Goal: Task Accomplishment & Management: Use online tool/utility

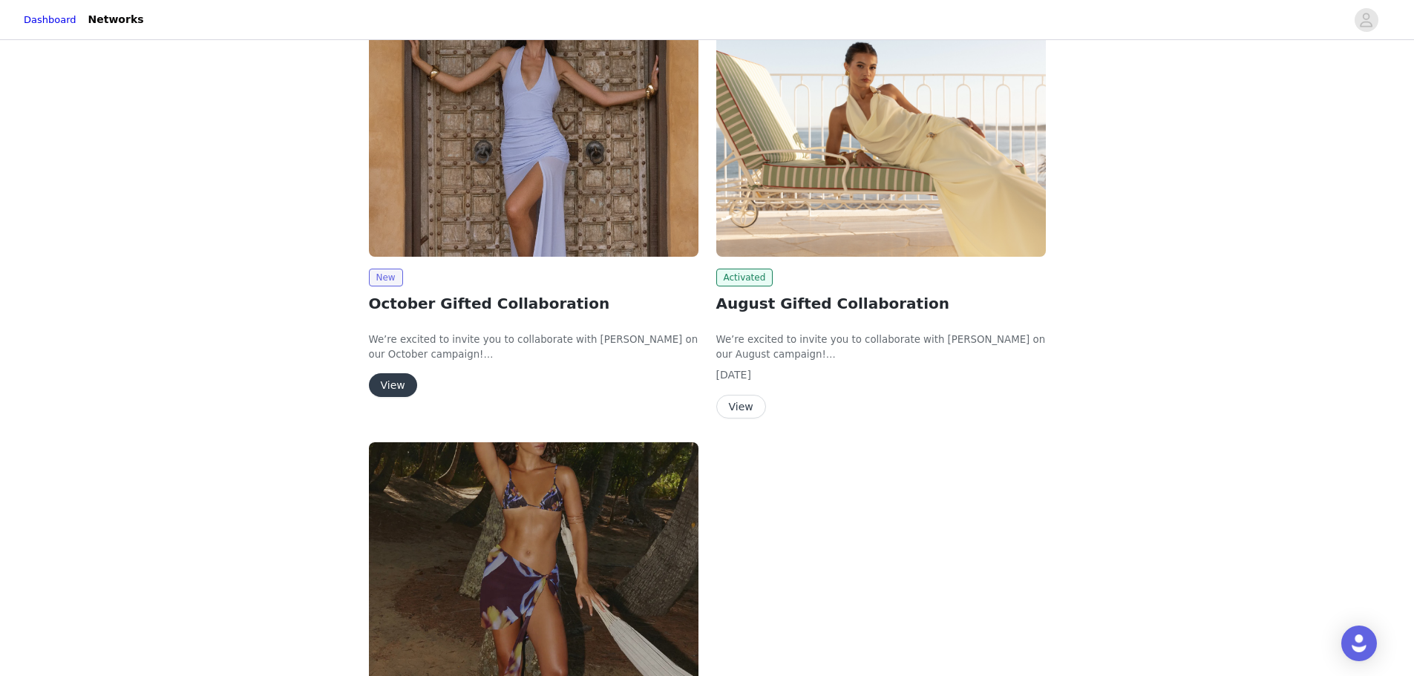
scroll to position [223, 0]
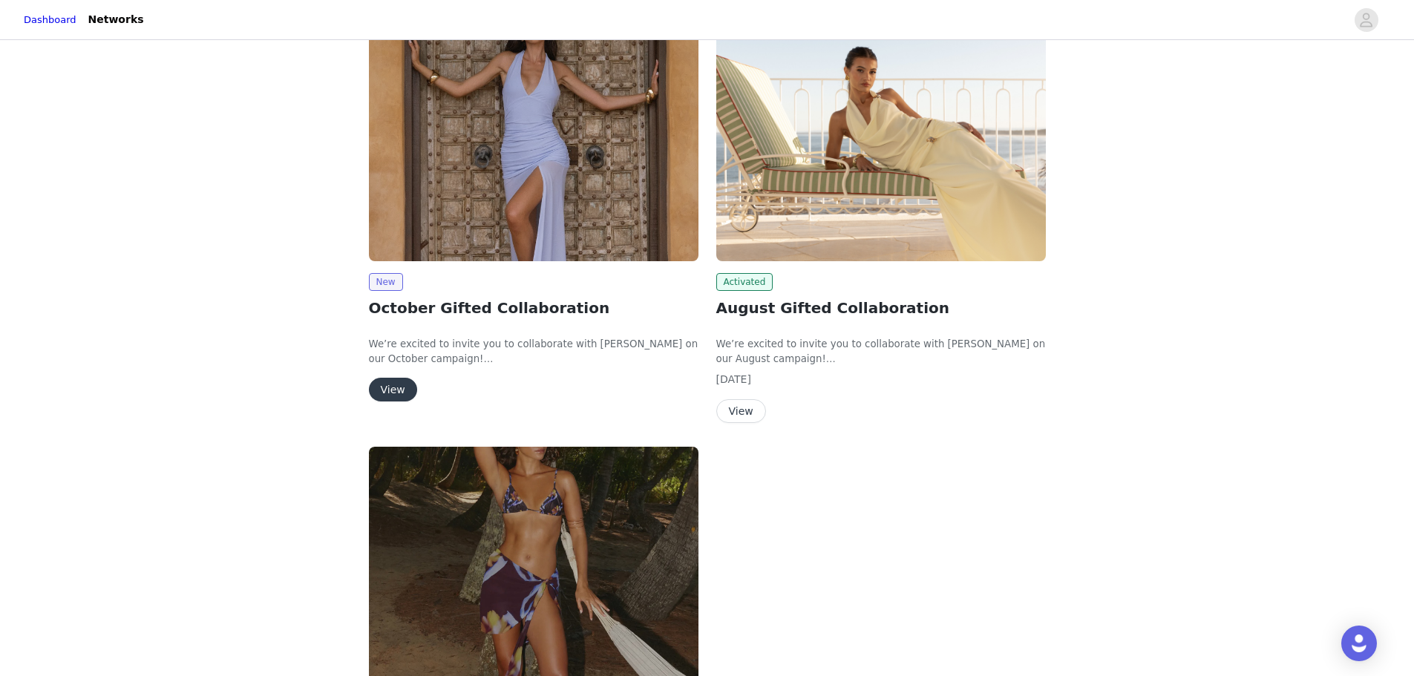
click at [396, 389] on button "View" at bounding box center [393, 390] width 48 height 24
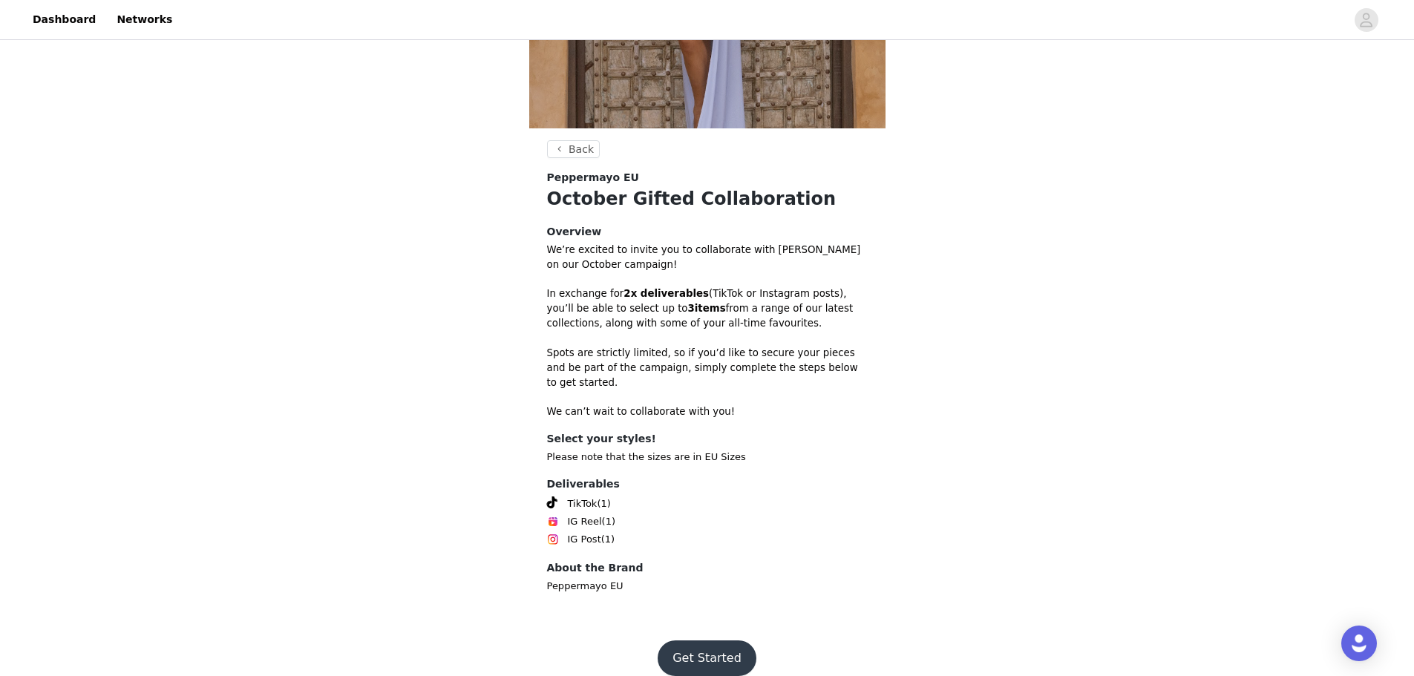
scroll to position [273, 0]
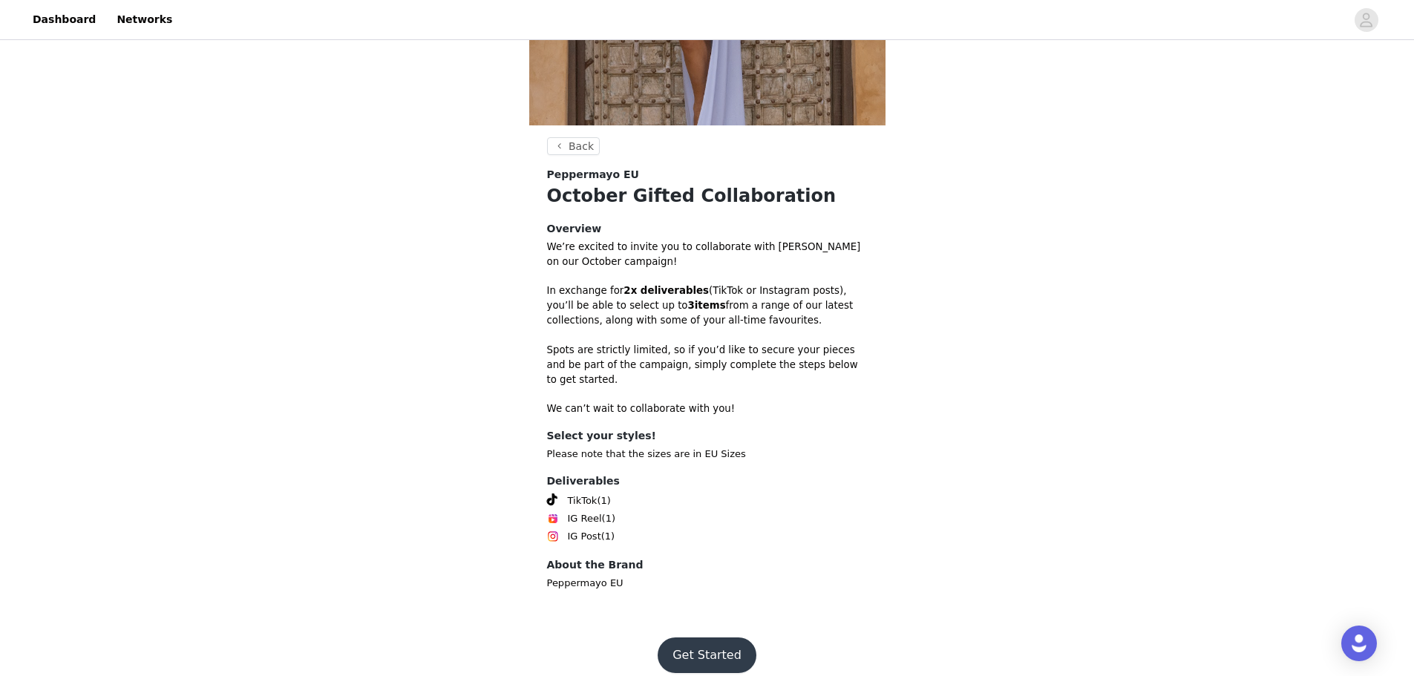
click at [711, 638] on button "Get Started" at bounding box center [707, 656] width 99 height 36
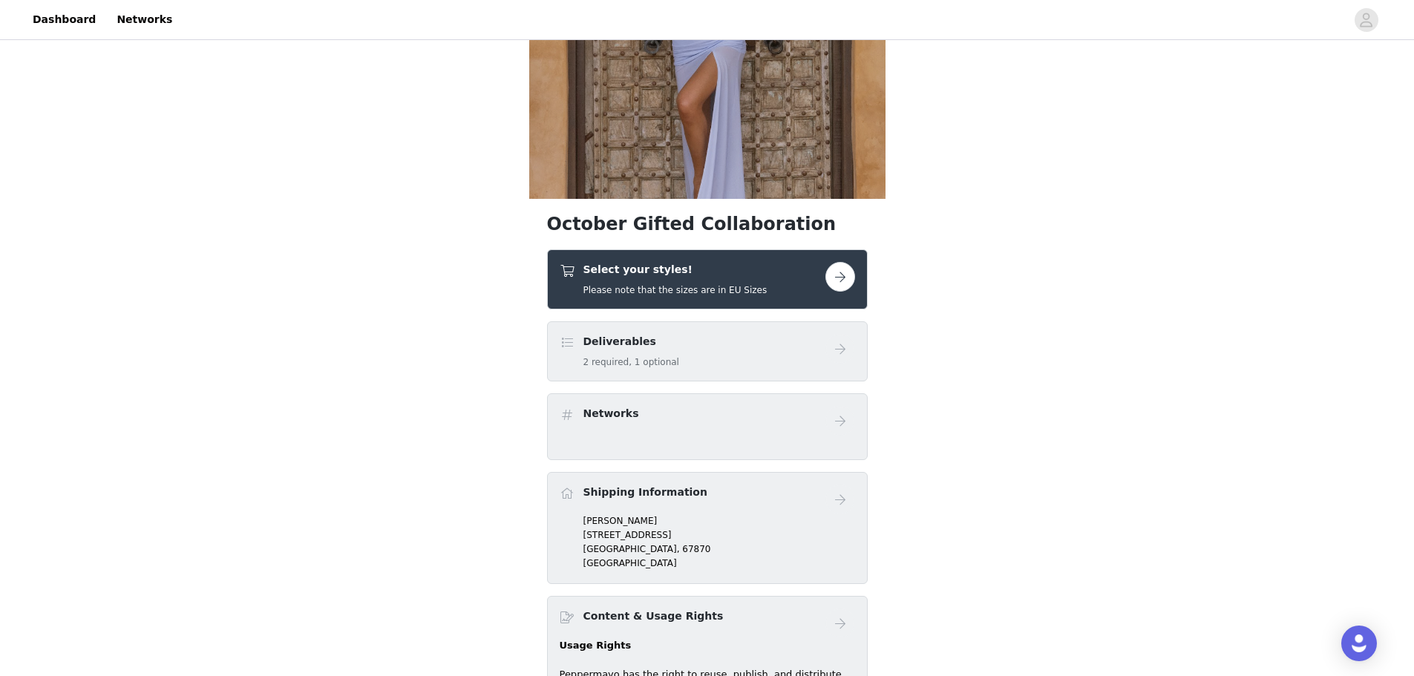
scroll to position [223, 0]
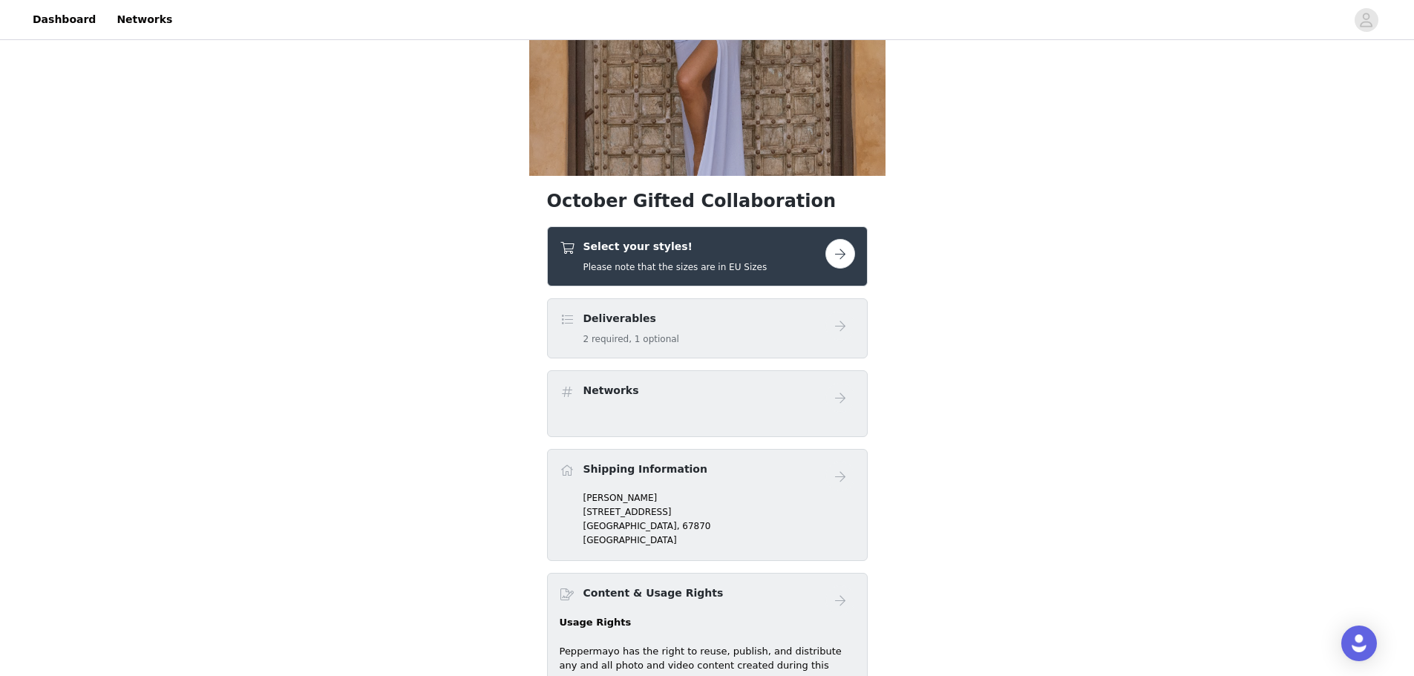
click at [843, 255] on button "button" at bounding box center [841, 254] width 30 height 30
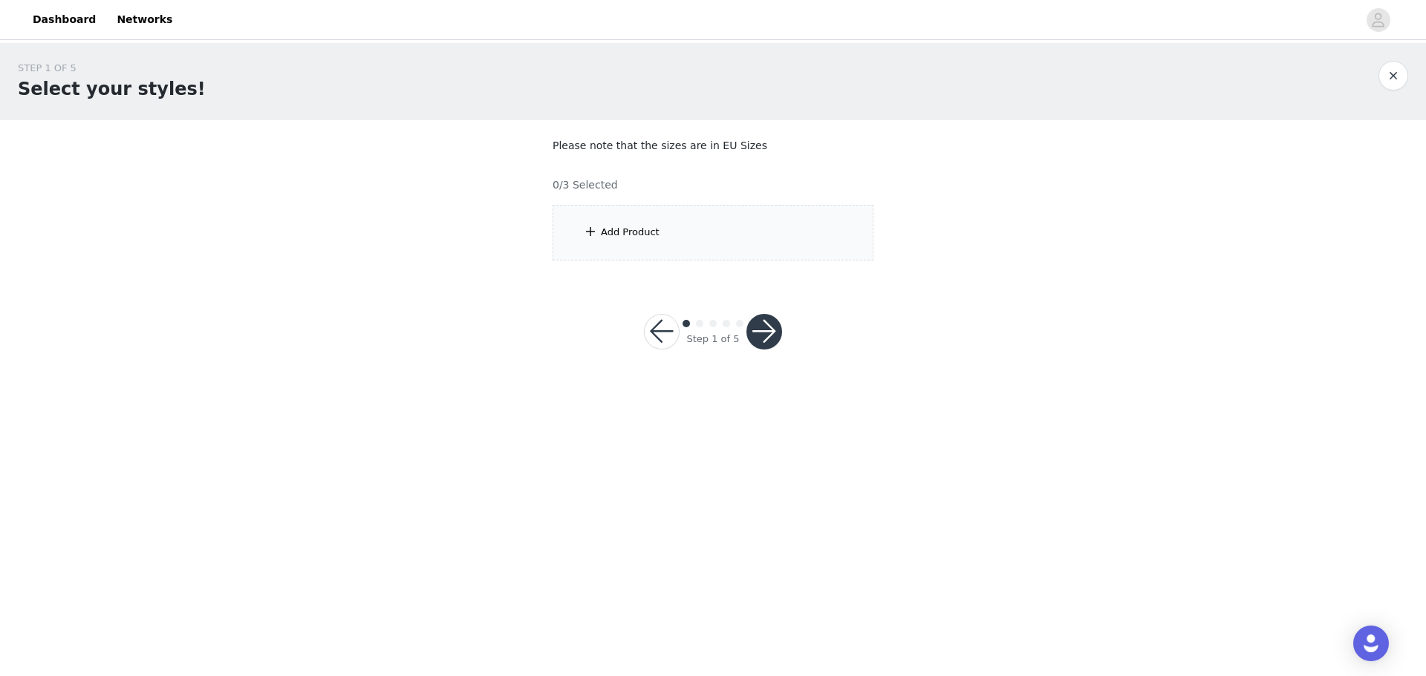
click at [711, 237] on div "Add Product" at bounding box center [712, 233] width 321 height 56
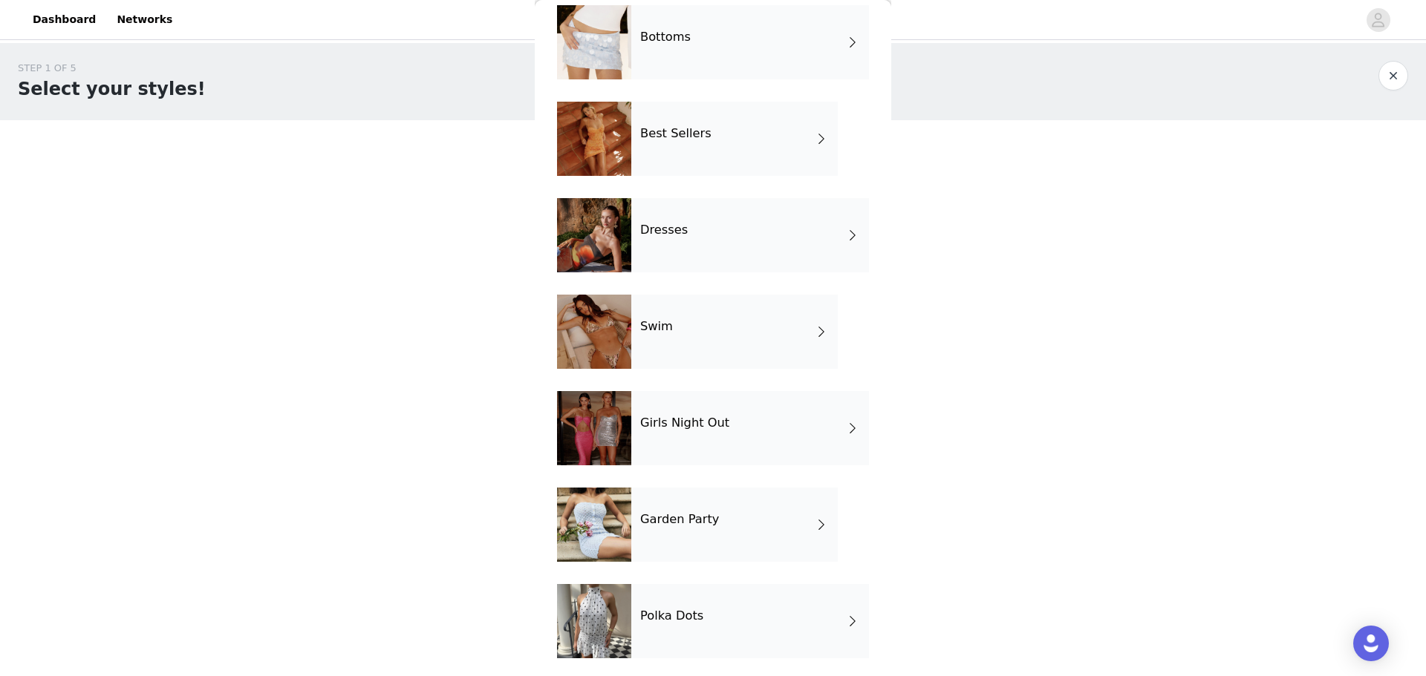
scroll to position [170, 0]
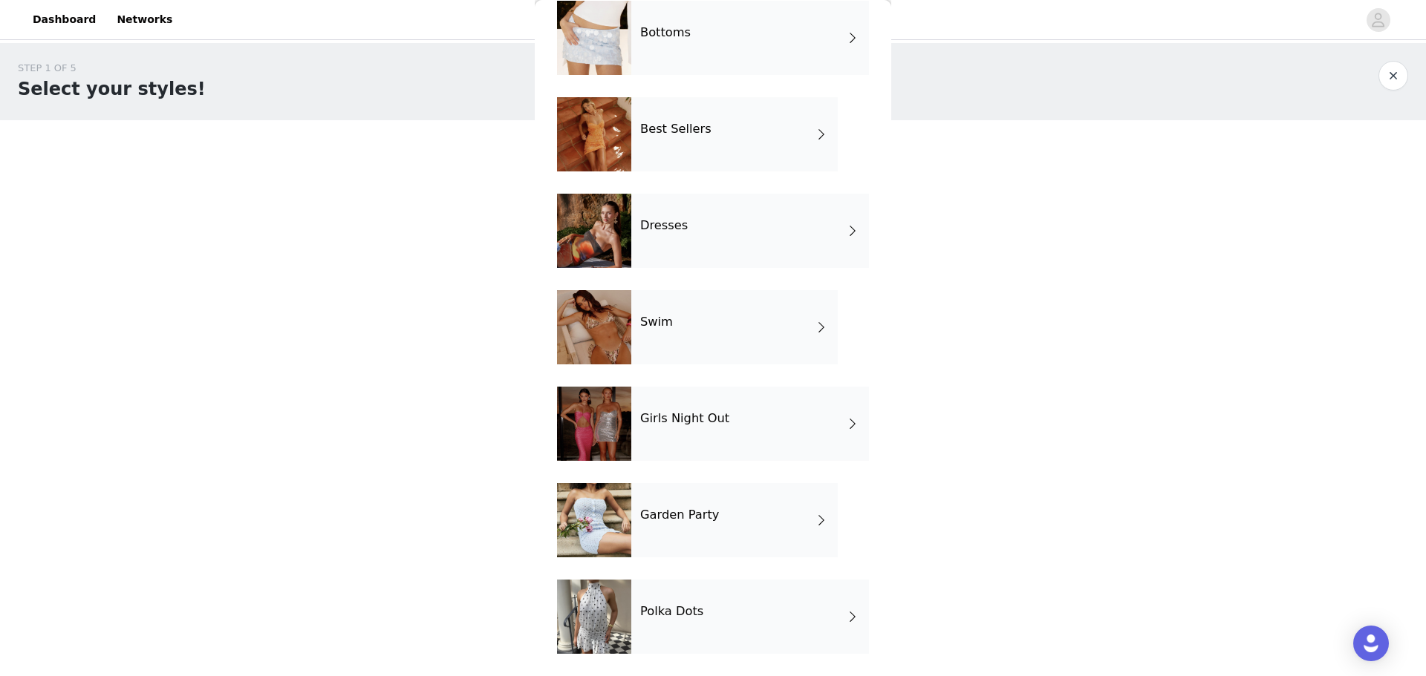
click at [845, 609] on span at bounding box center [852, 617] width 15 height 18
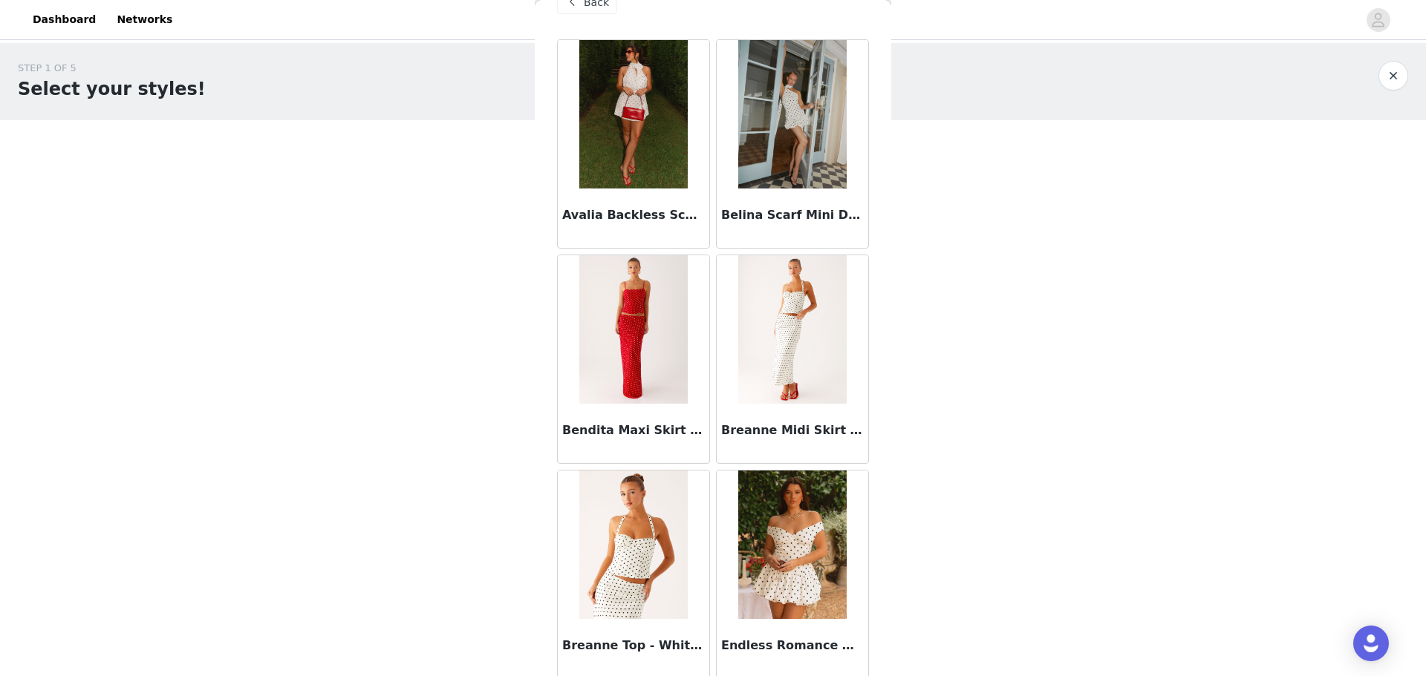
scroll to position [0, 0]
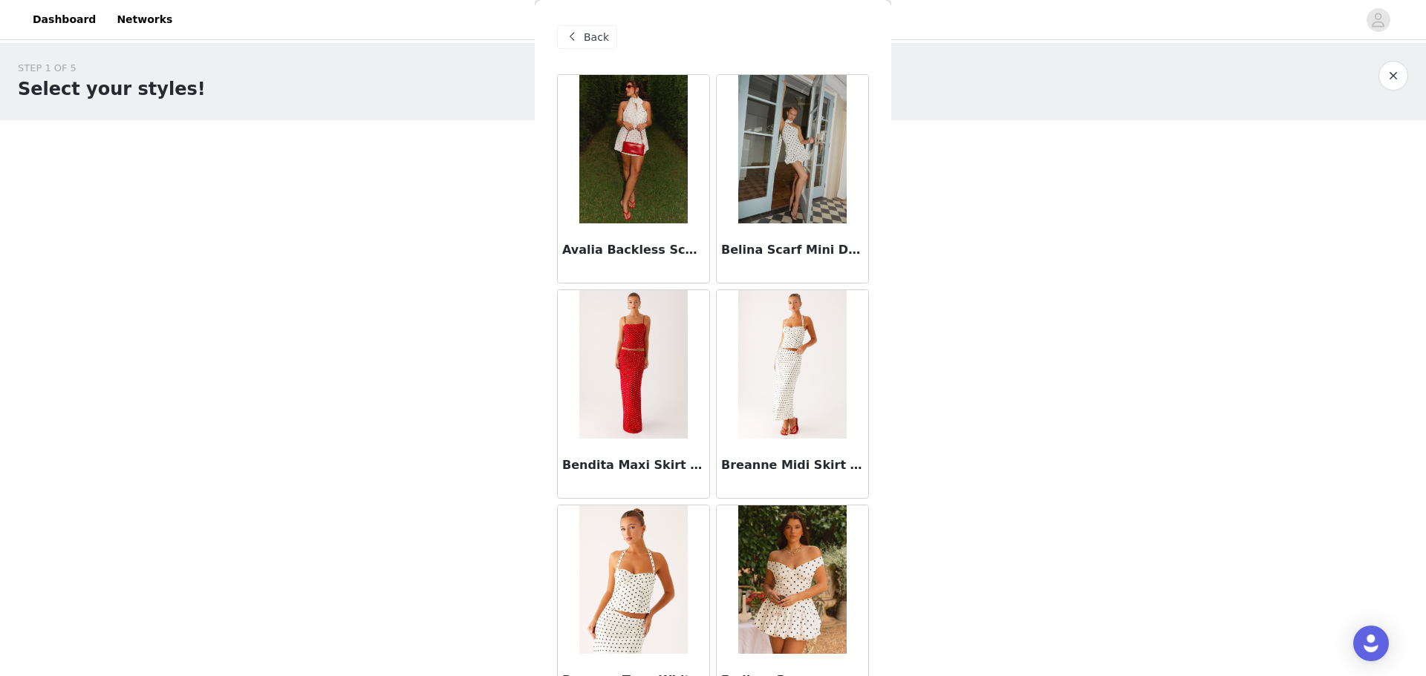
click at [578, 39] on span at bounding box center [572, 37] width 18 height 18
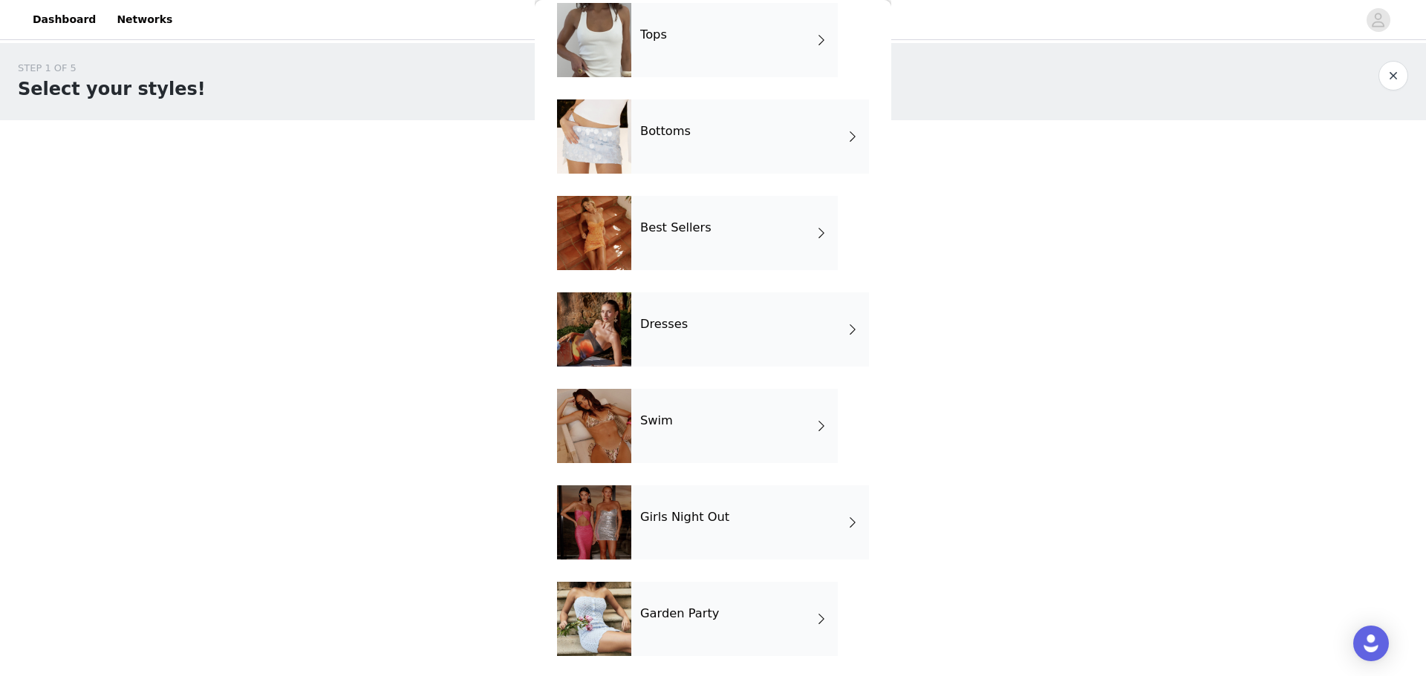
scroll to position [170, 0]
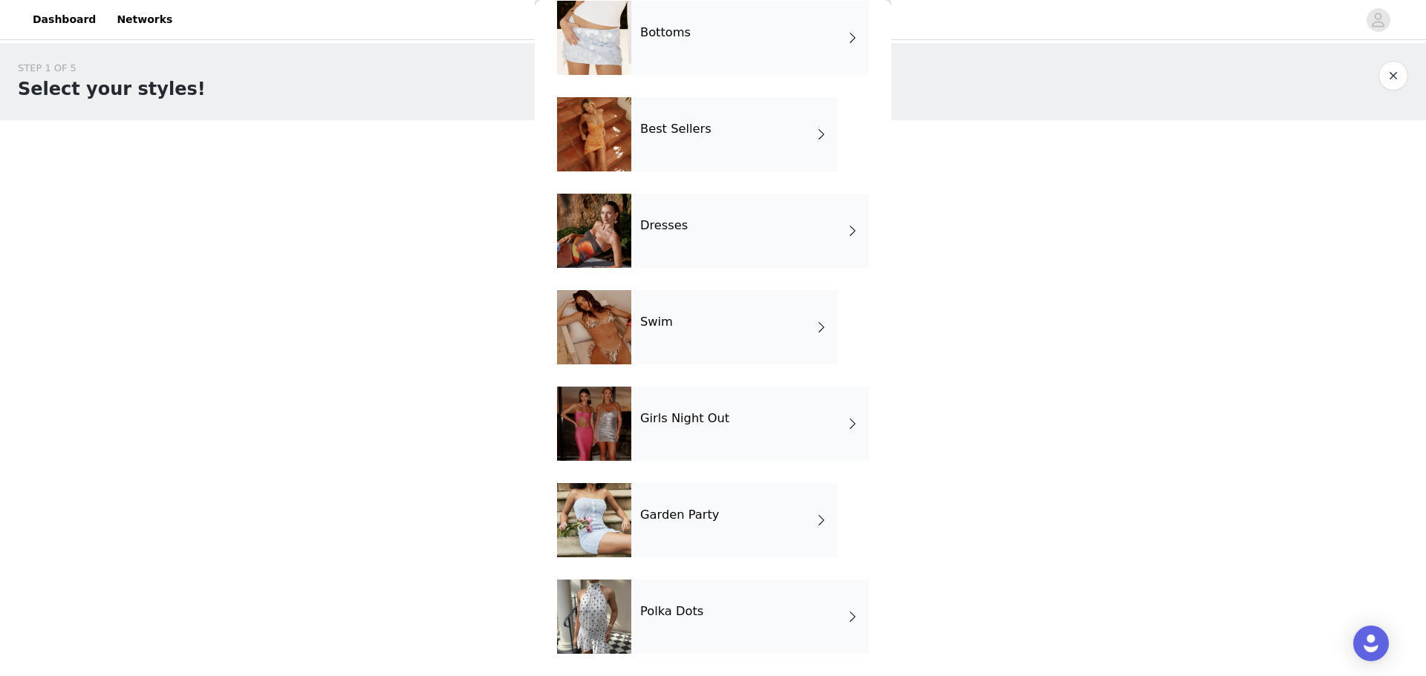
click at [845, 422] on span at bounding box center [852, 424] width 15 height 18
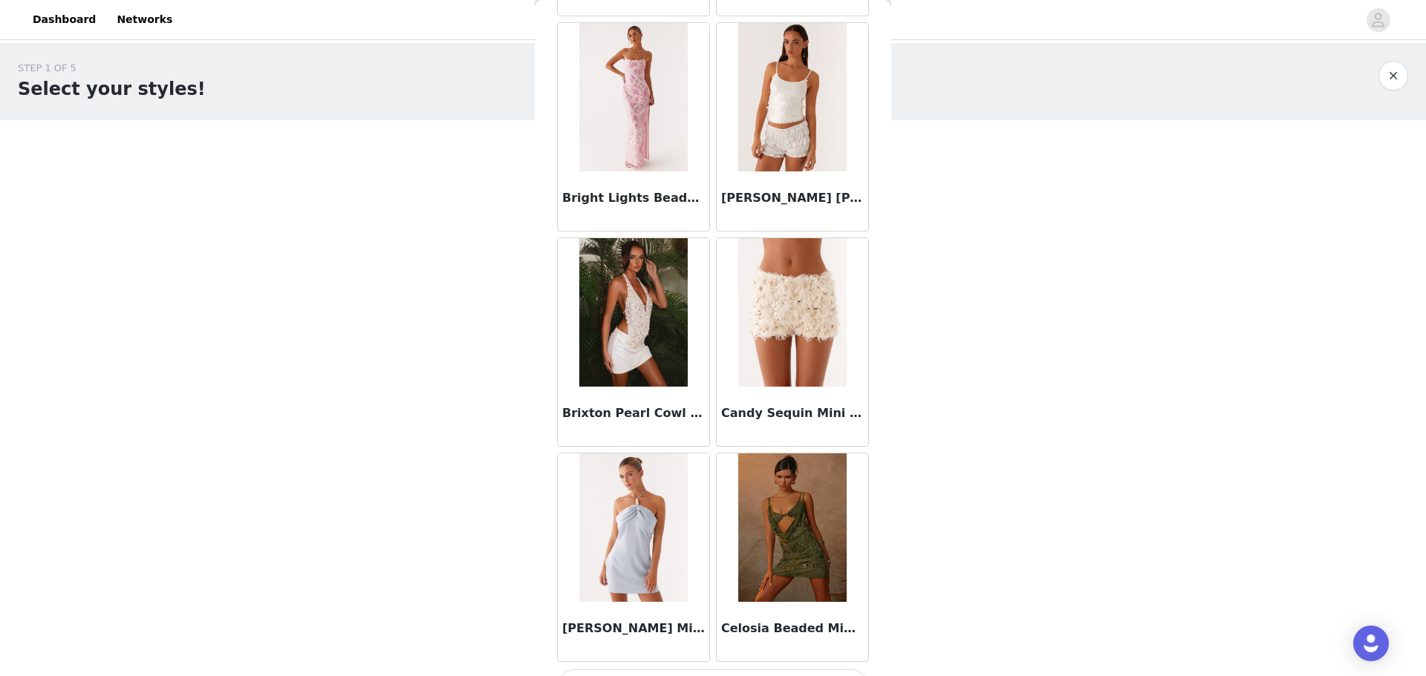
scroll to position [1596, 0]
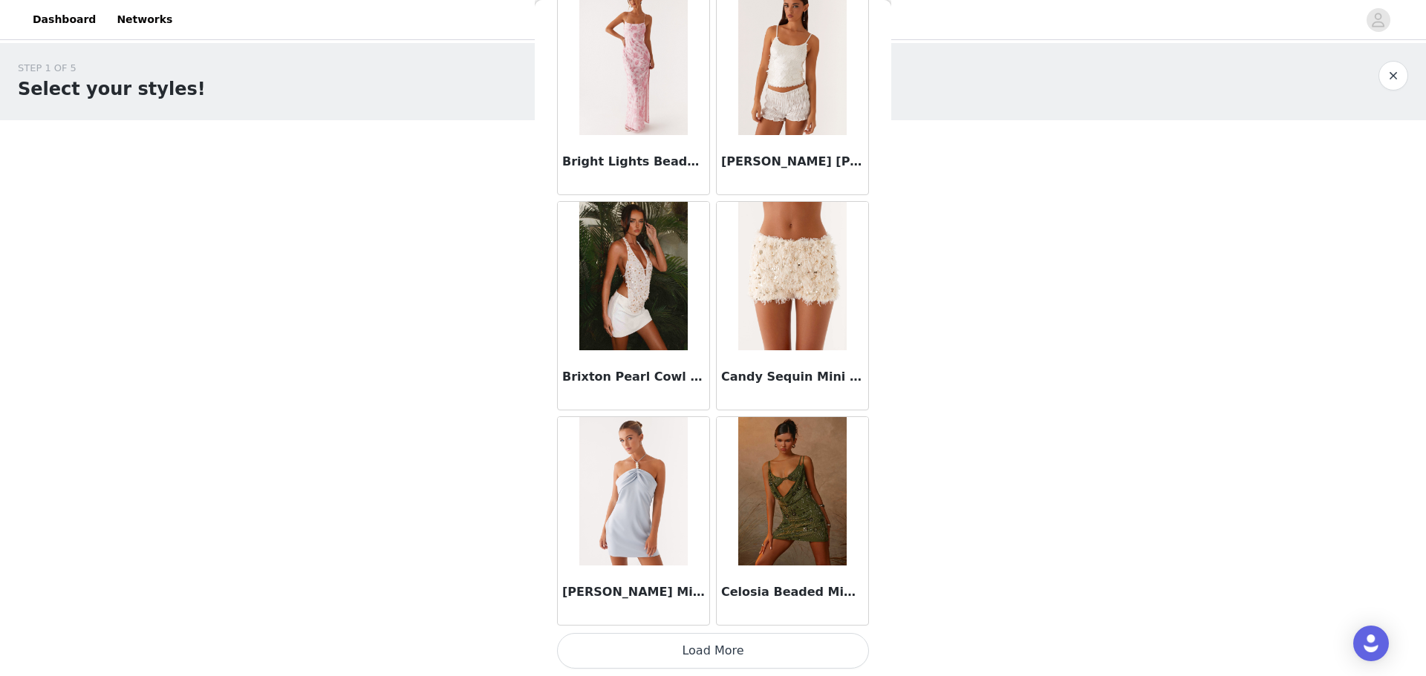
click at [737, 650] on button "Load More" at bounding box center [713, 651] width 312 height 36
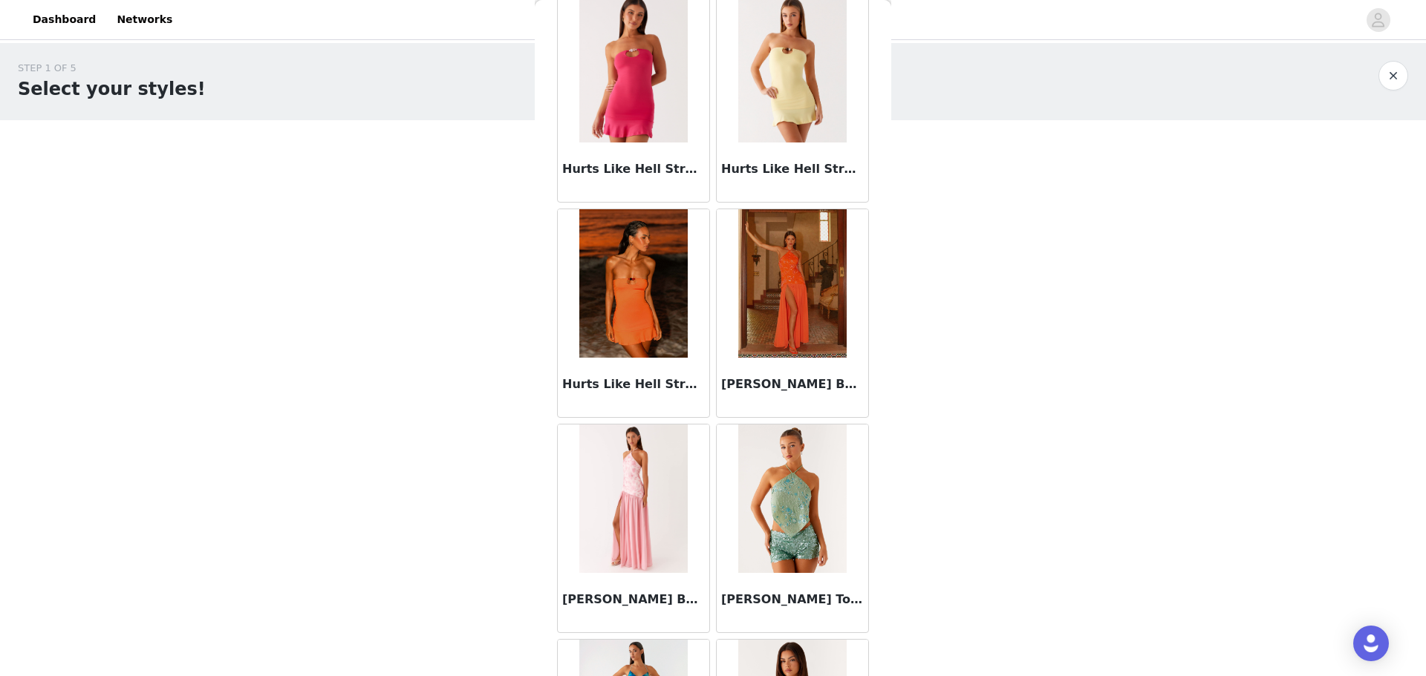
scroll to position [3749, 0]
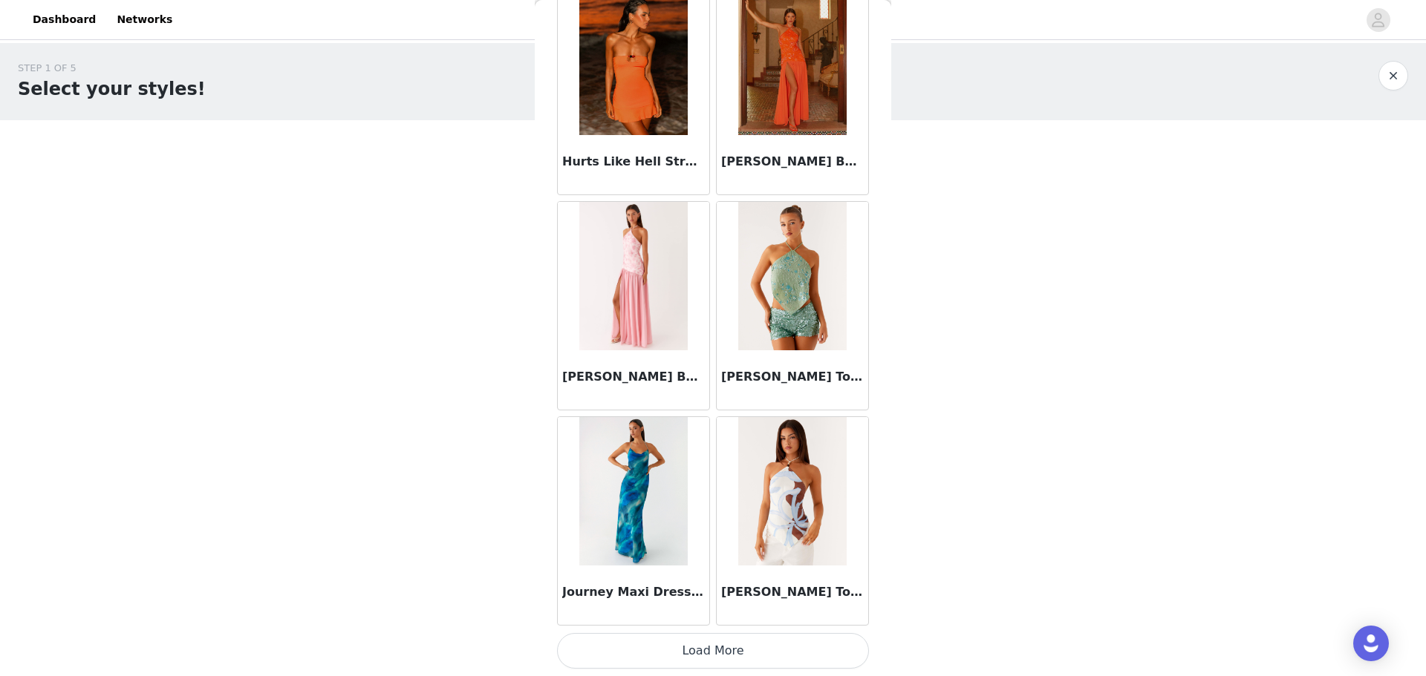
click at [740, 648] on button "Load More" at bounding box center [713, 651] width 312 height 36
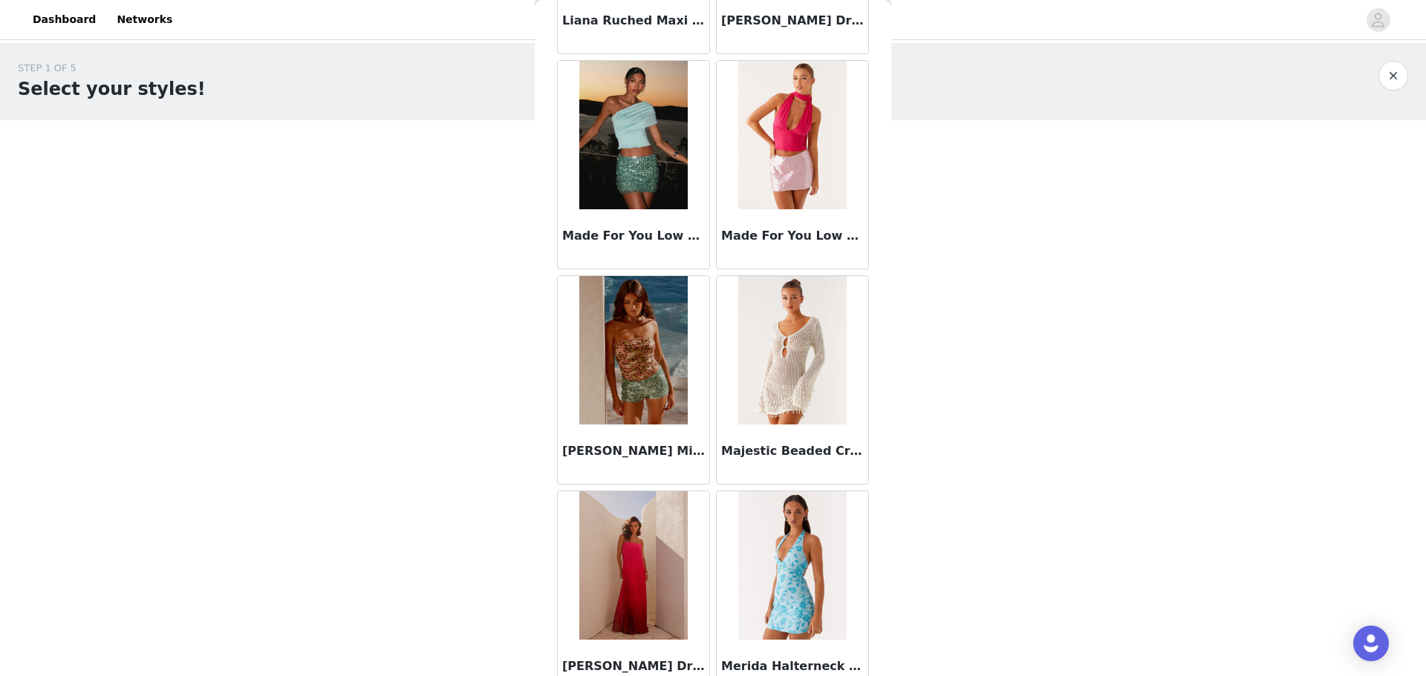
scroll to position [5902, 0]
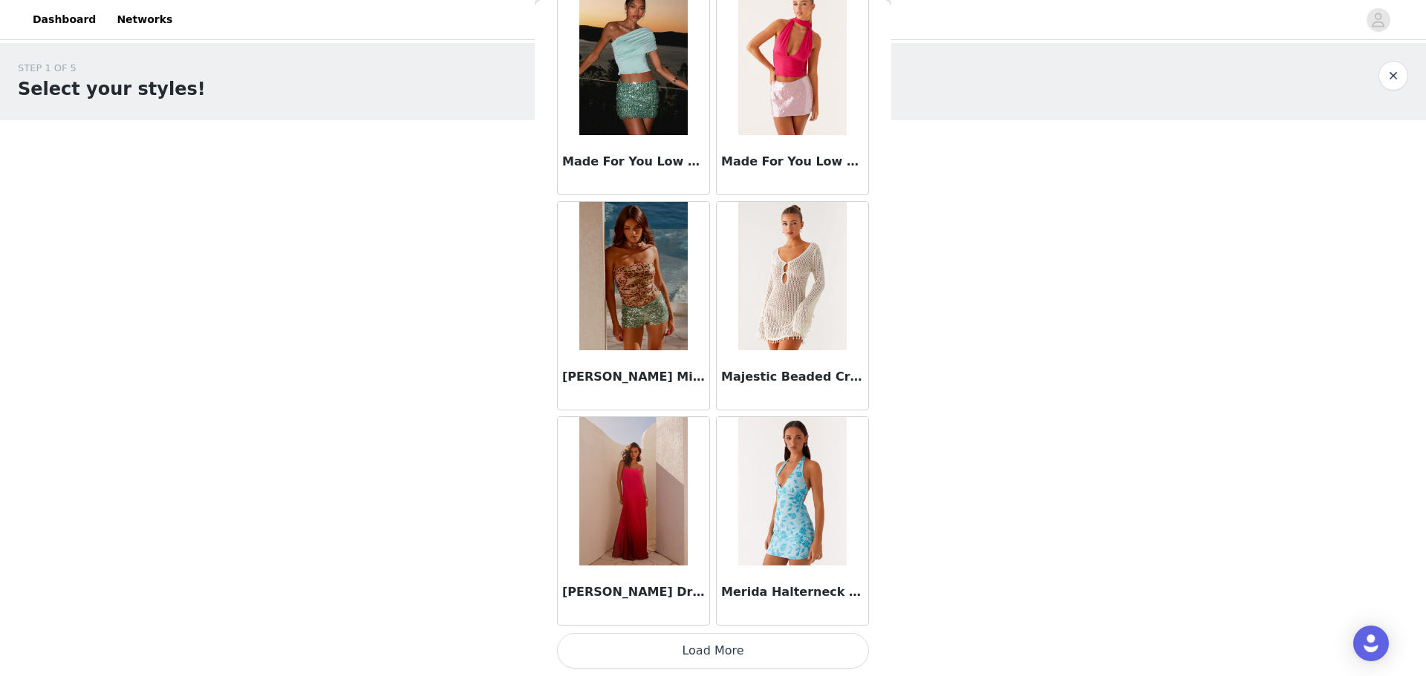
click at [764, 648] on button "Load More" at bounding box center [713, 651] width 312 height 36
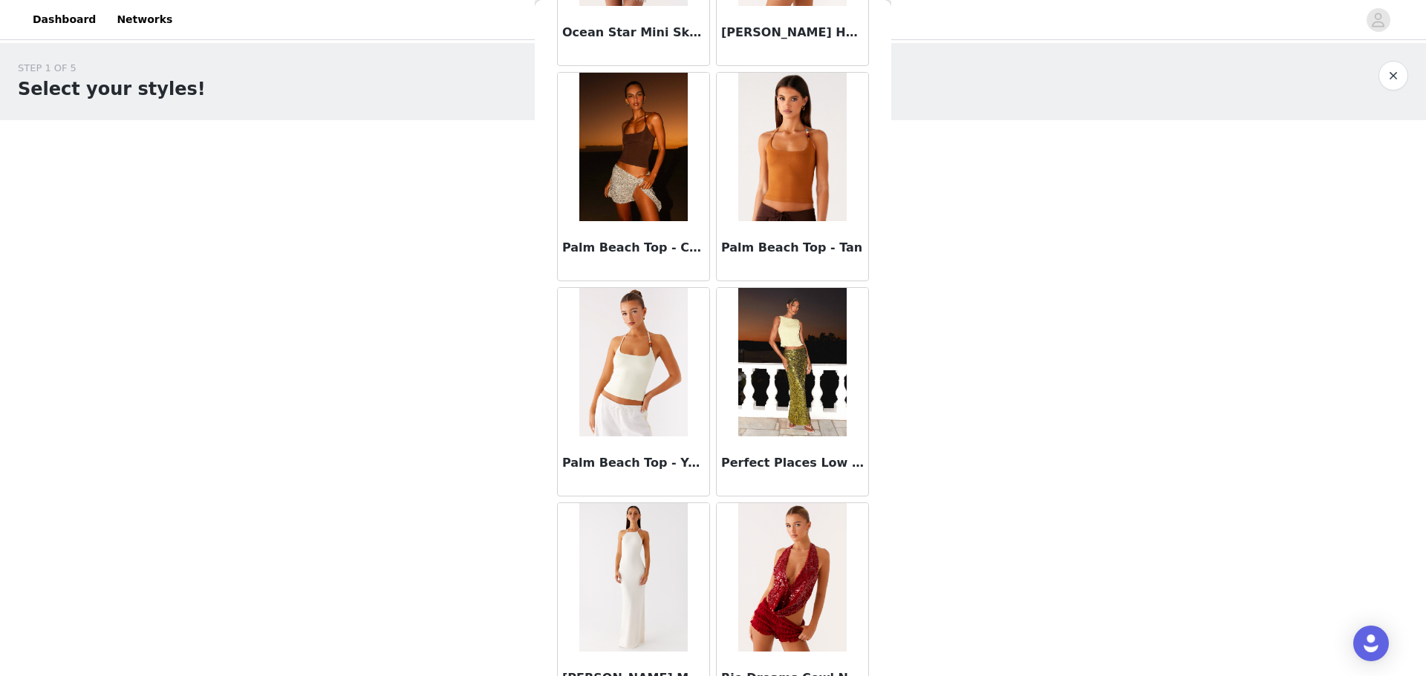
scroll to position [8055, 0]
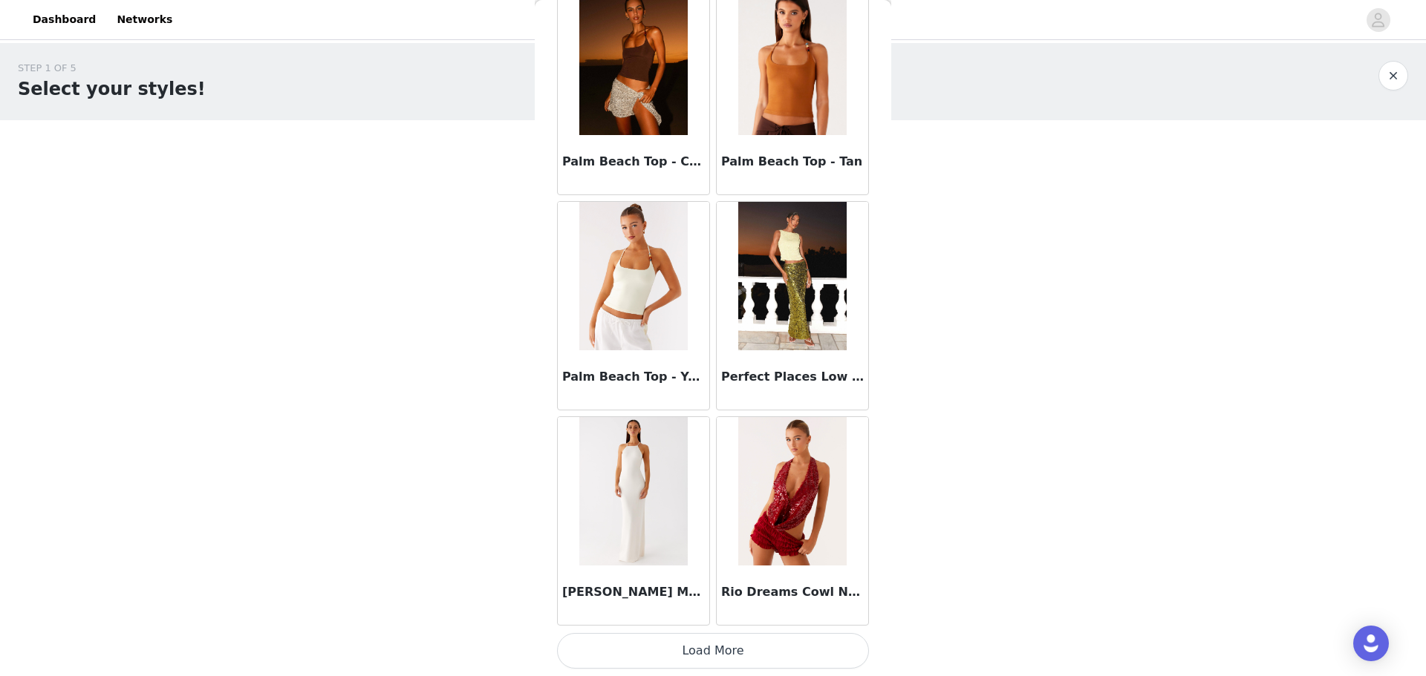
click at [727, 647] on button "Load More" at bounding box center [713, 651] width 312 height 36
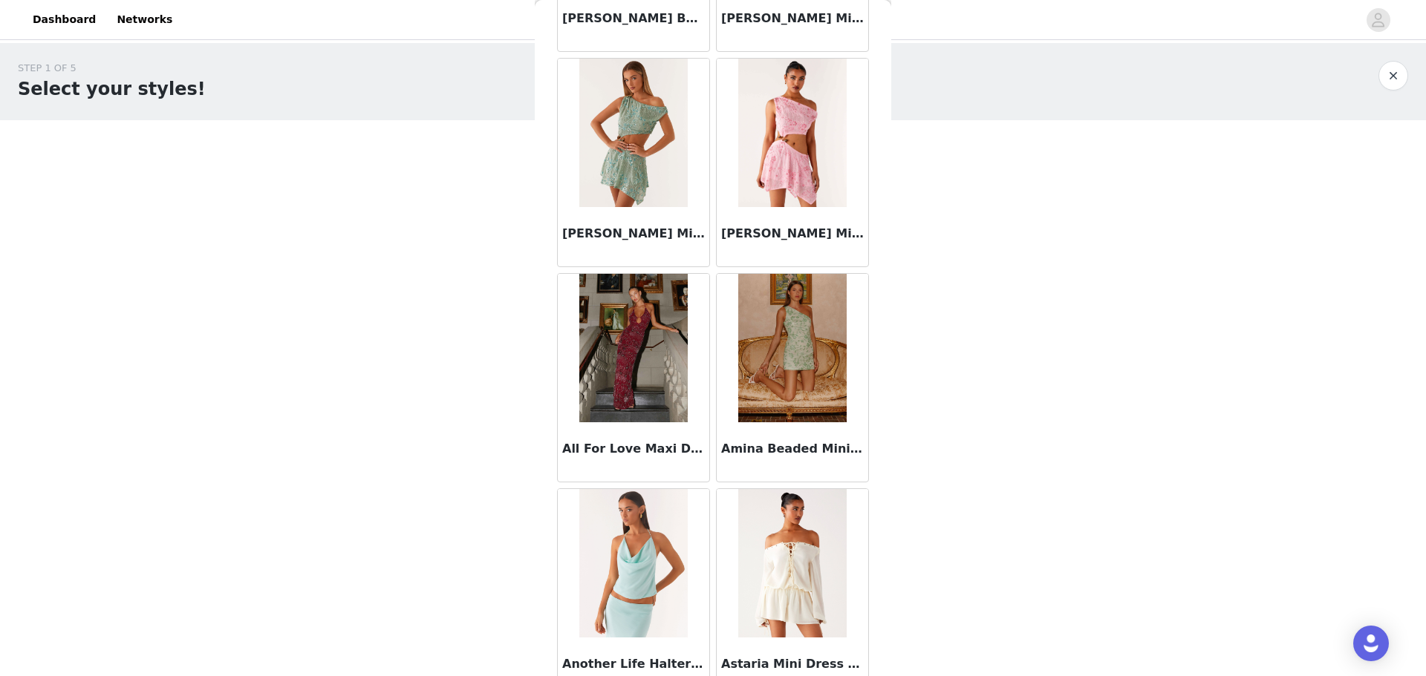
scroll to position [0, 0]
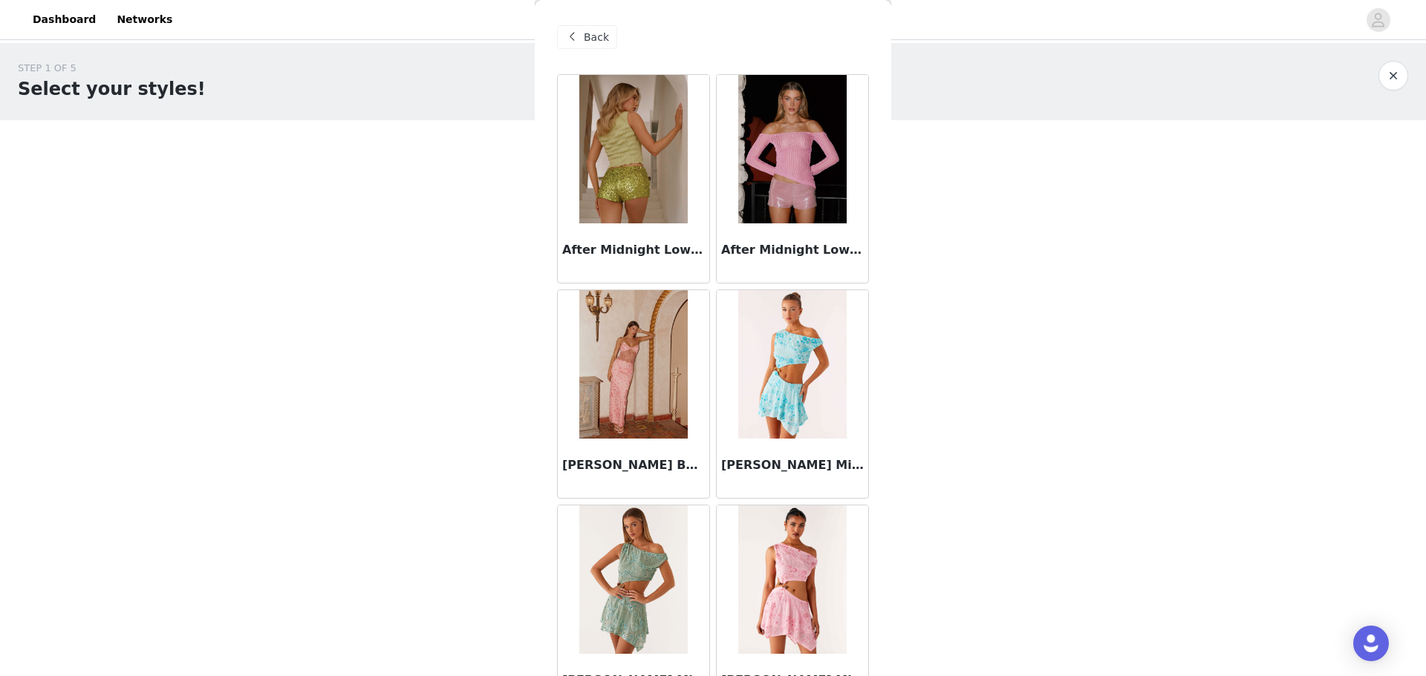
click at [586, 38] on span "Back" at bounding box center [596, 38] width 25 height 16
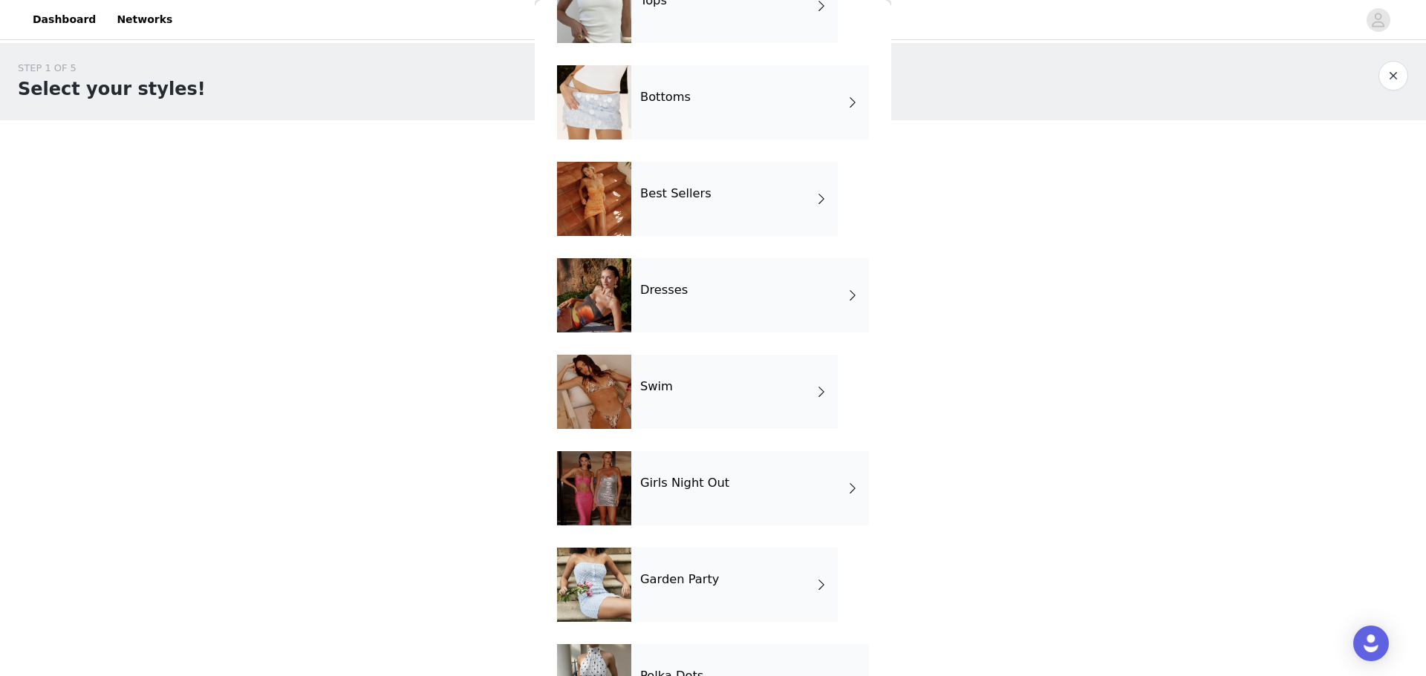
scroll to position [170, 0]
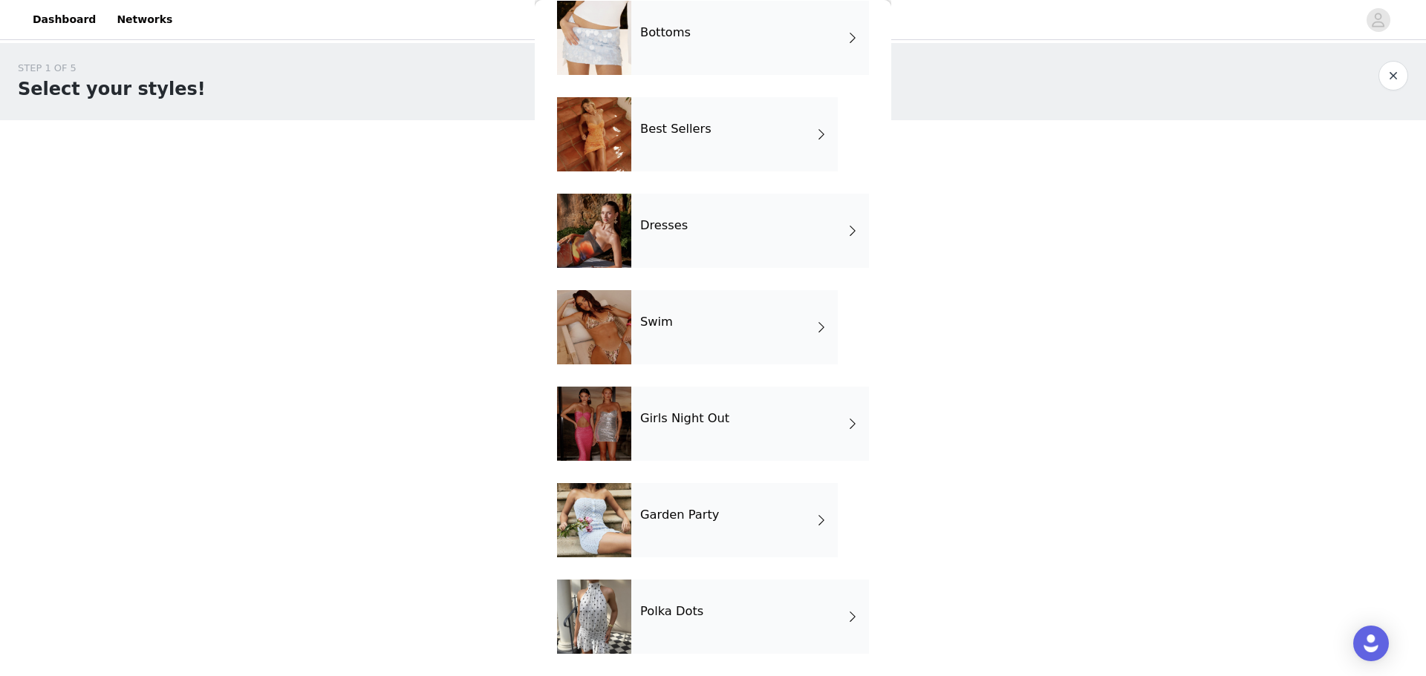
click at [814, 518] on span at bounding box center [821, 521] width 15 height 18
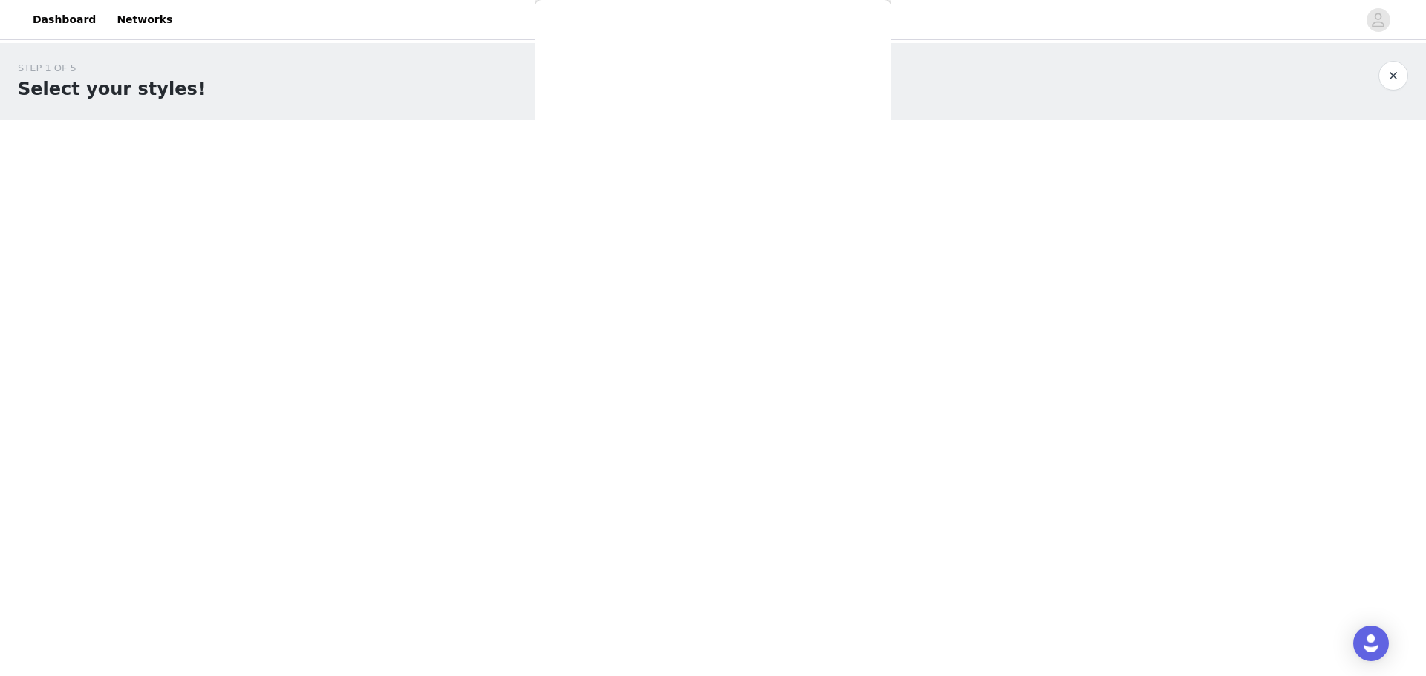
scroll to position [0, 0]
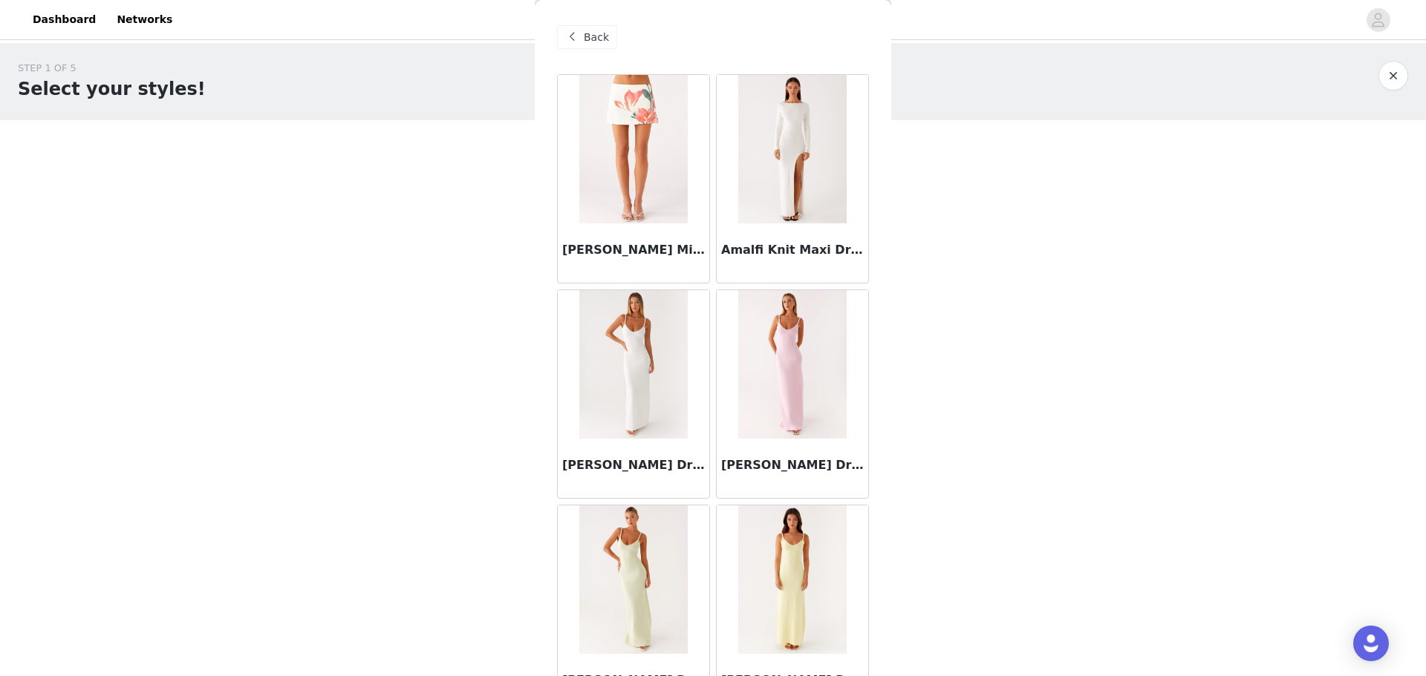
click at [587, 41] on span "Back" at bounding box center [596, 38] width 25 height 16
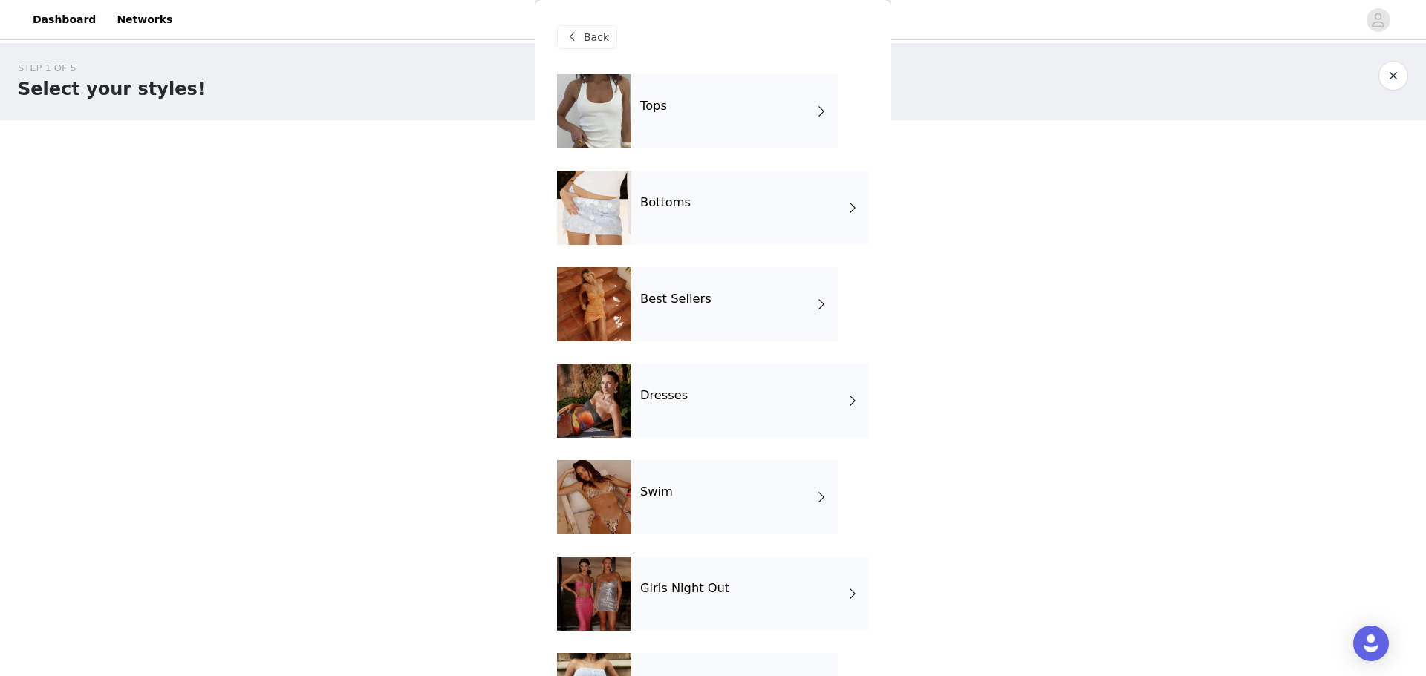
click at [845, 395] on span at bounding box center [852, 401] width 15 height 18
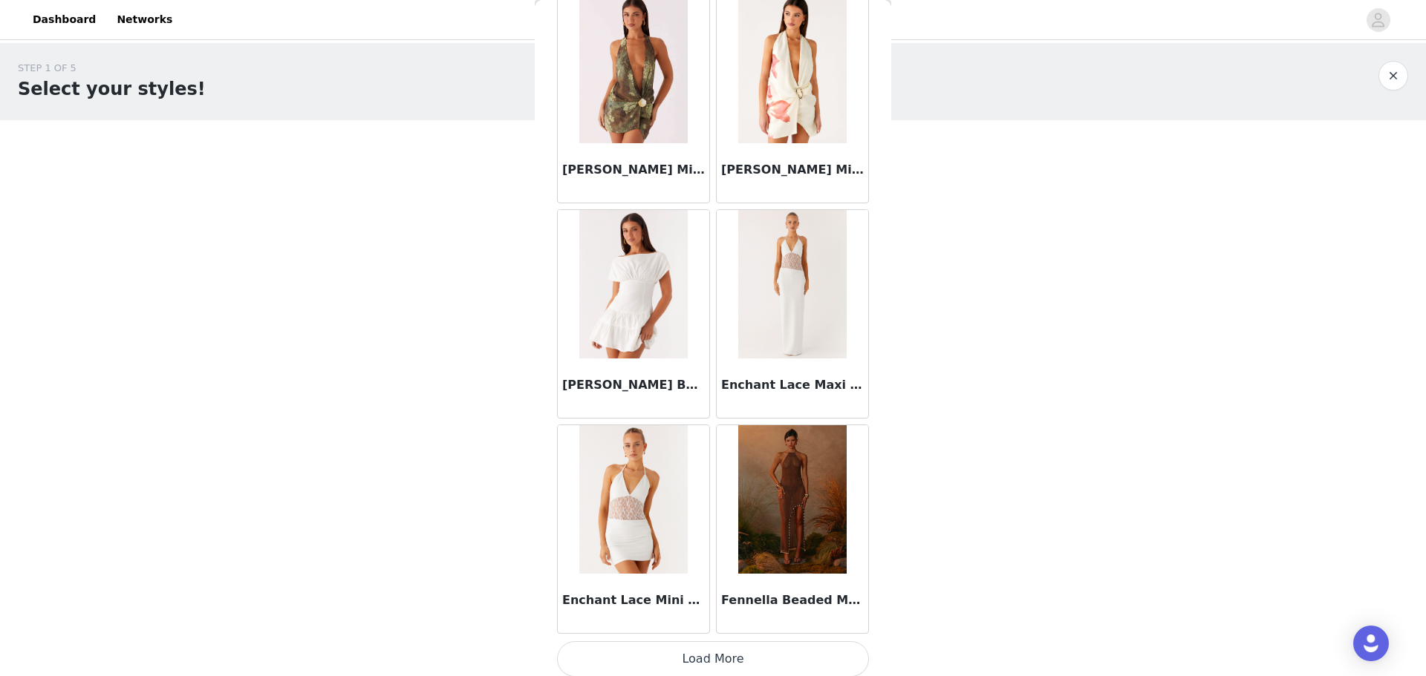
scroll to position [1596, 0]
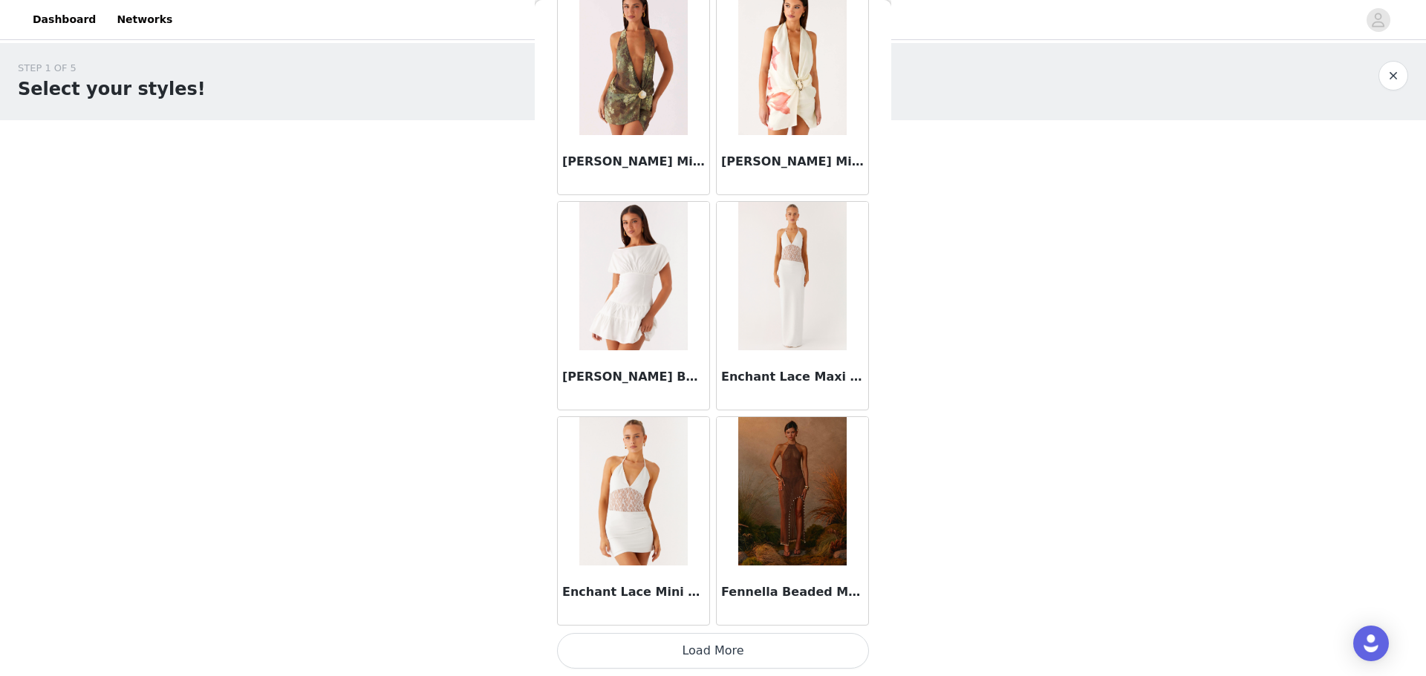
click at [709, 641] on button "Load More" at bounding box center [713, 651] width 312 height 36
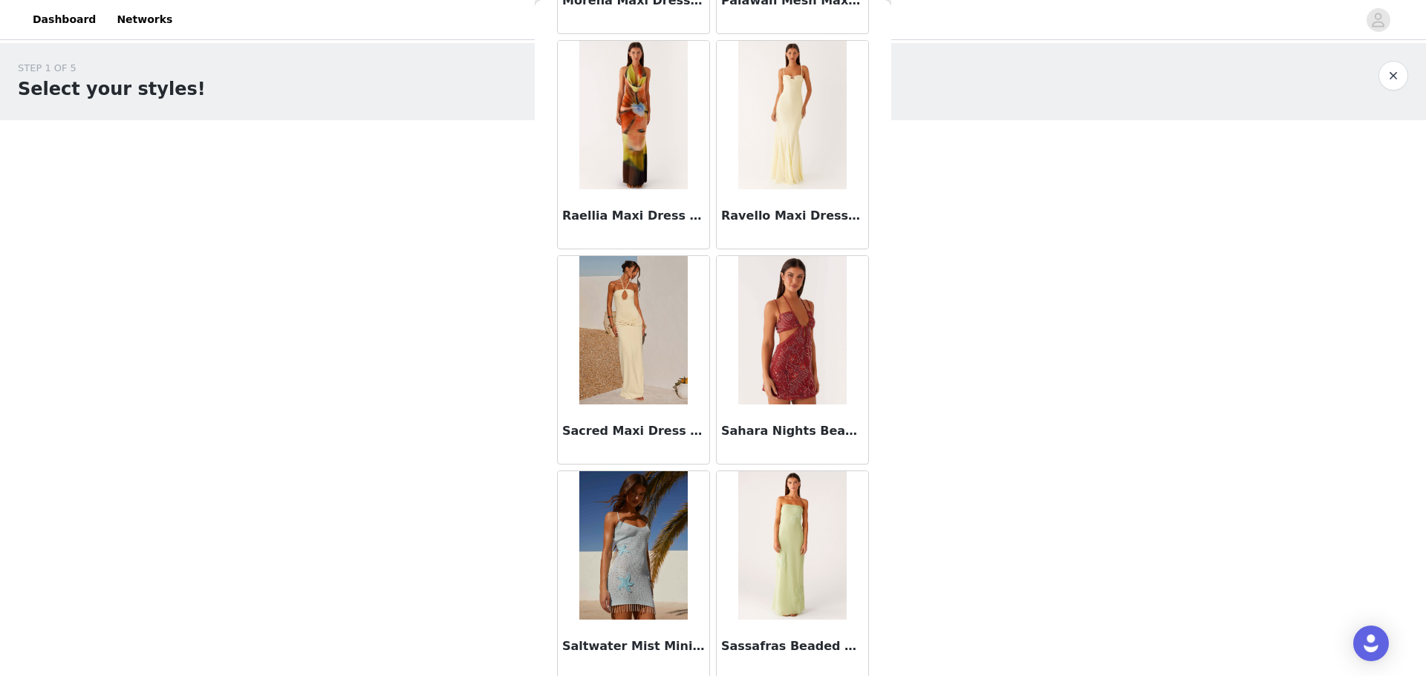
scroll to position [3749, 0]
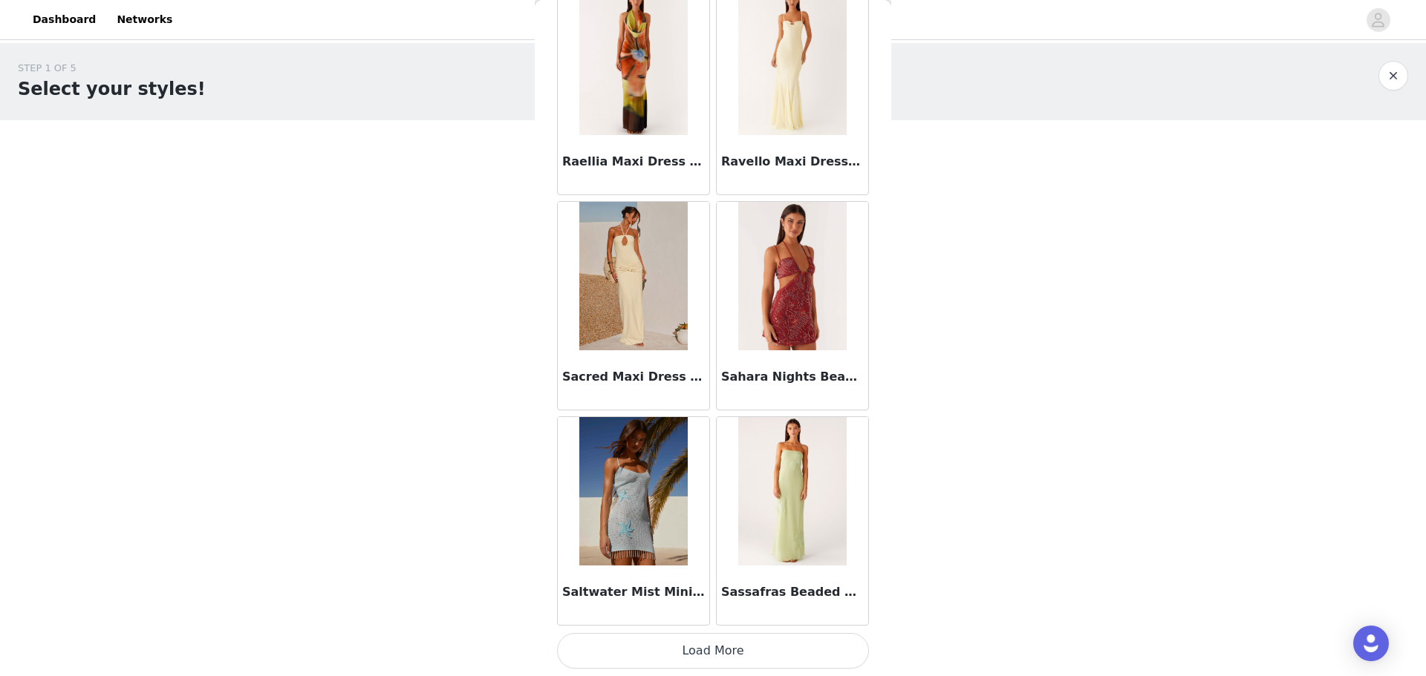
click at [732, 656] on button "Load More" at bounding box center [713, 651] width 312 height 36
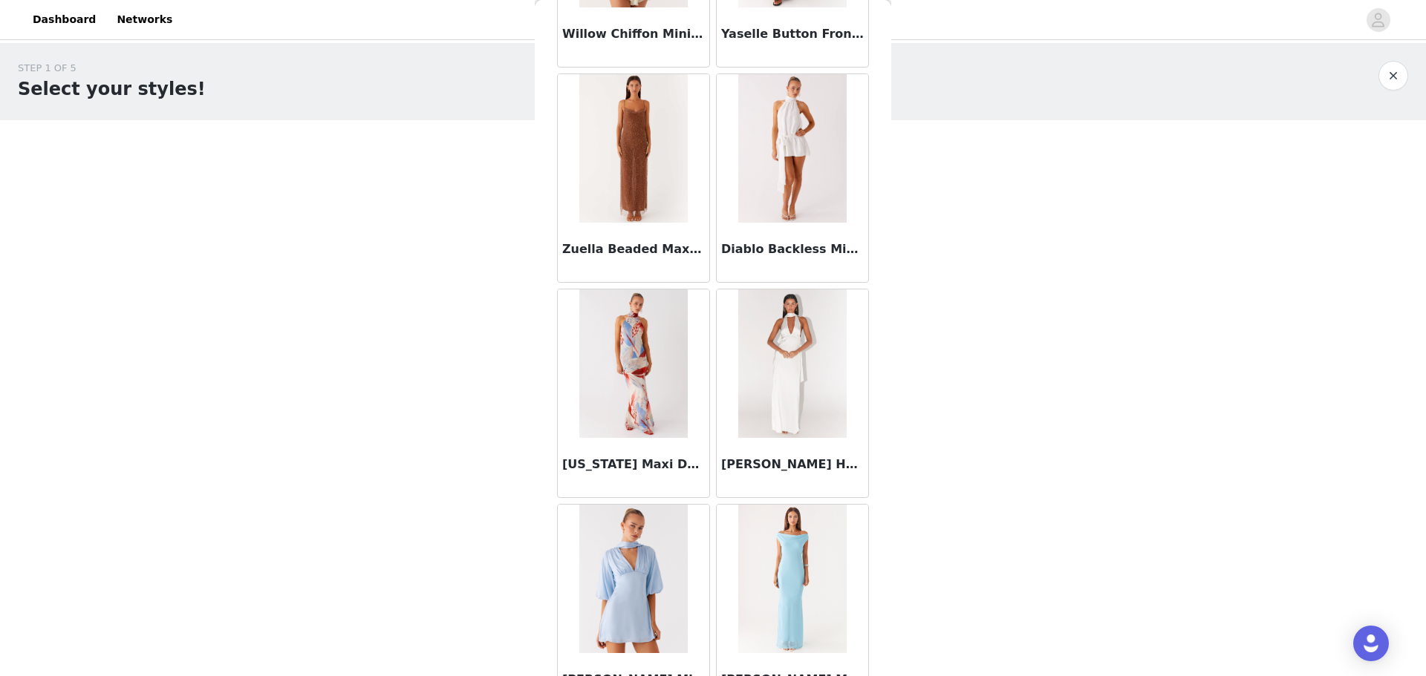
scroll to position [5902, 0]
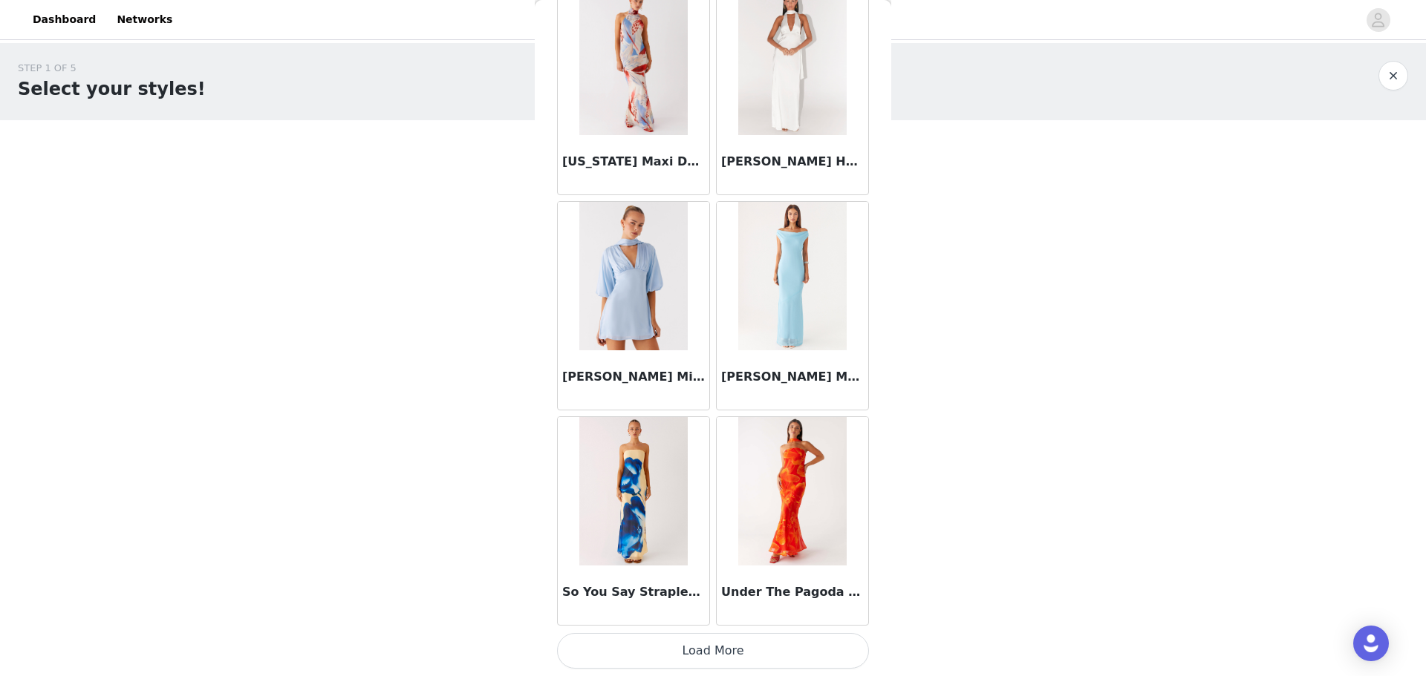
click at [748, 650] on button "Load More" at bounding box center [713, 651] width 312 height 36
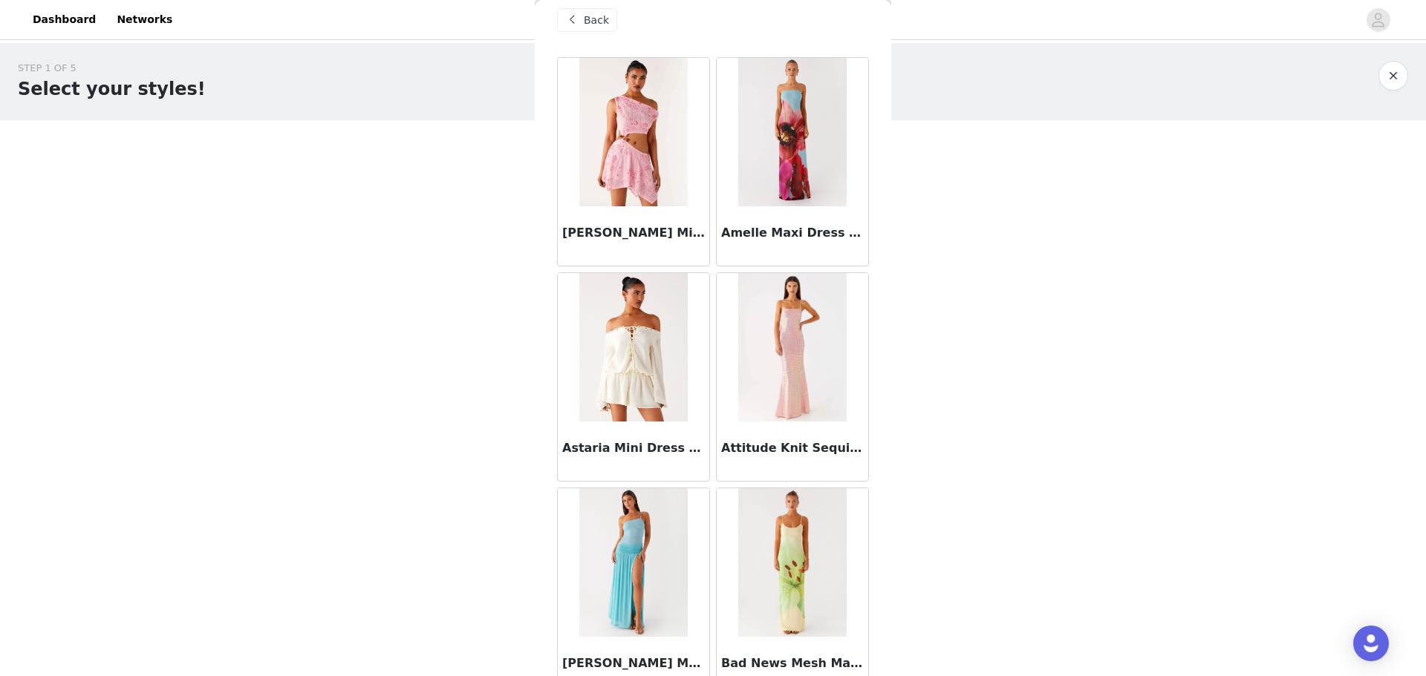
scroll to position [0, 0]
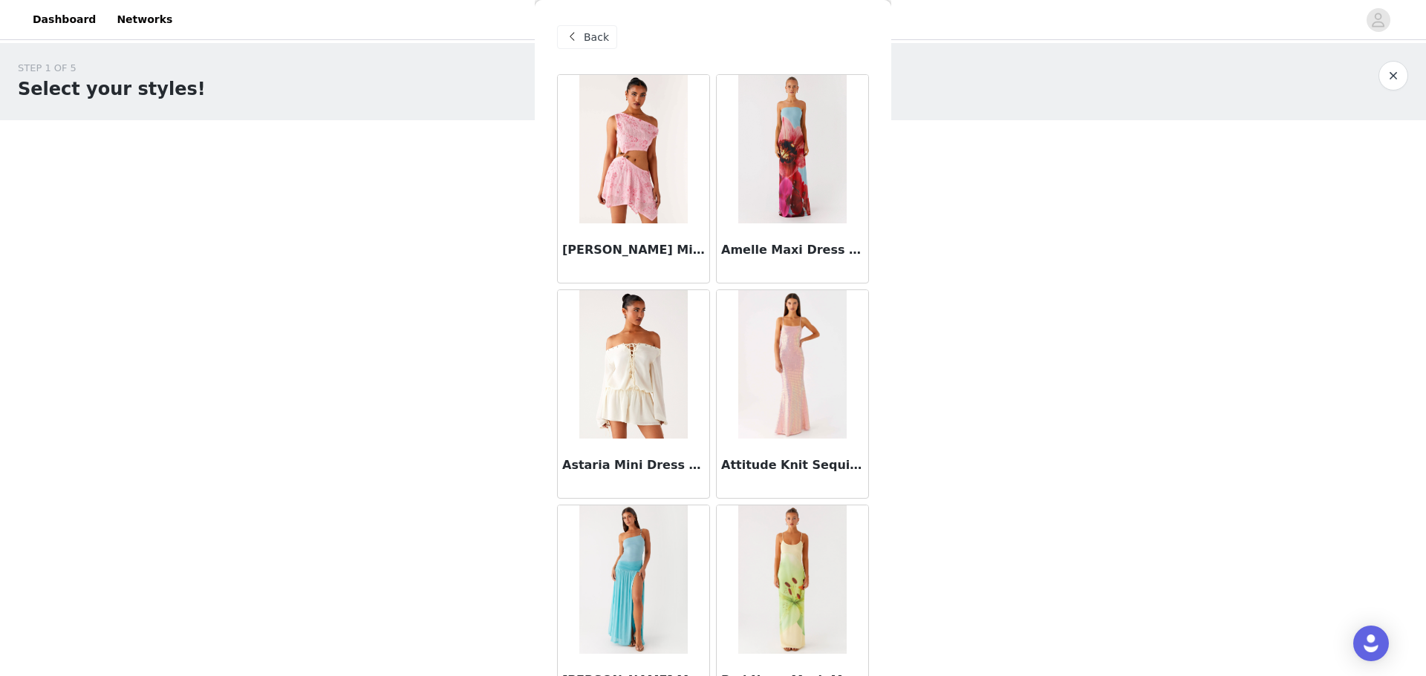
click at [589, 37] on span "Back" at bounding box center [596, 38] width 25 height 16
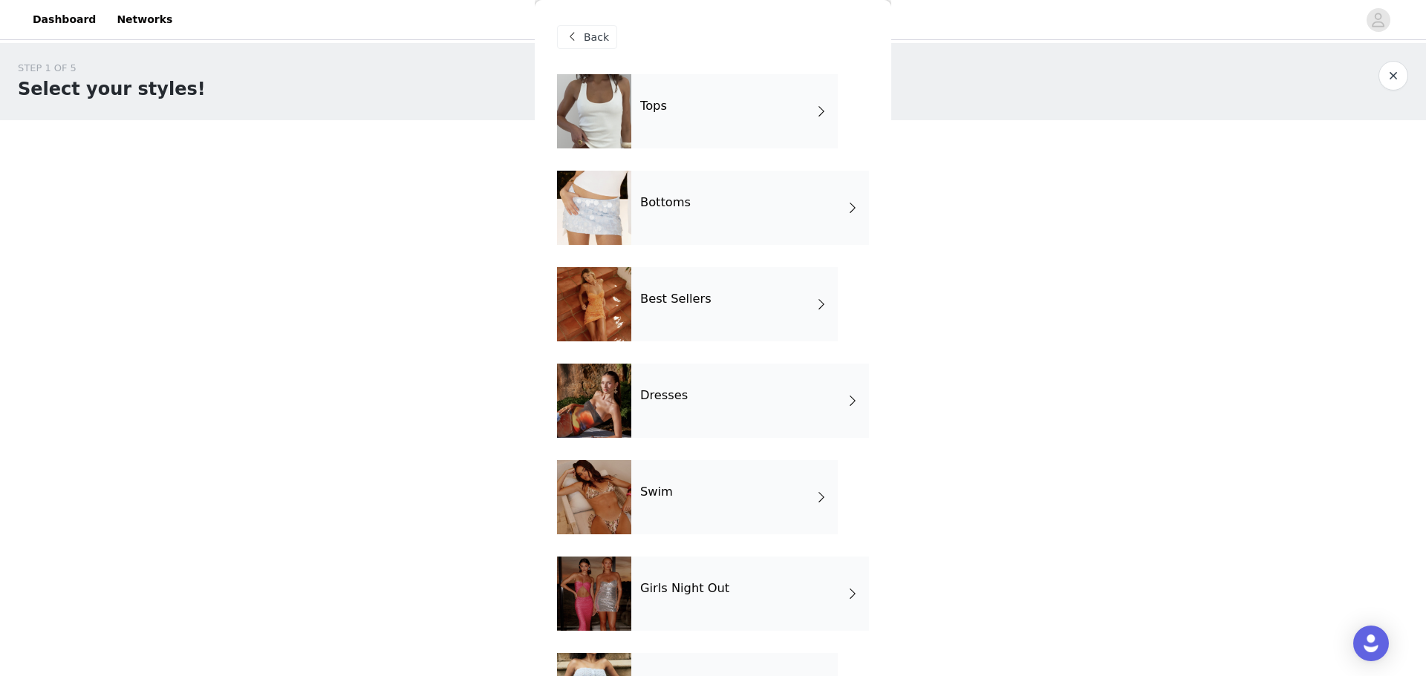
click at [814, 306] on span at bounding box center [821, 305] width 15 height 18
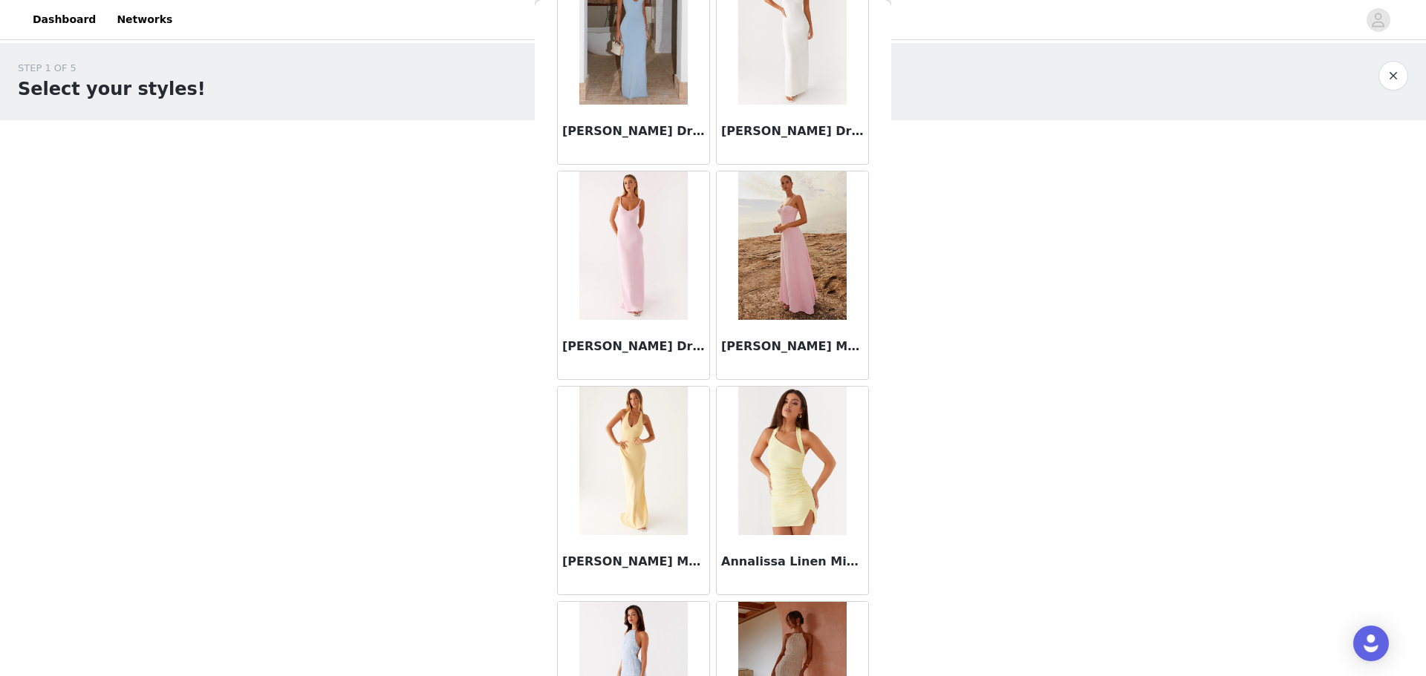
scroll to position [1596, 0]
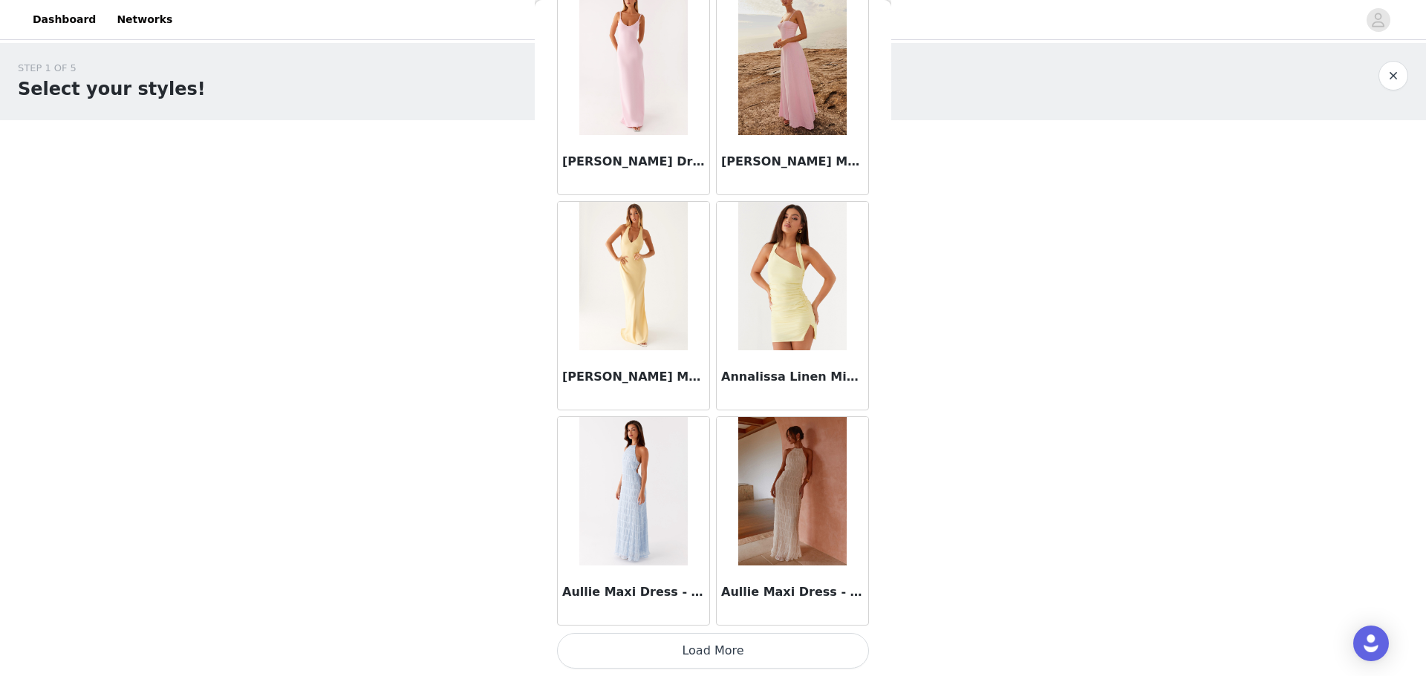
click at [793, 650] on button "Load More" at bounding box center [713, 651] width 312 height 36
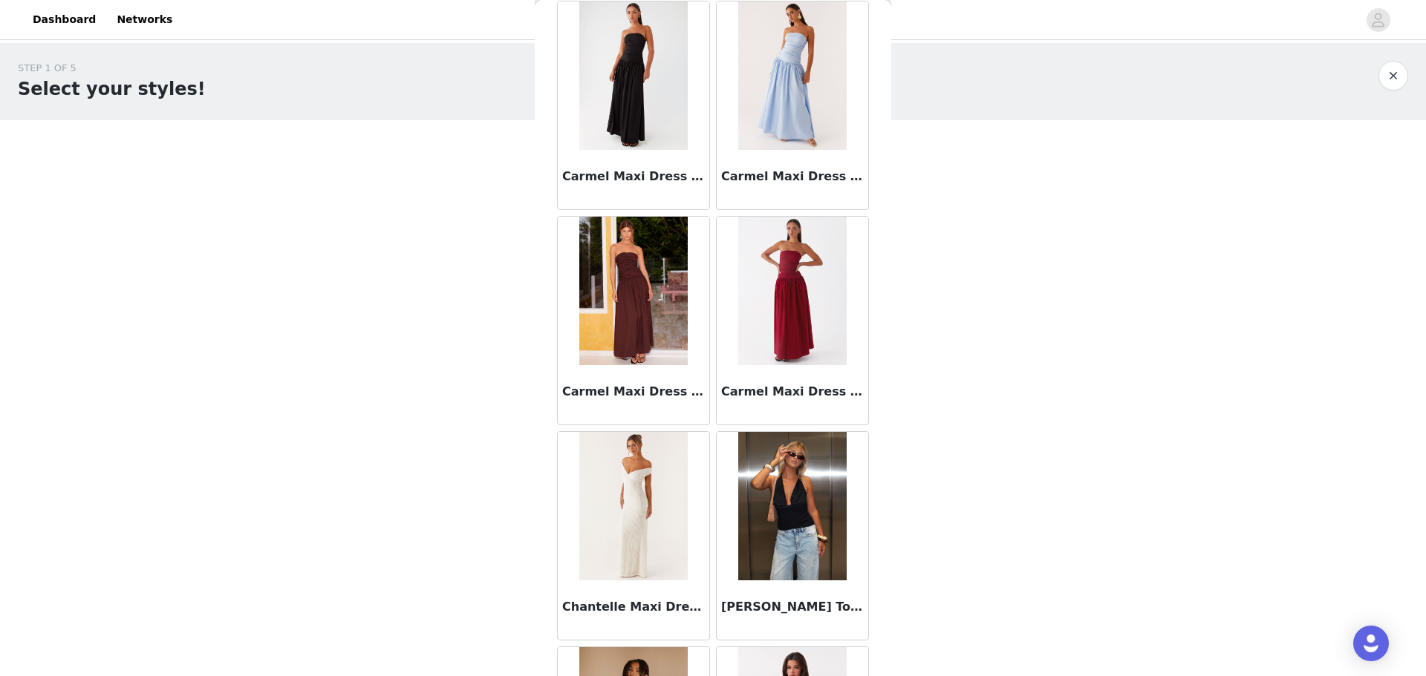
scroll to position [3749, 0]
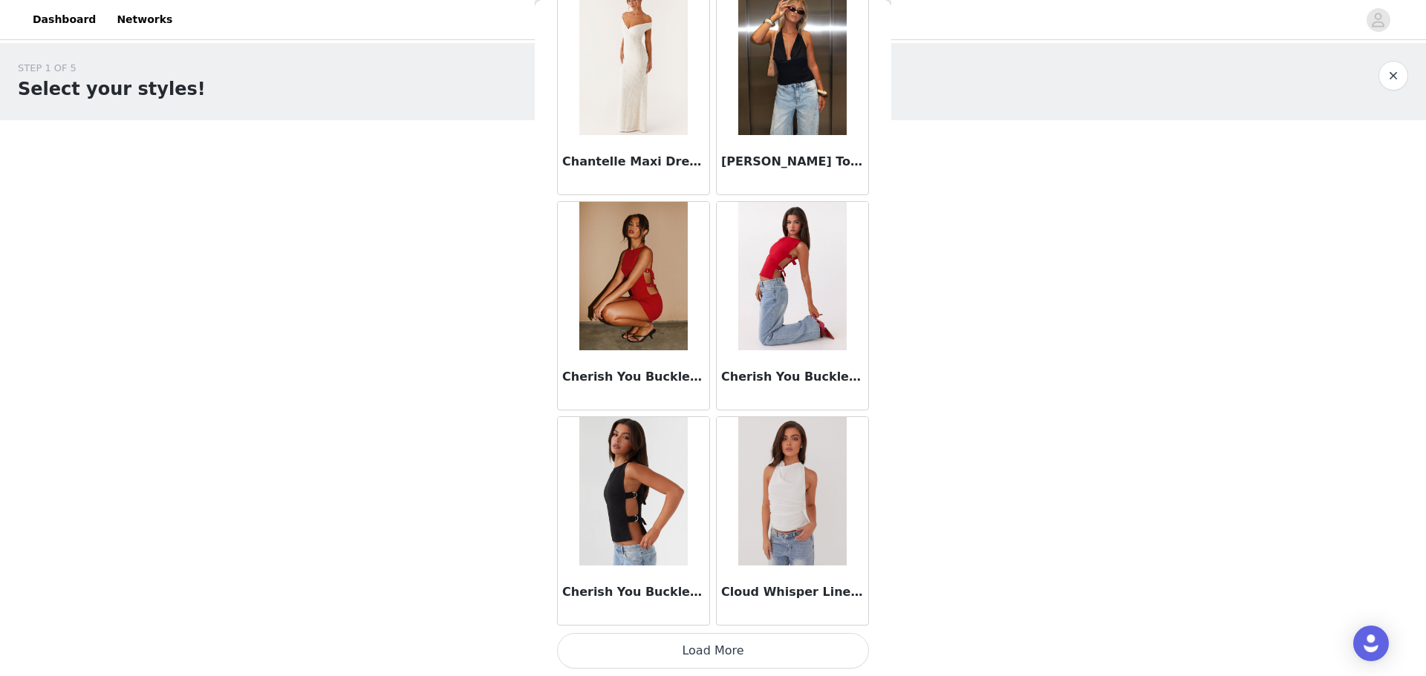
click at [763, 639] on button "Load More" at bounding box center [713, 651] width 312 height 36
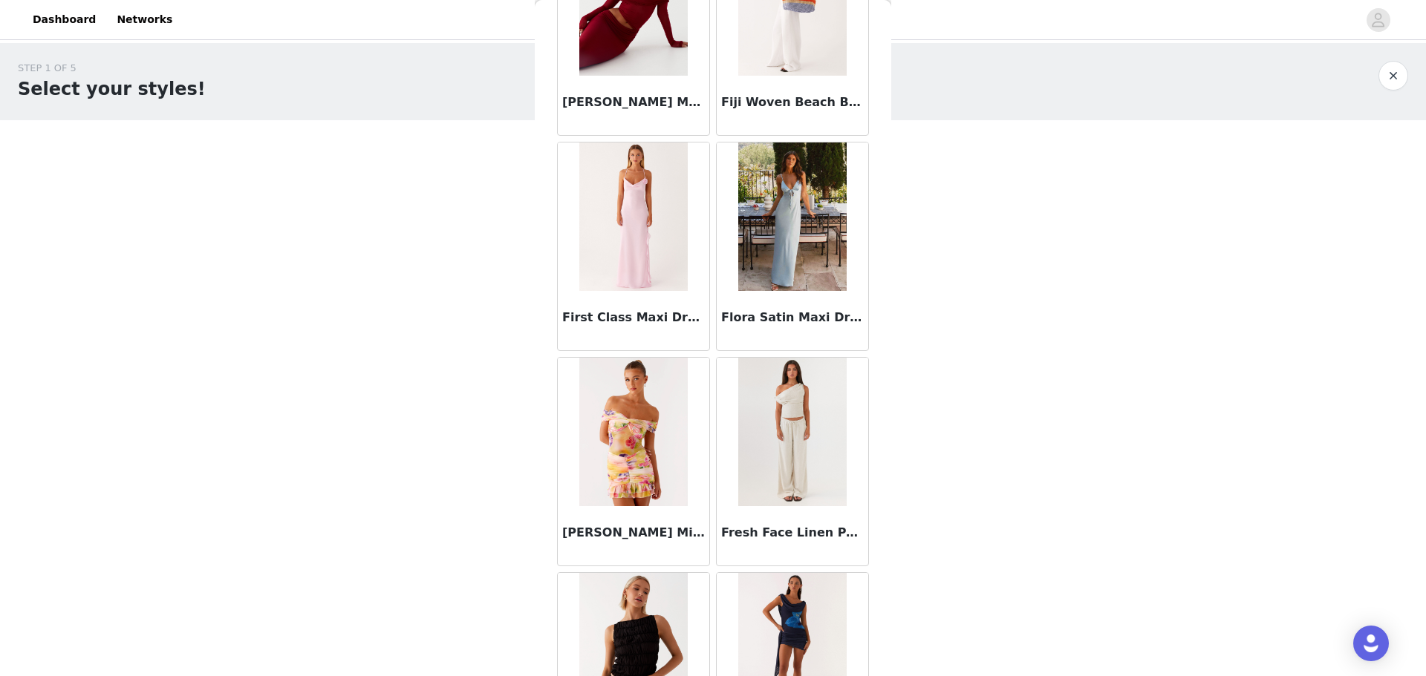
scroll to position [5902, 0]
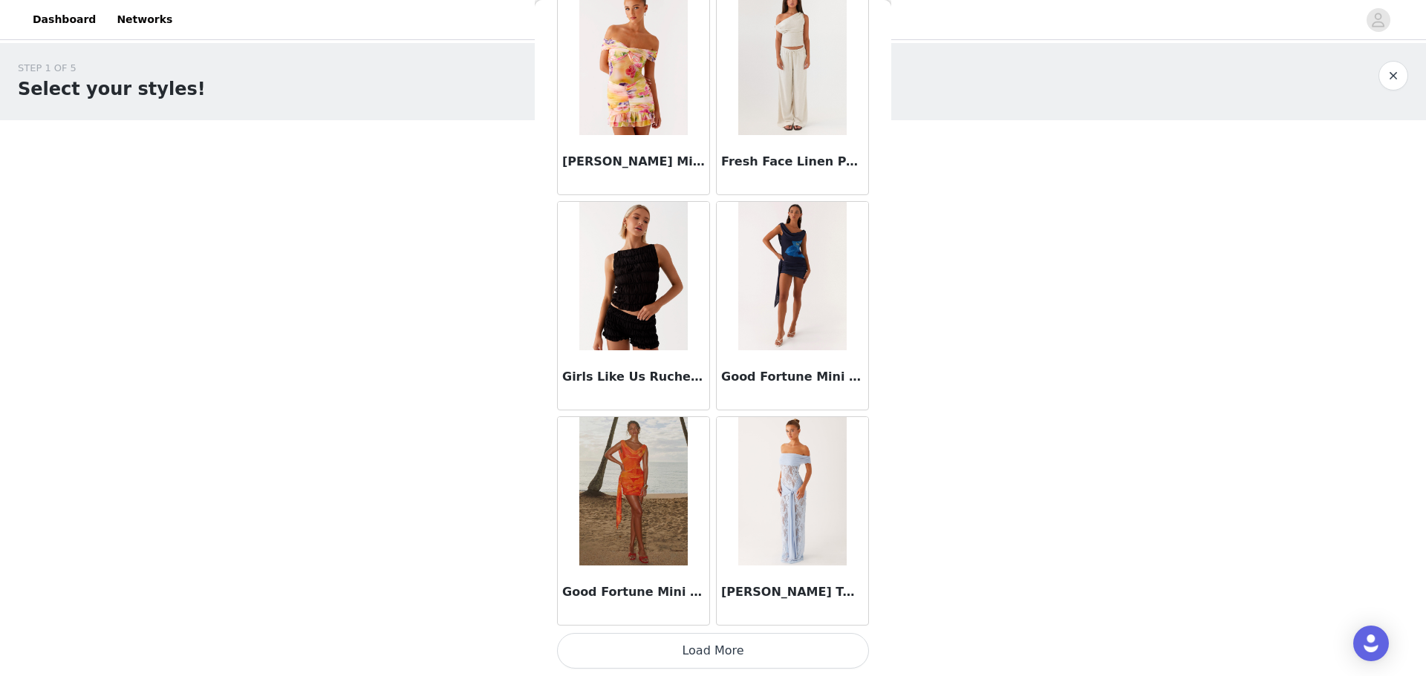
click at [764, 662] on button "Load More" at bounding box center [713, 651] width 312 height 36
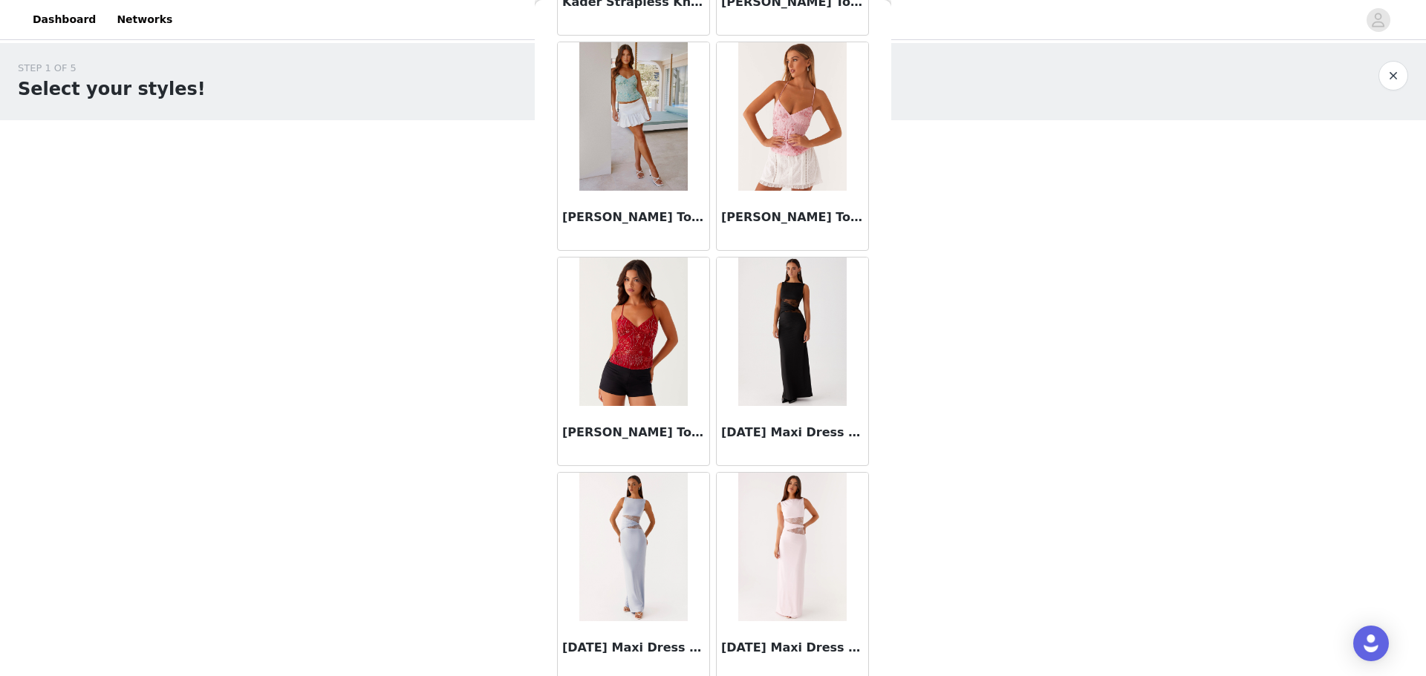
scroll to position [8055, 0]
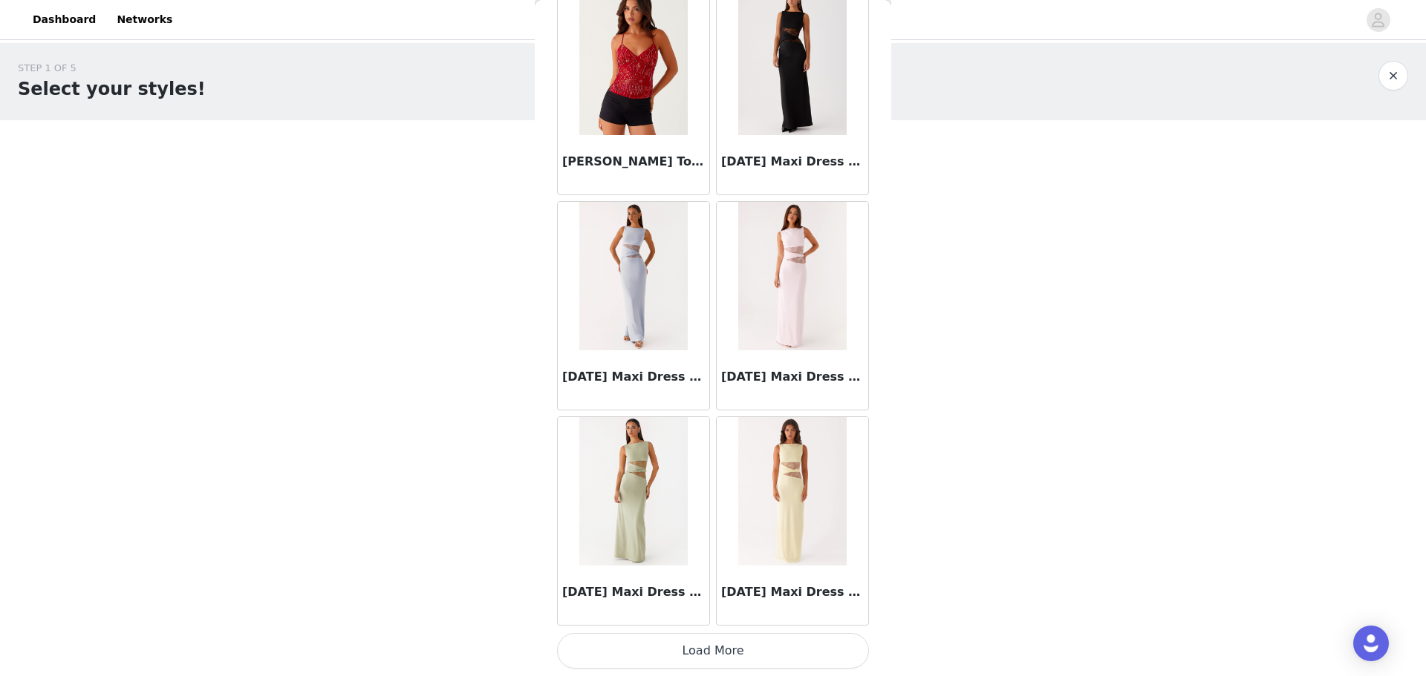
click at [738, 644] on button "Load More" at bounding box center [713, 651] width 312 height 36
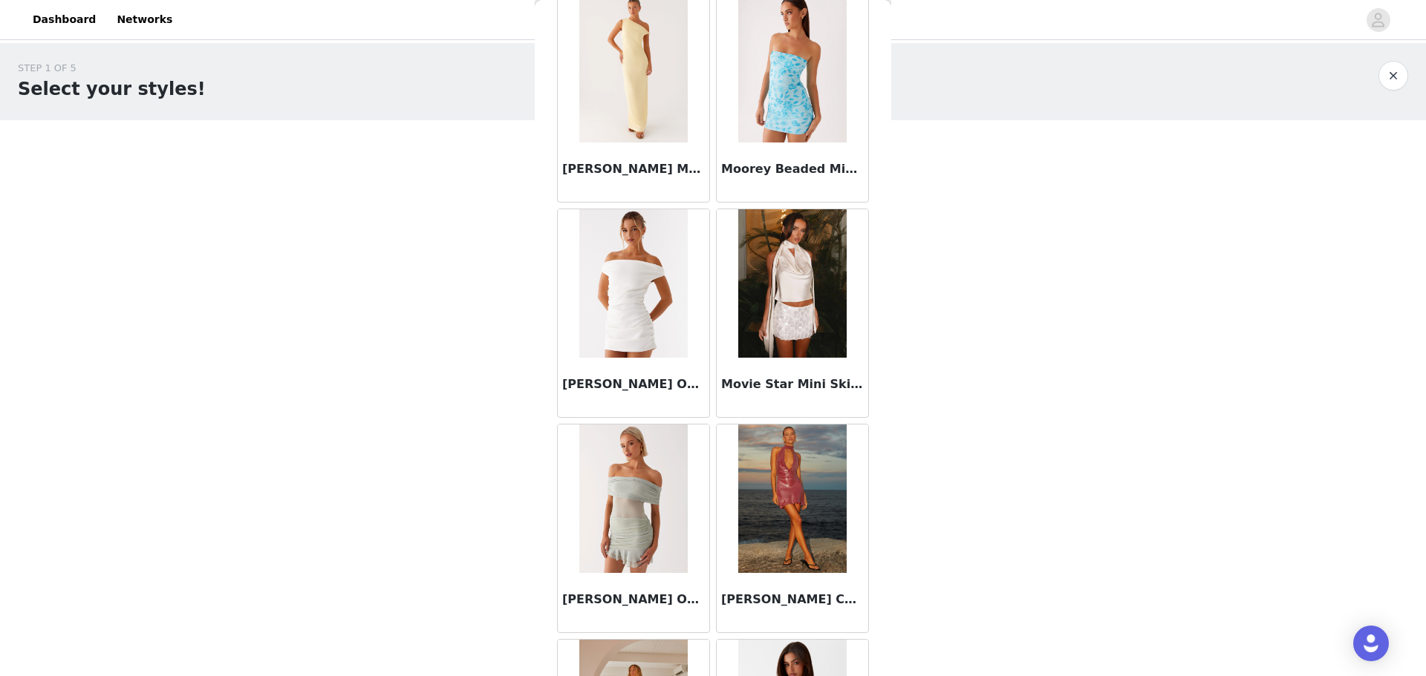
scroll to position [10208, 0]
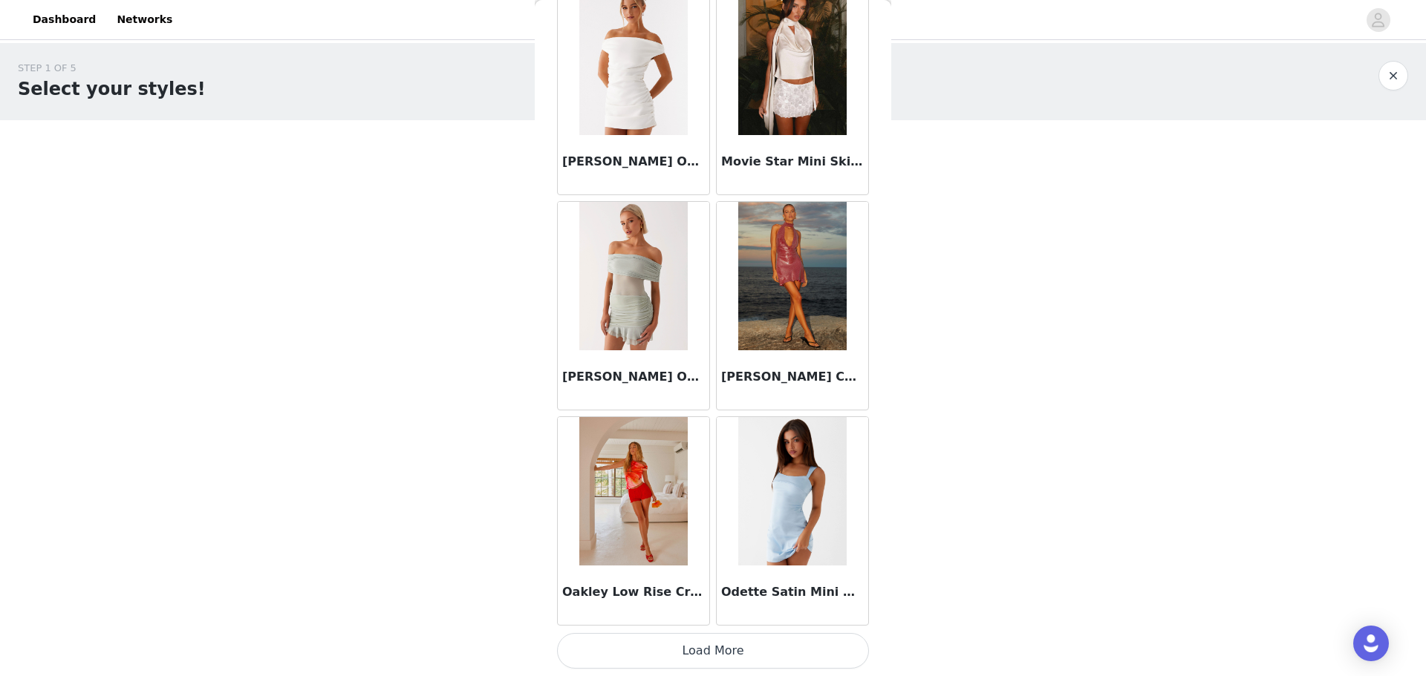
click at [768, 642] on button "Load More" at bounding box center [713, 651] width 312 height 36
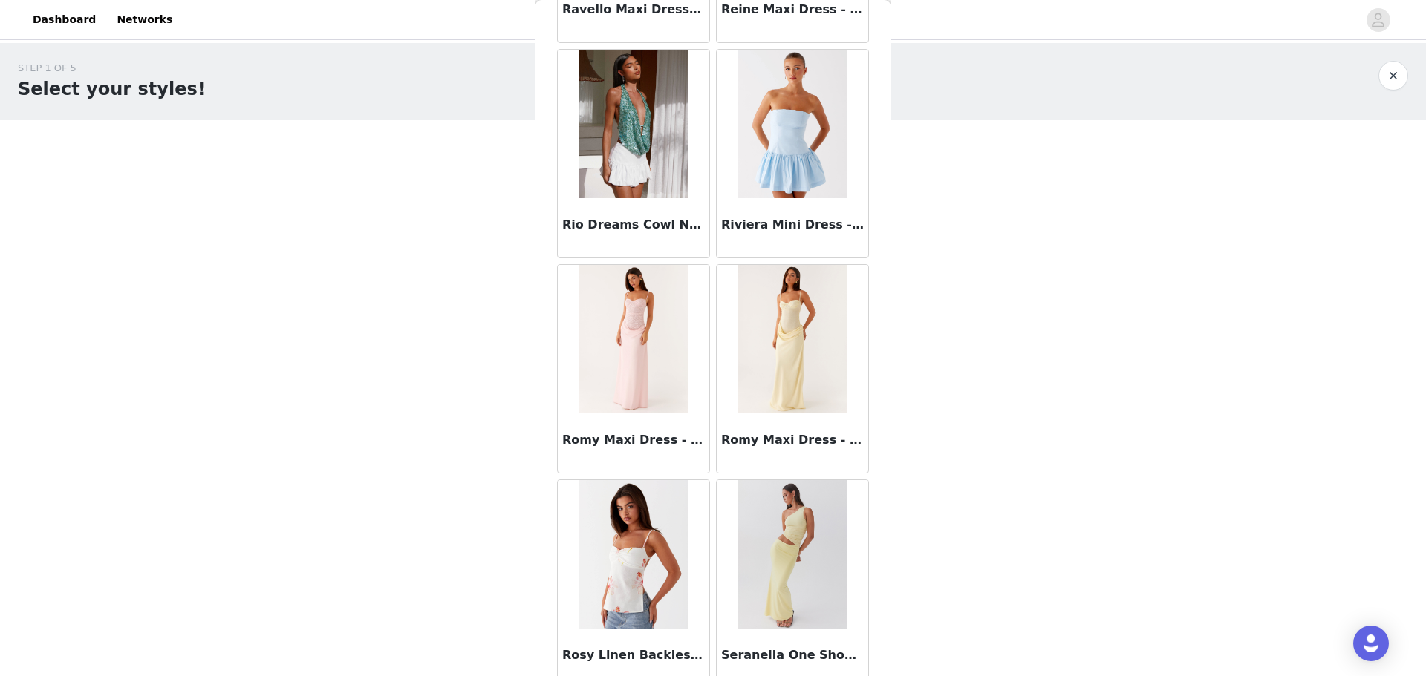
scroll to position [12362, 0]
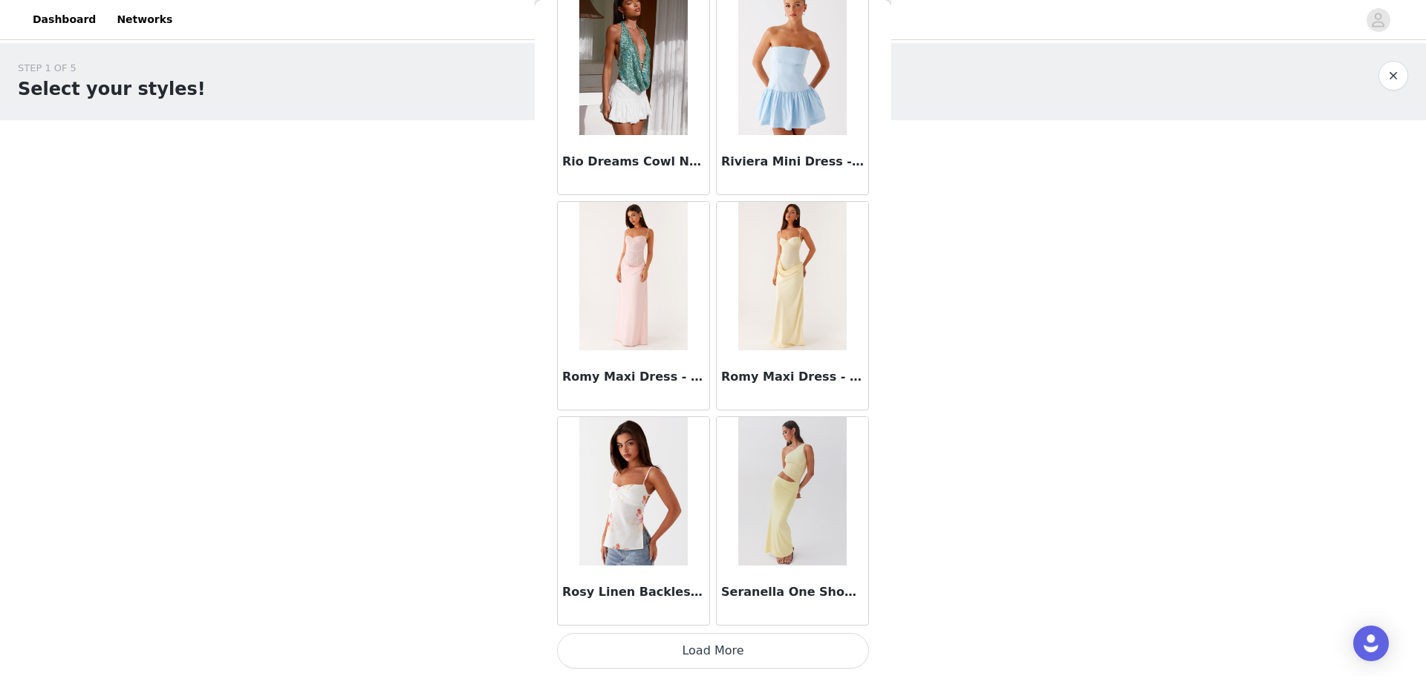
click at [800, 644] on button "Load More" at bounding box center [713, 651] width 312 height 36
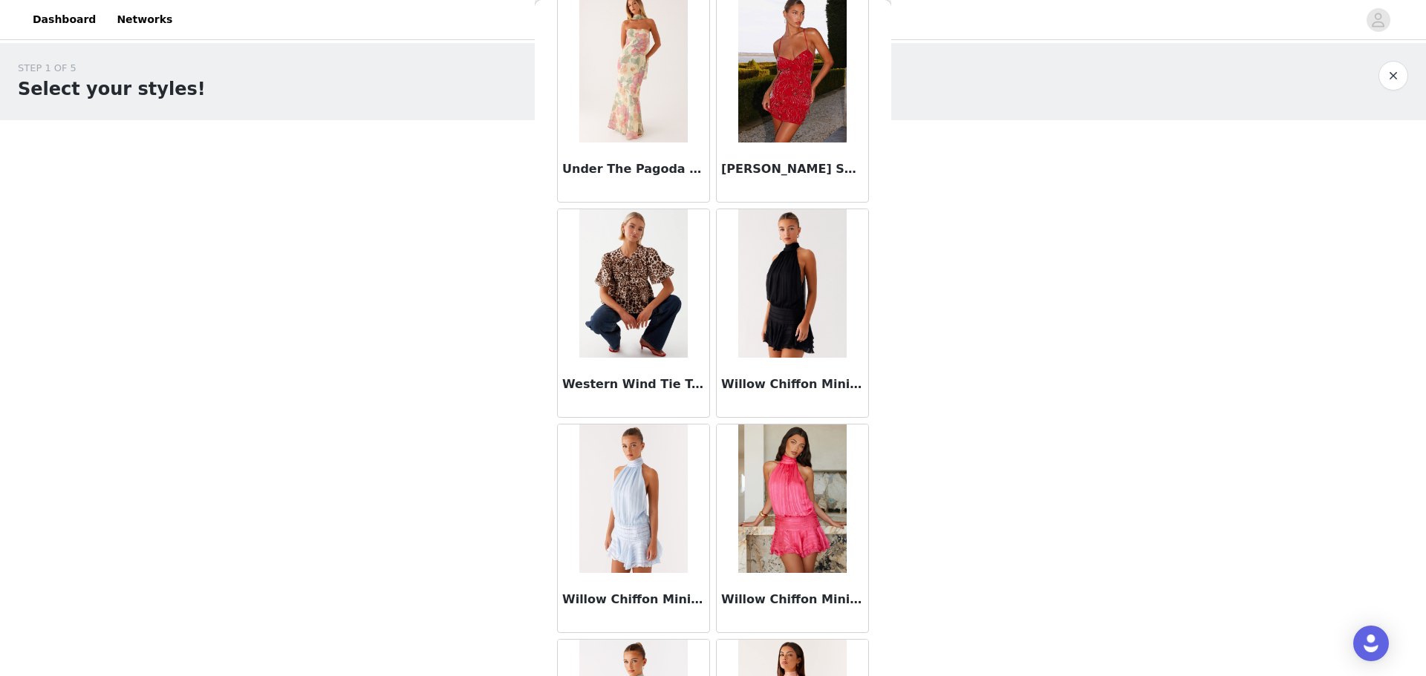
scroll to position [14515, 0]
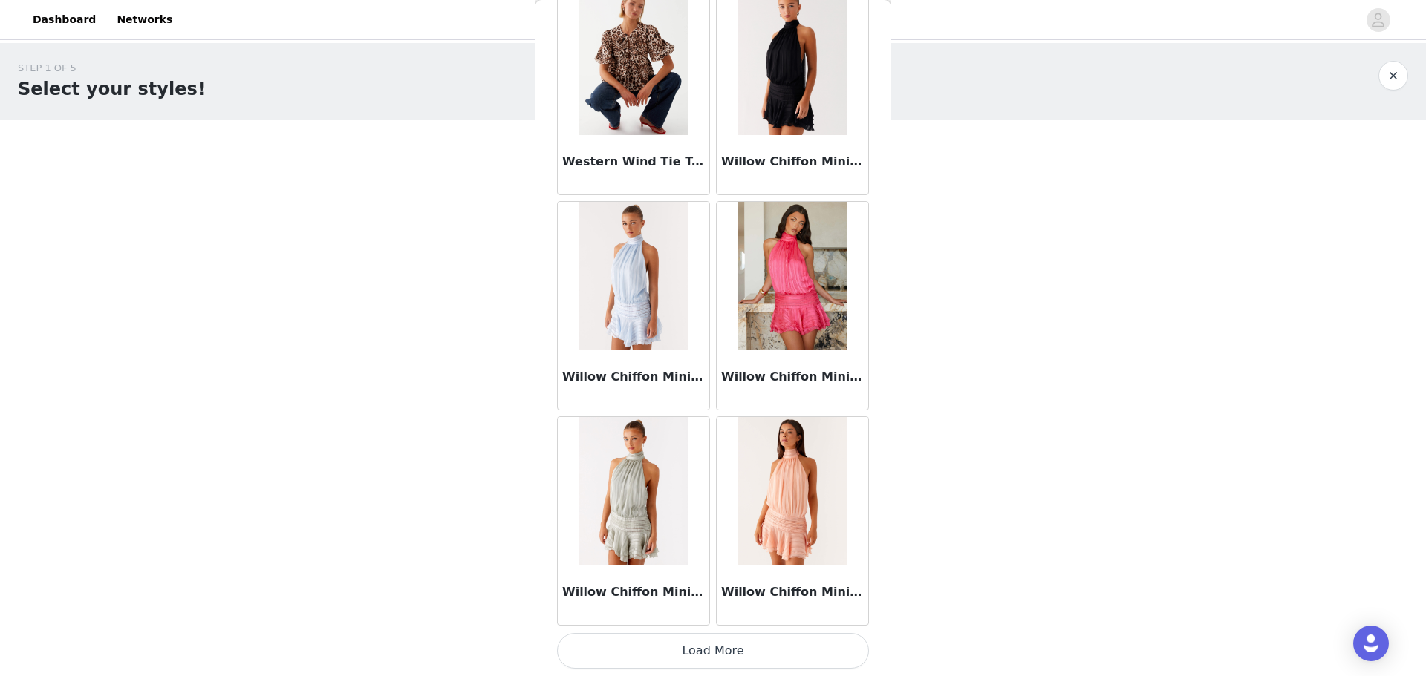
click at [766, 647] on button "Load More" at bounding box center [713, 651] width 312 height 36
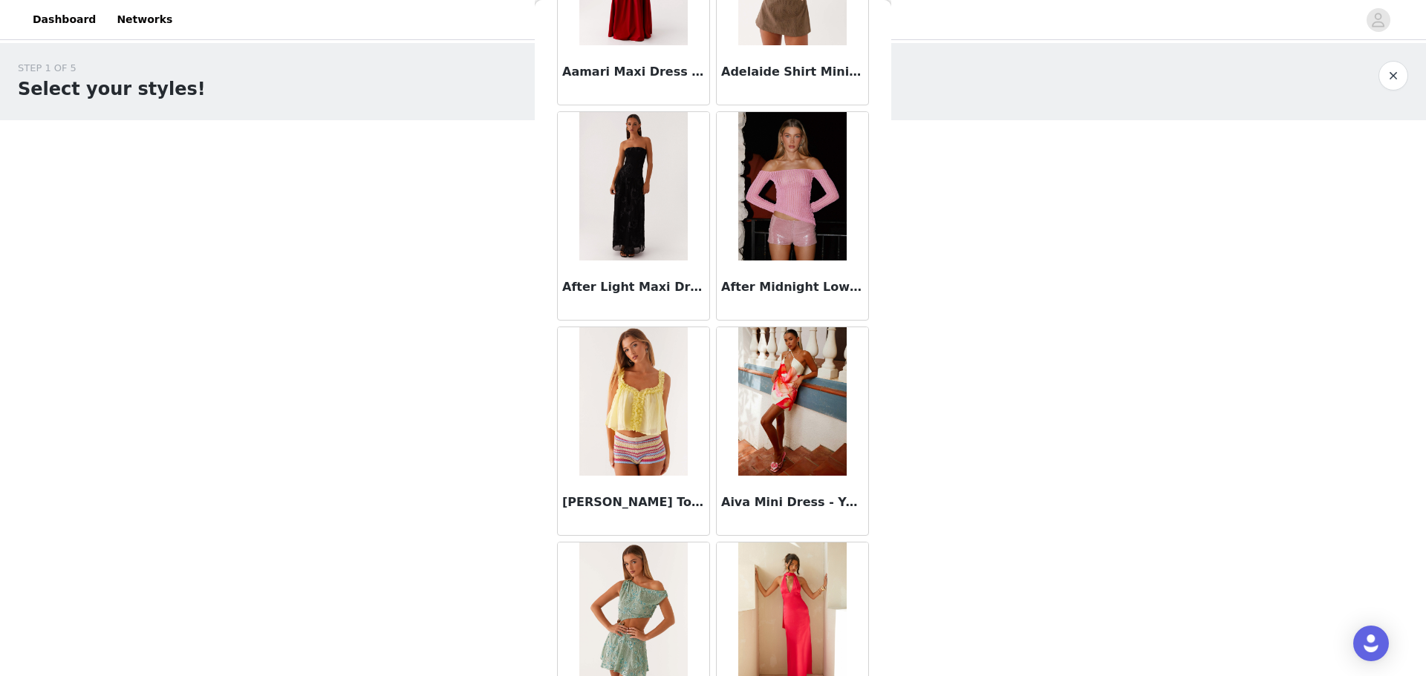
scroll to position [0, 0]
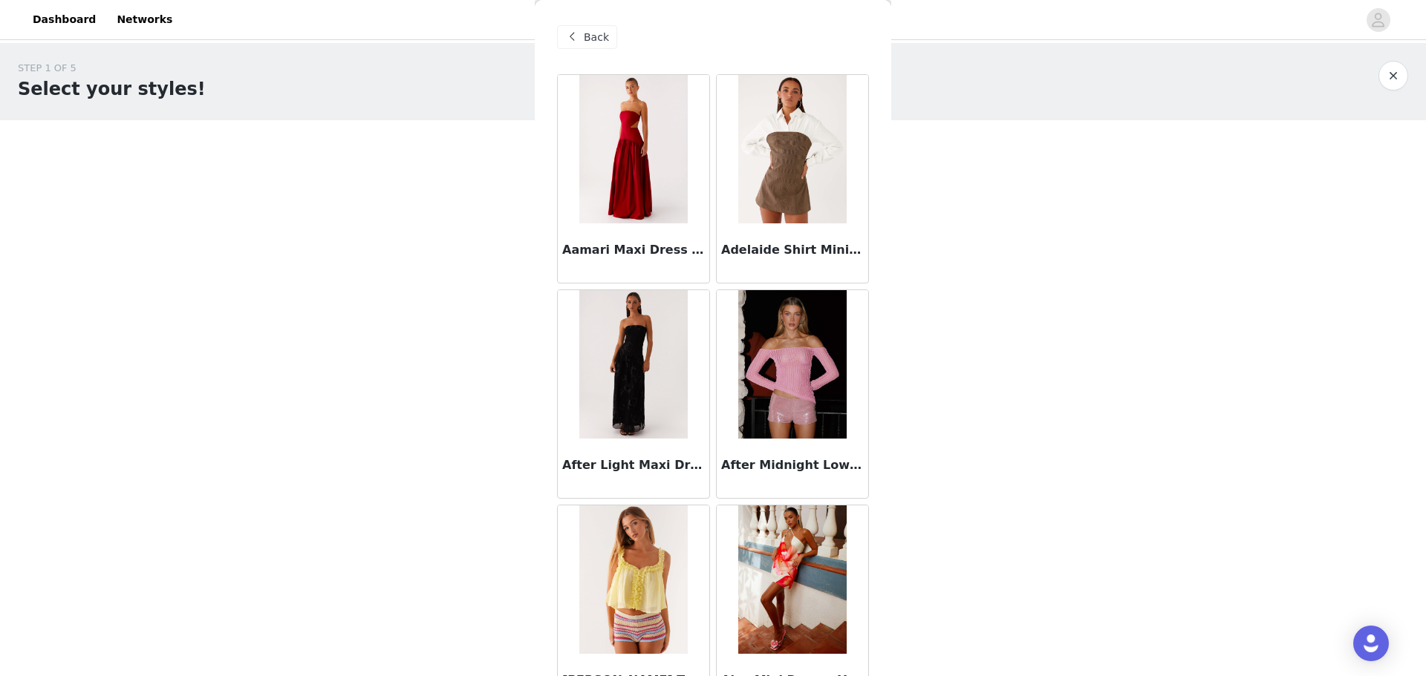
click at [590, 39] on span "Back" at bounding box center [596, 38] width 25 height 16
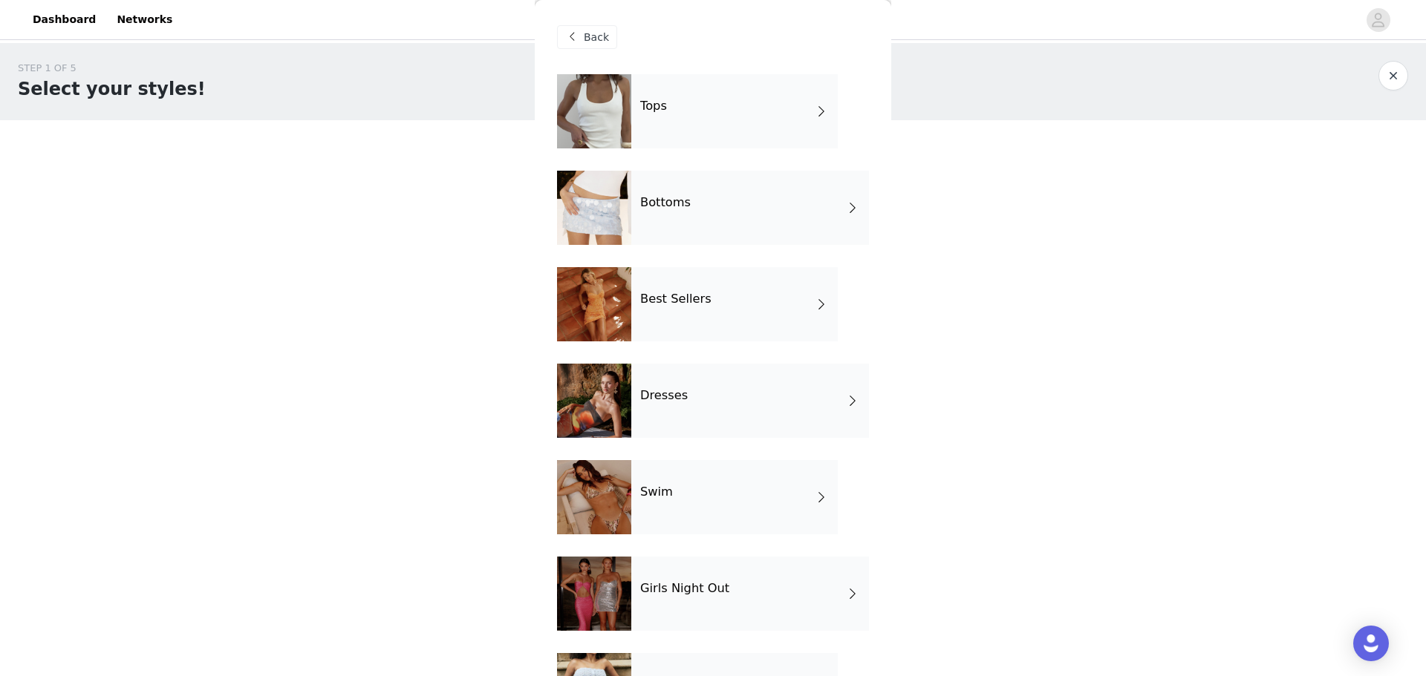
click at [845, 204] on span at bounding box center [852, 208] width 15 height 18
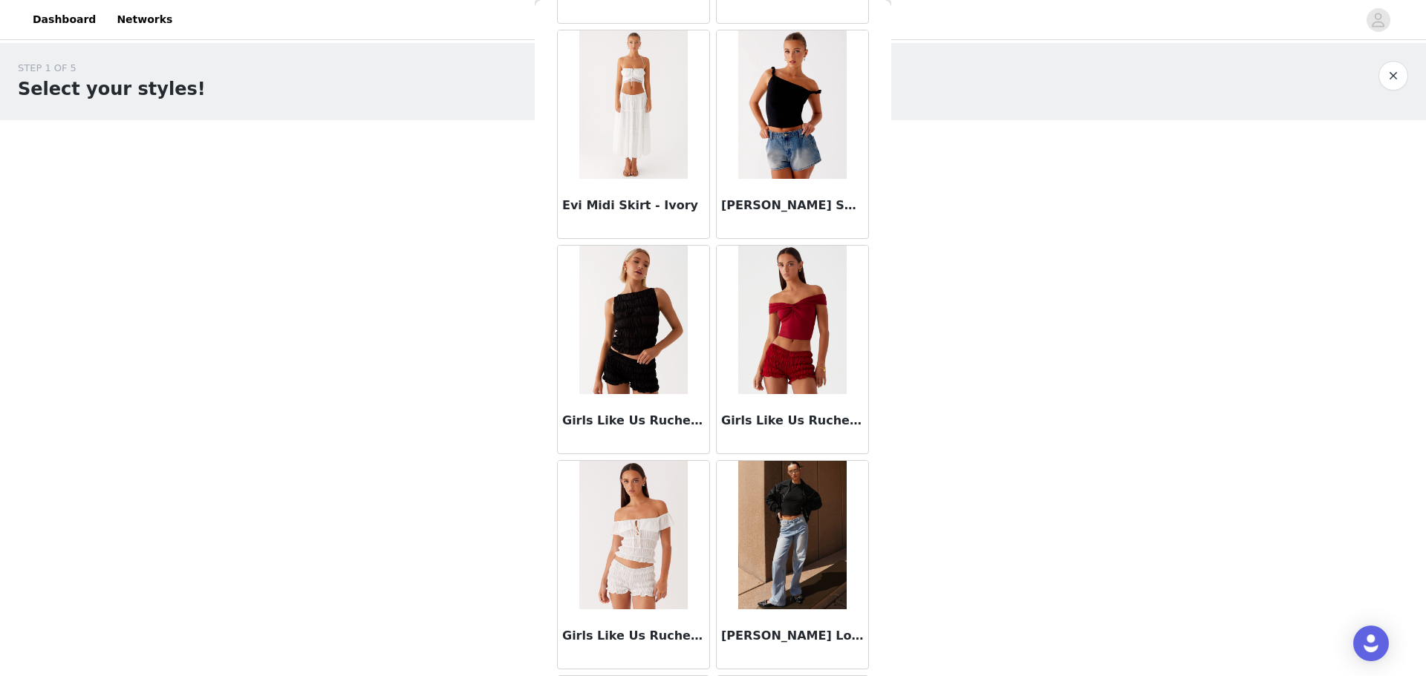
scroll to position [1596, 0]
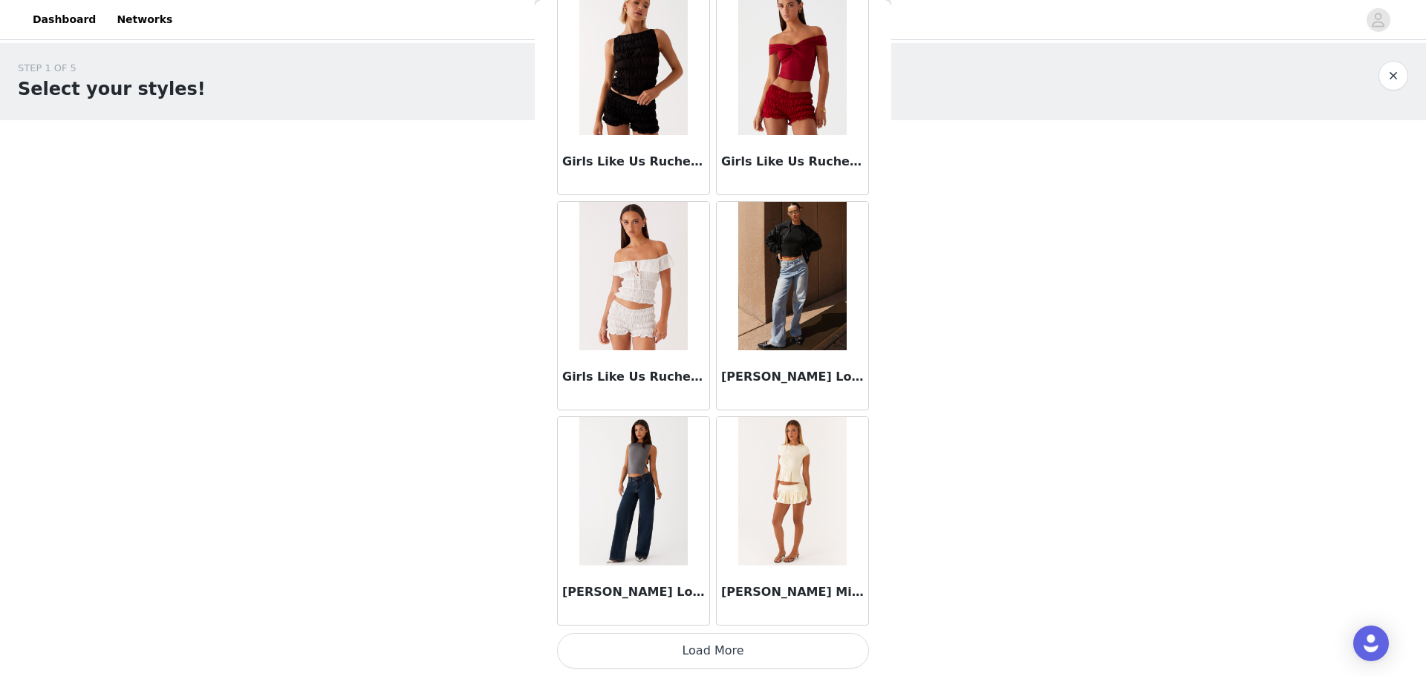
click at [779, 656] on button "Load More" at bounding box center [713, 651] width 312 height 36
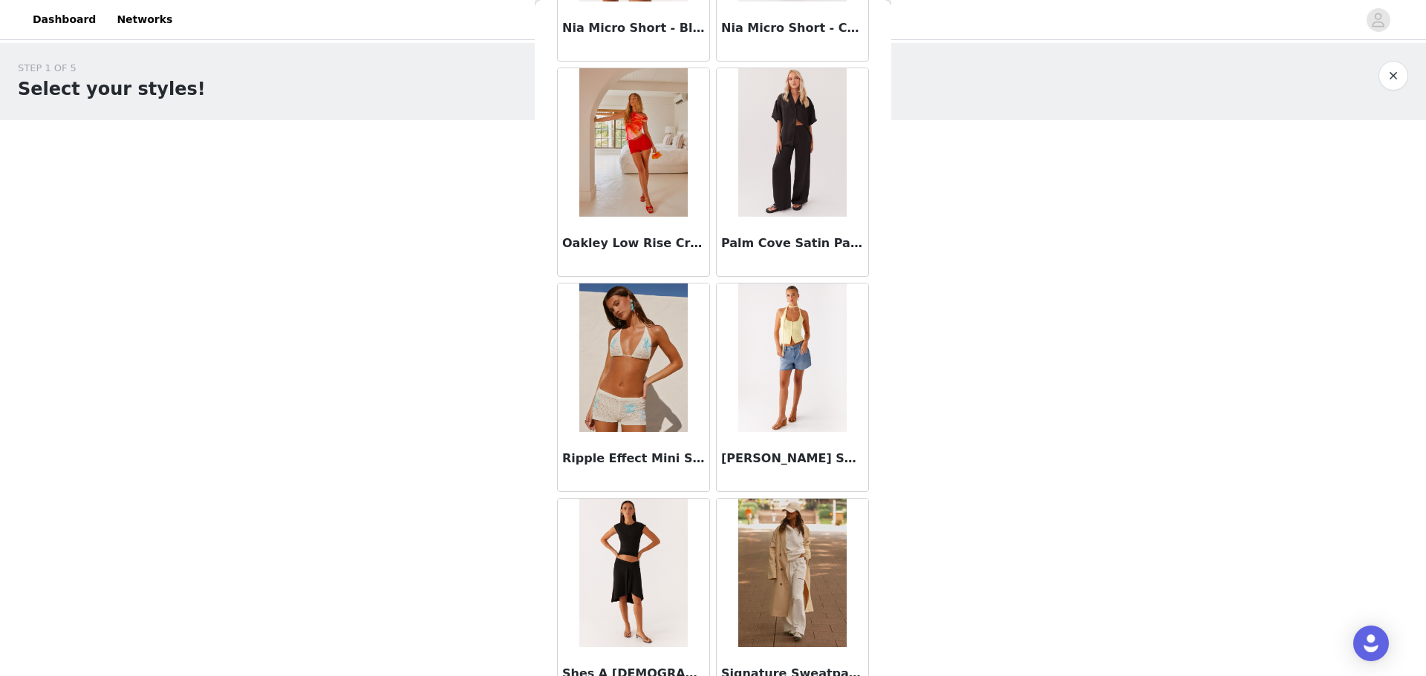
scroll to position [3749, 0]
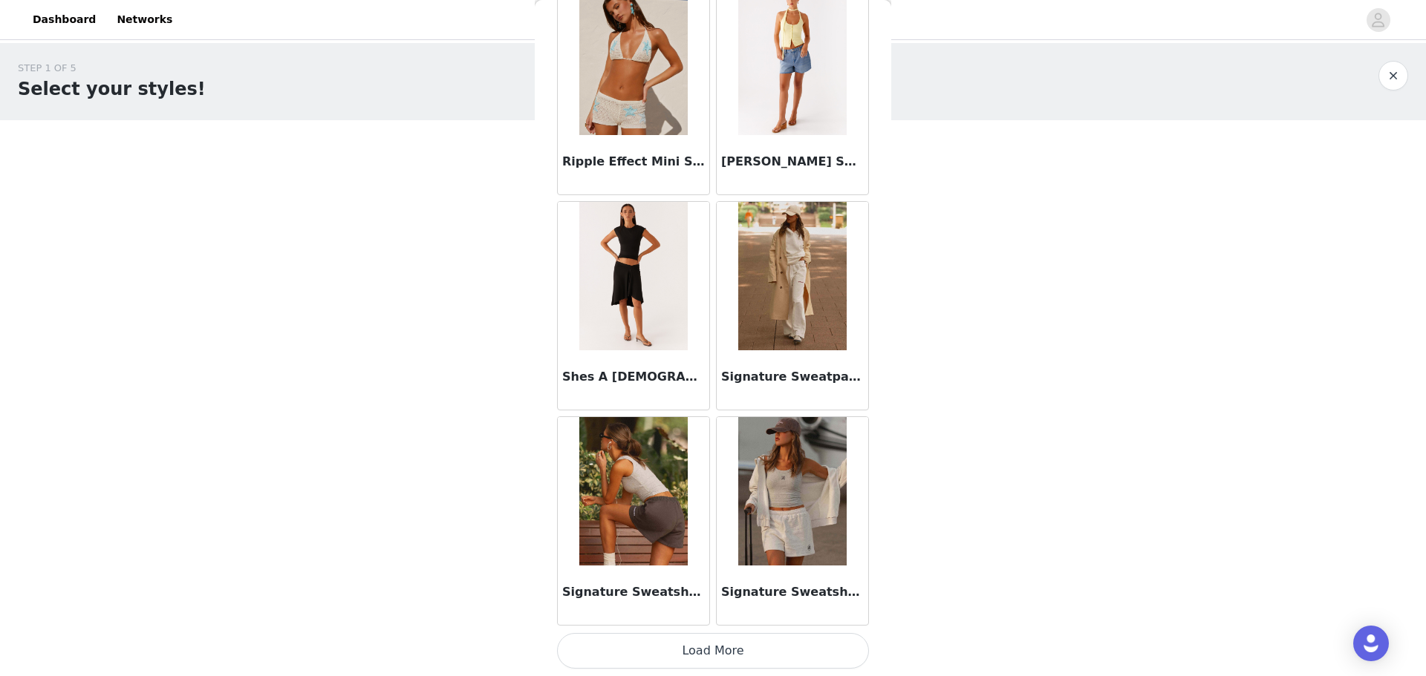
click at [755, 650] on button "Load More" at bounding box center [713, 651] width 312 height 36
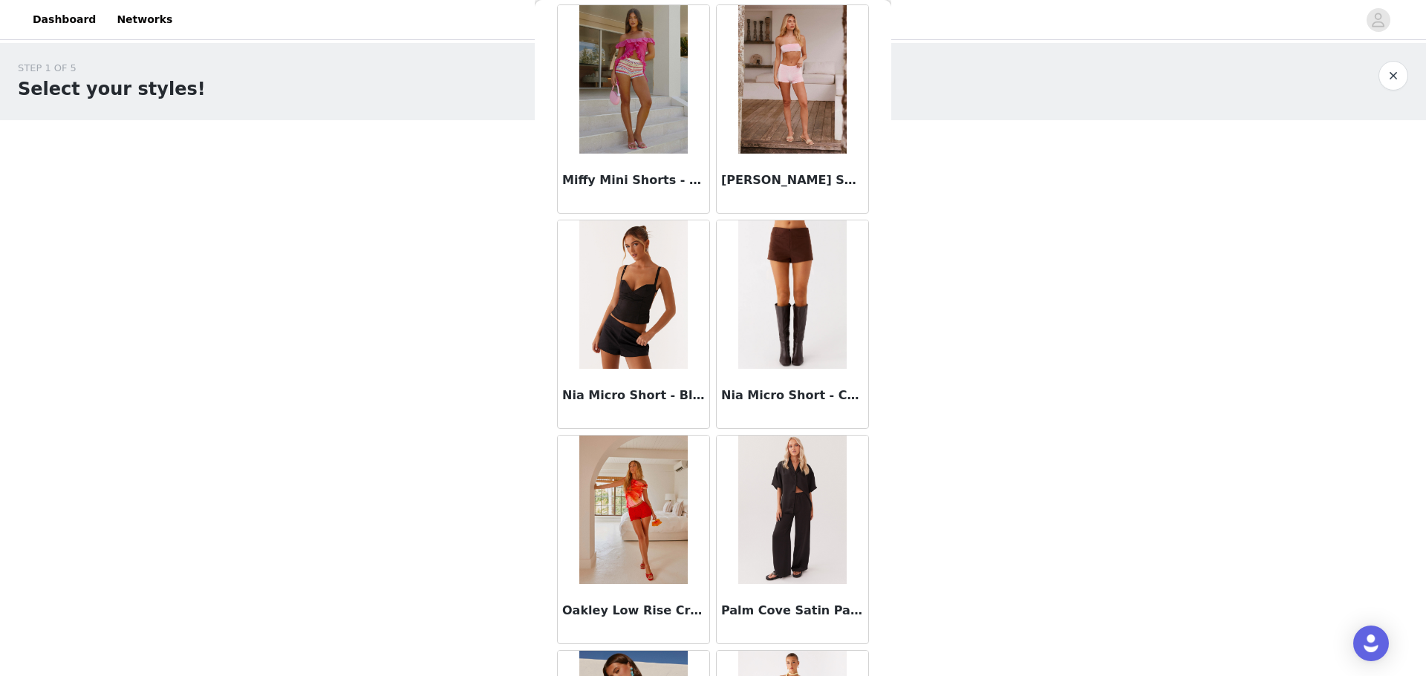
scroll to position [3078, 0]
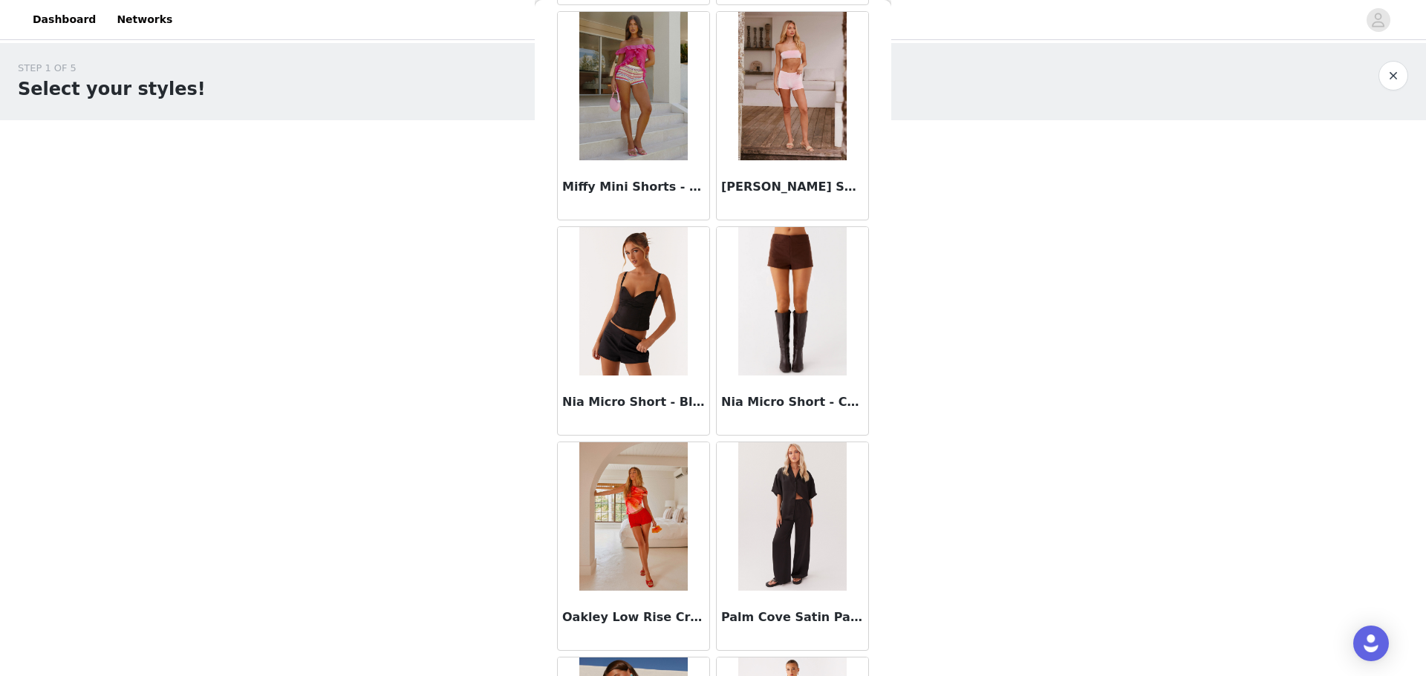
click at [657, 300] on img at bounding box center [633, 301] width 108 height 148
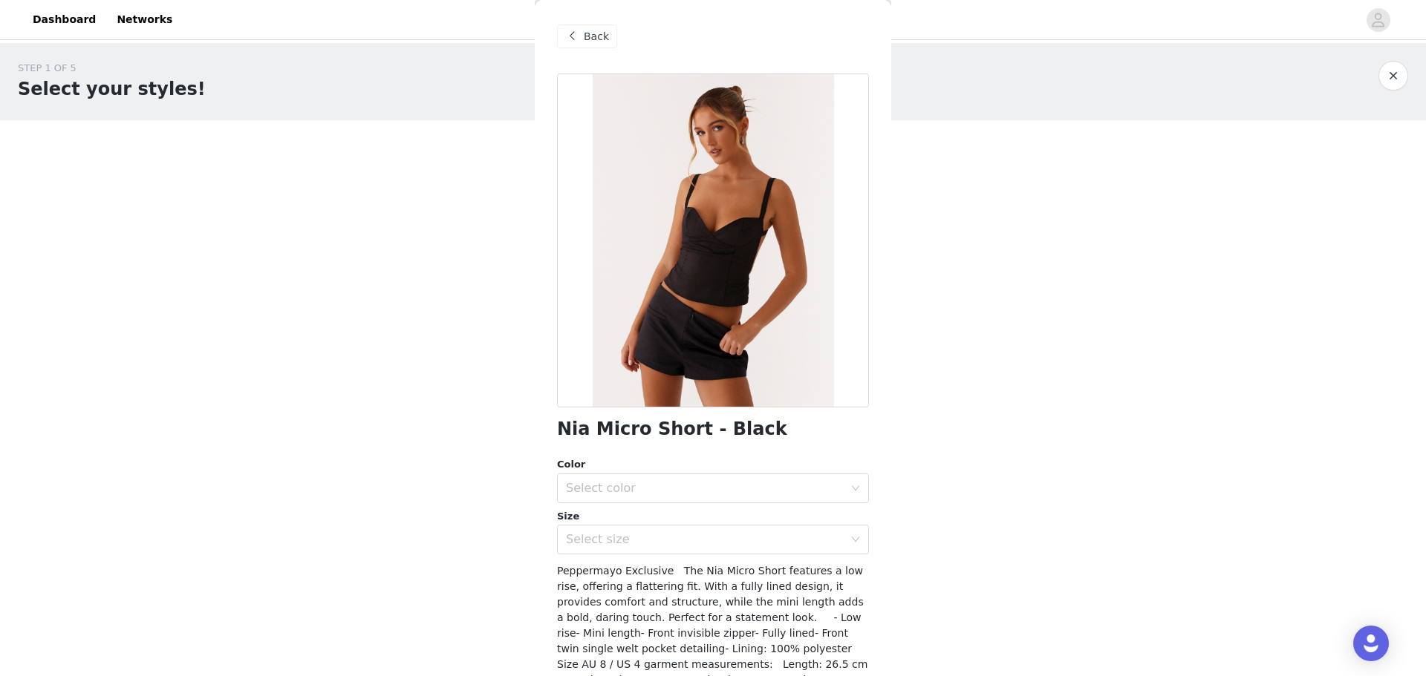
scroll to position [0, 0]
click at [575, 32] on span at bounding box center [572, 37] width 18 height 18
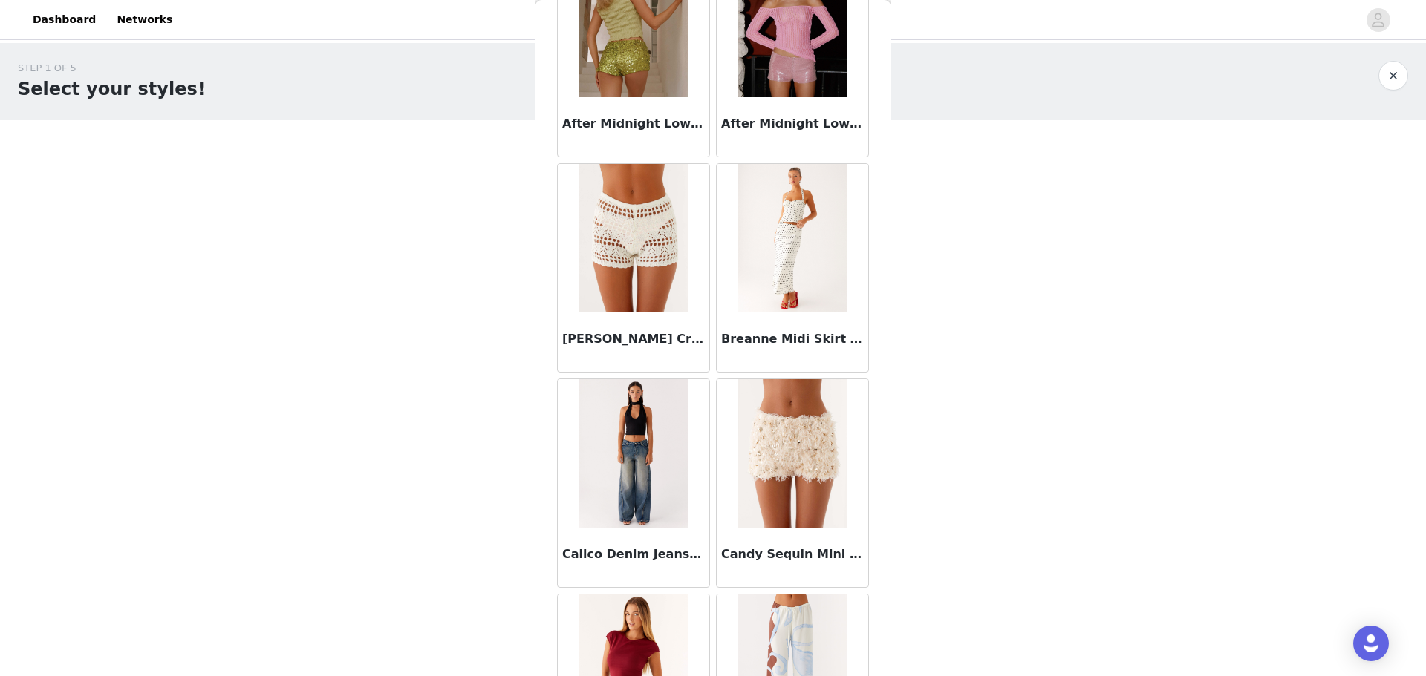
scroll to position [371, 0]
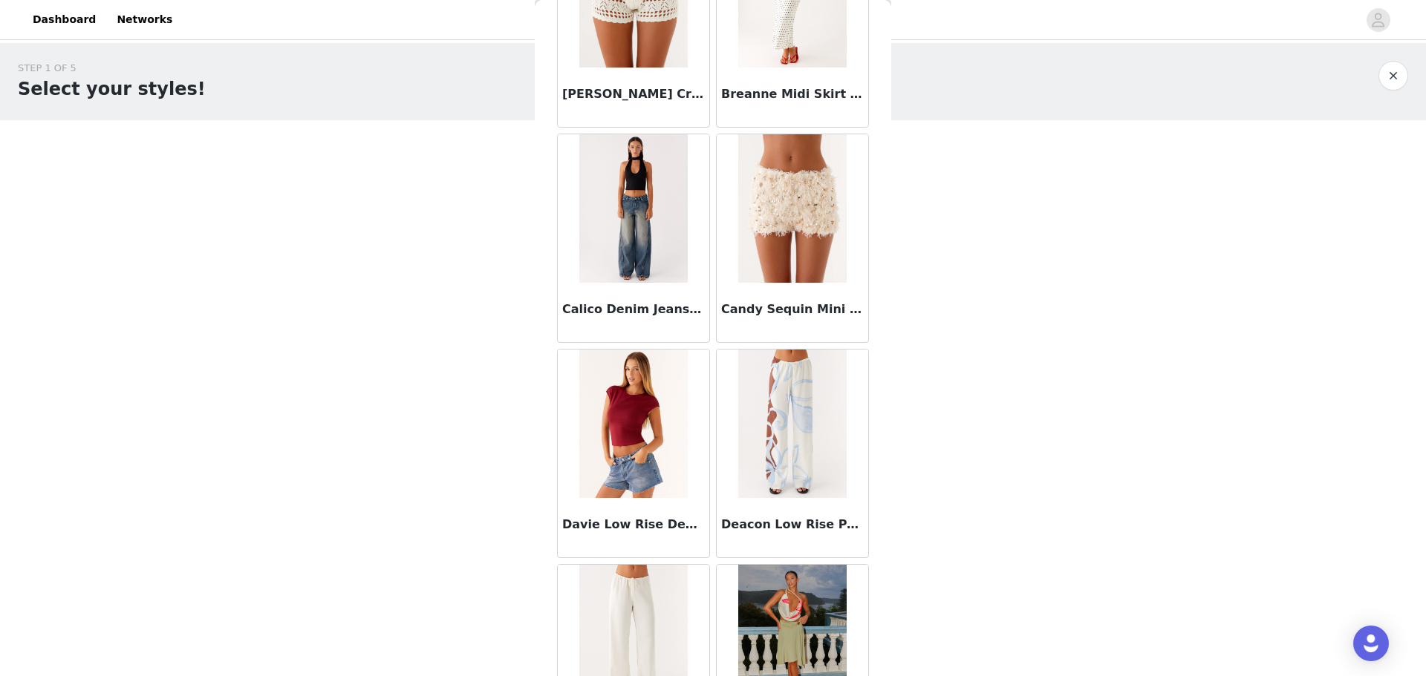
click at [804, 210] on img at bounding box center [792, 208] width 108 height 148
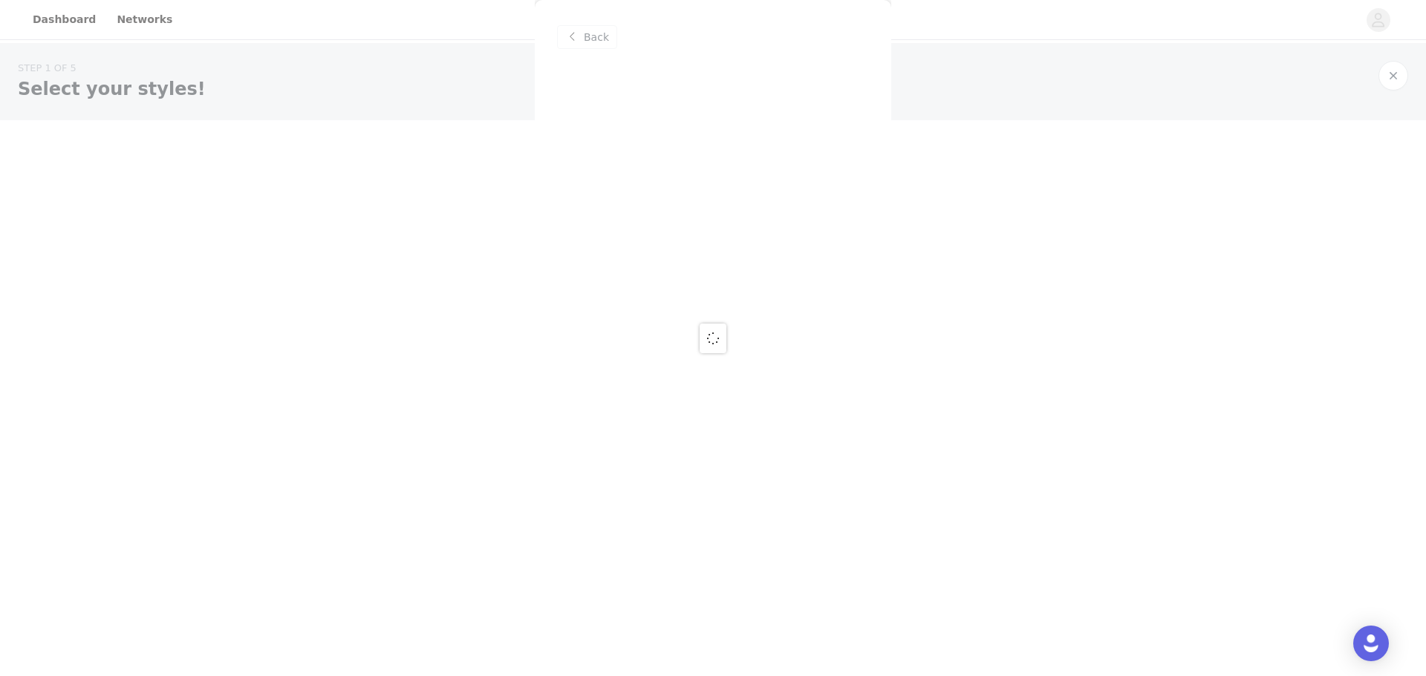
scroll to position [0, 0]
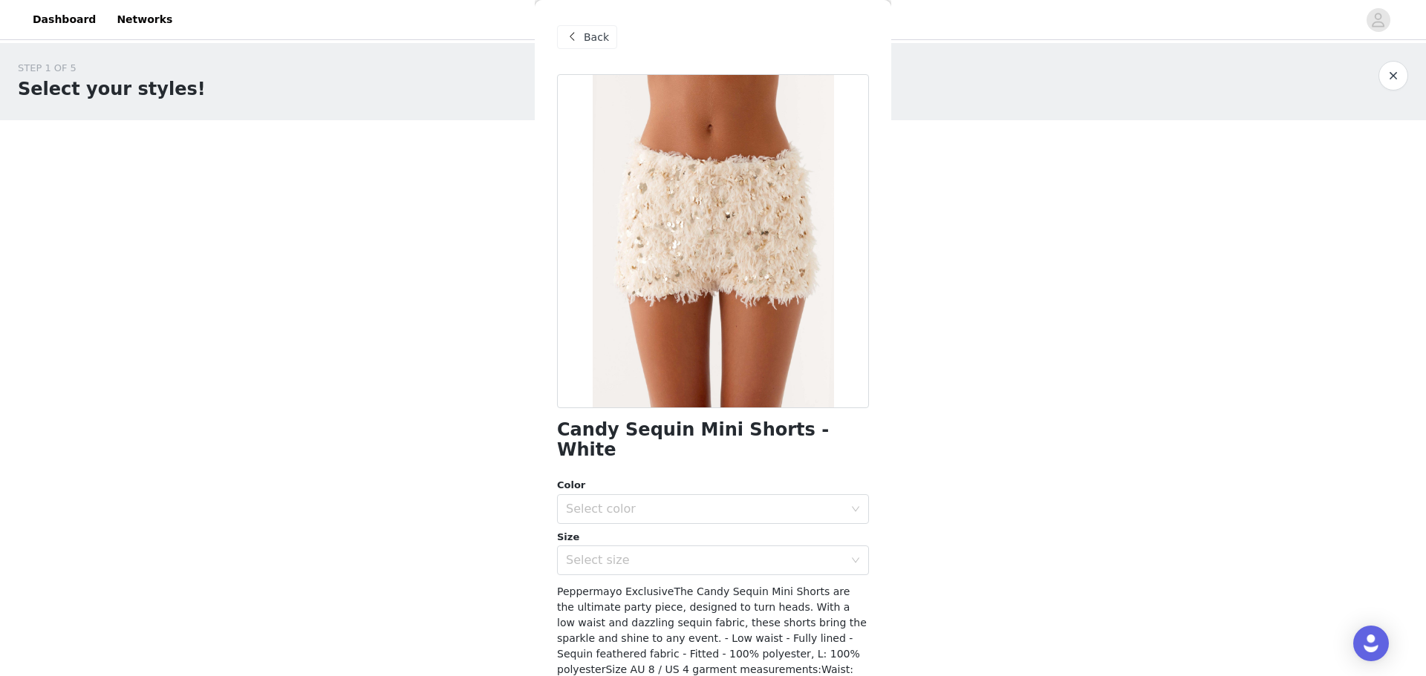
click at [595, 35] on span "Back" at bounding box center [596, 38] width 25 height 16
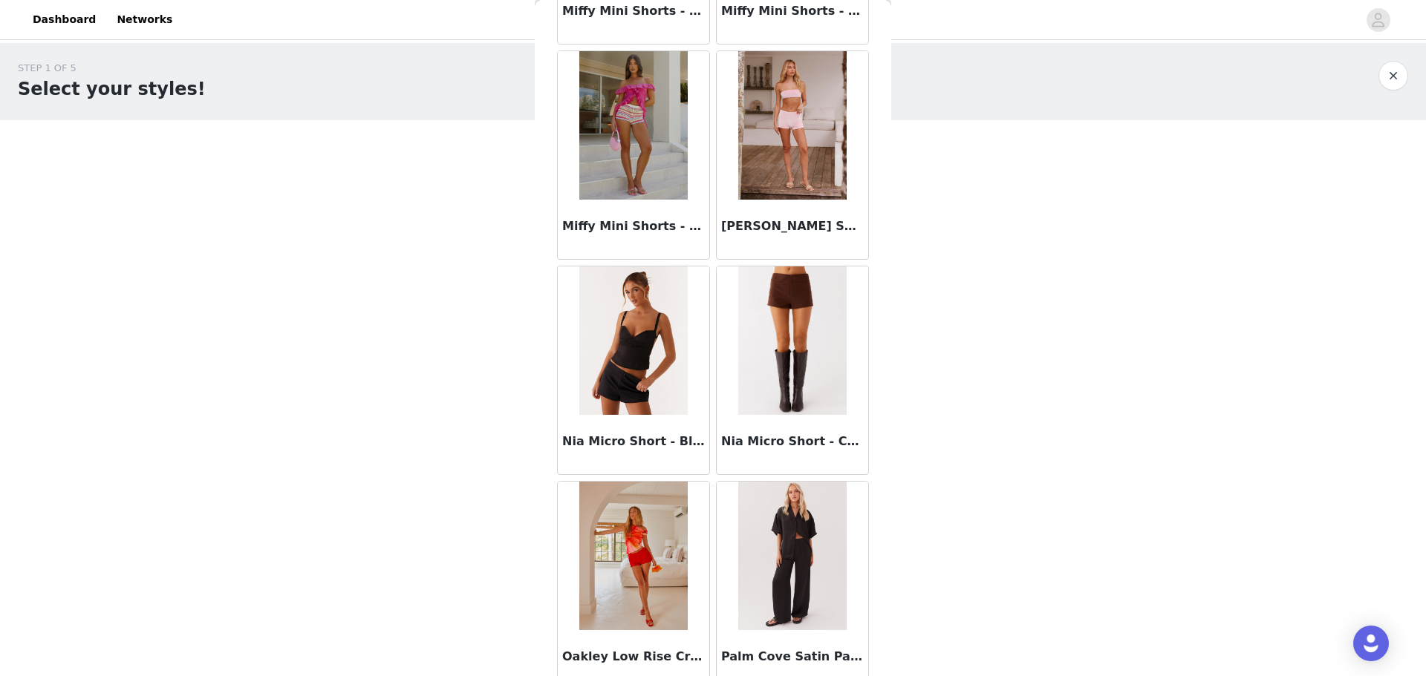
scroll to position [3044, 0]
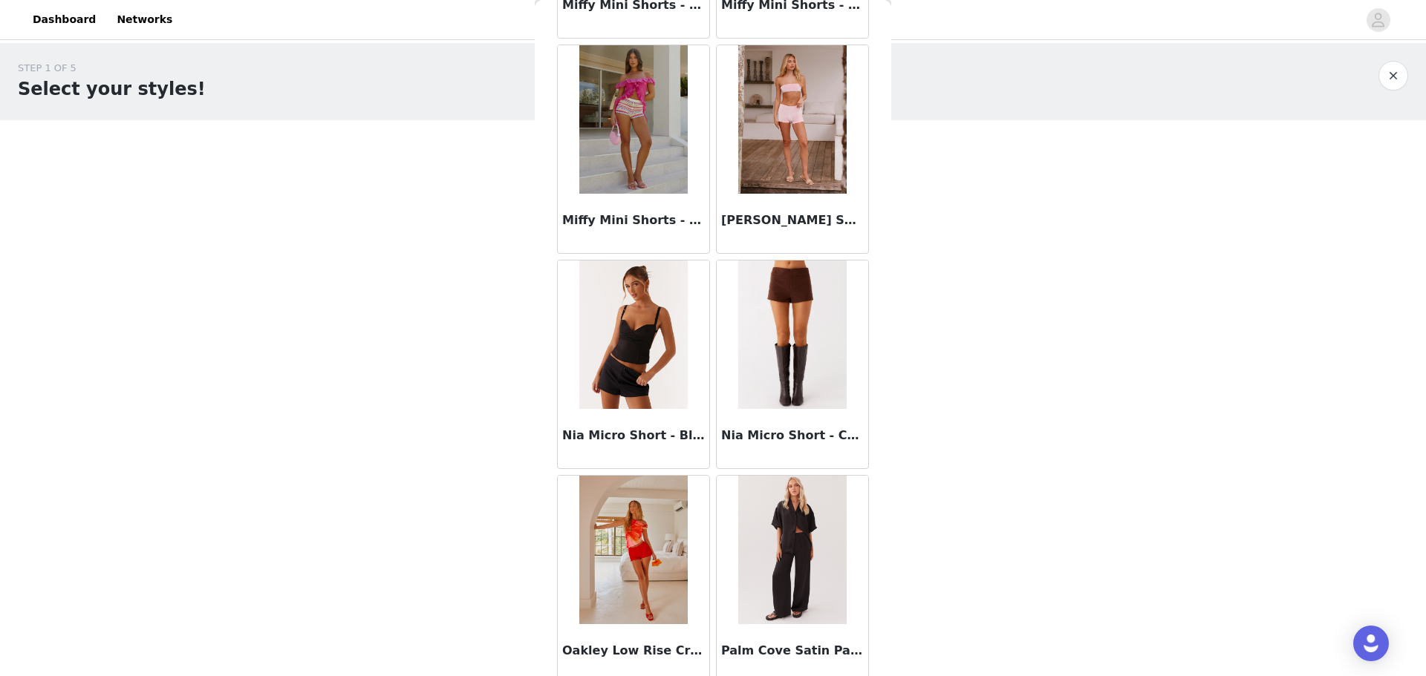
click at [797, 283] on img at bounding box center [792, 335] width 108 height 148
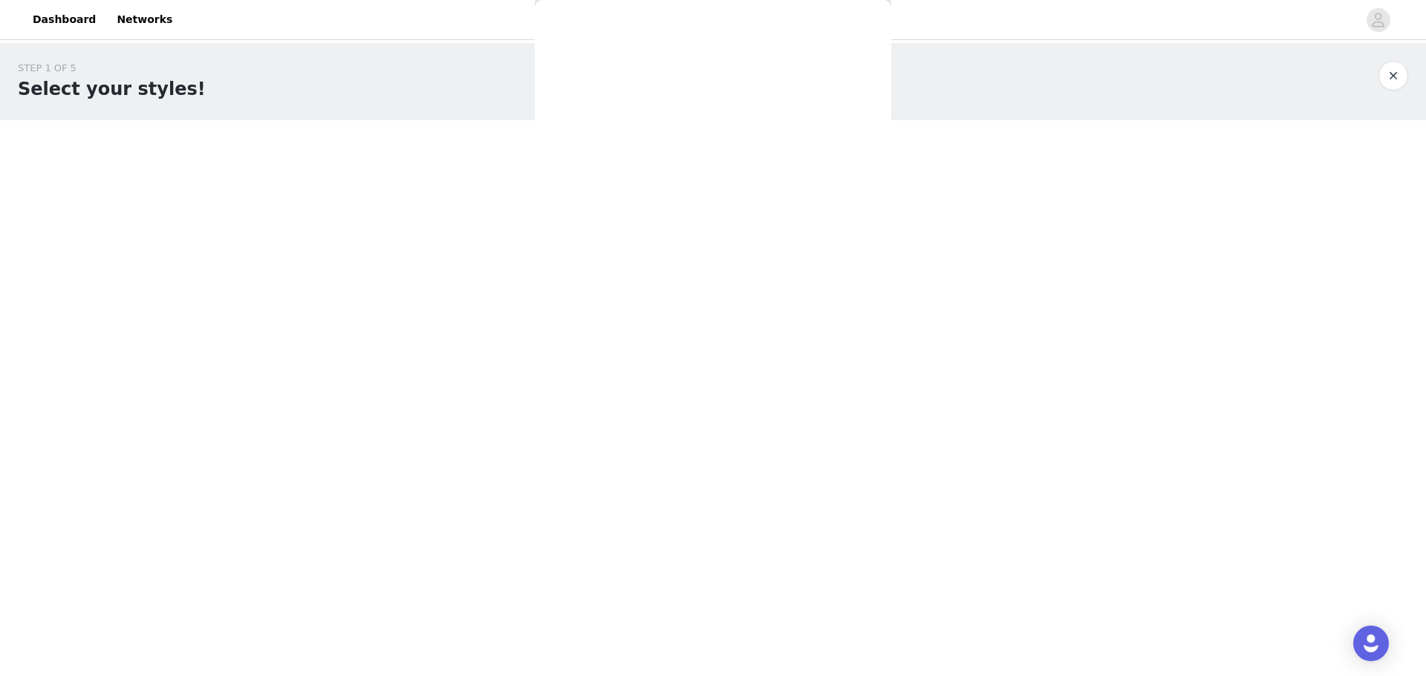
scroll to position [0, 0]
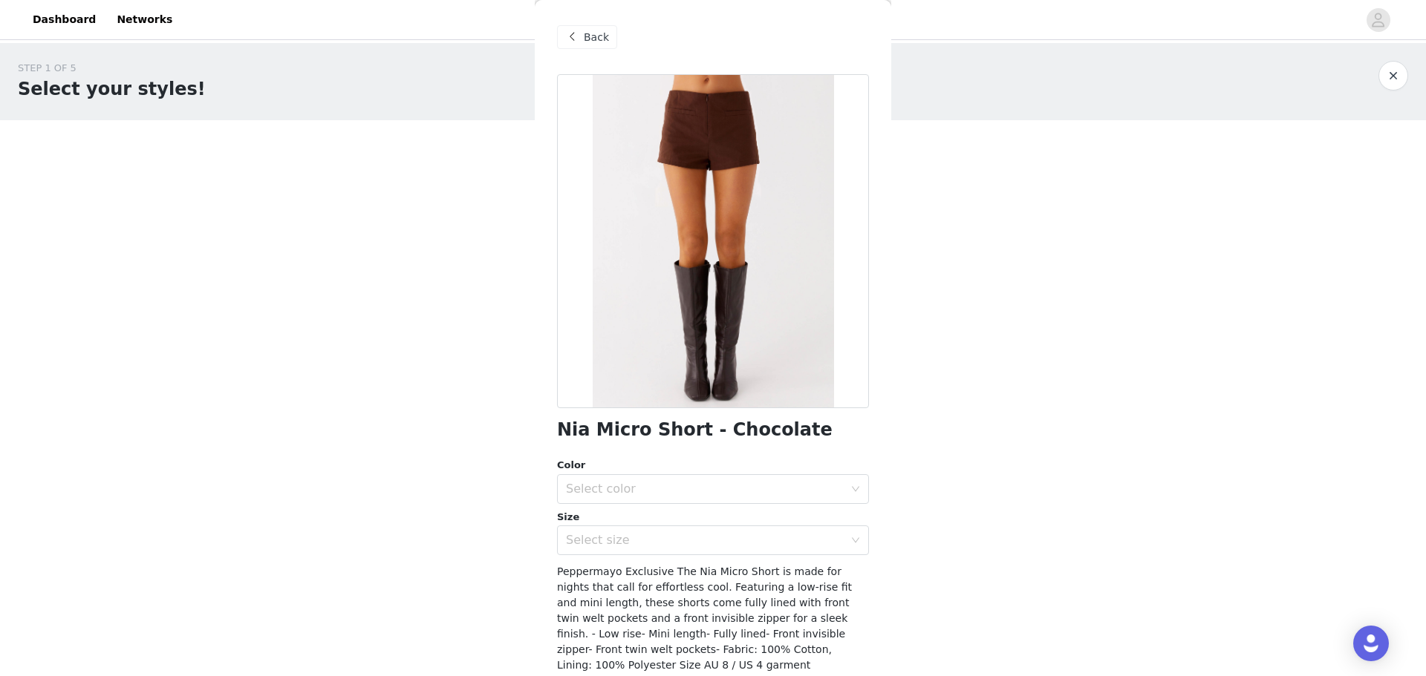
click at [590, 39] on span "Back" at bounding box center [596, 38] width 25 height 16
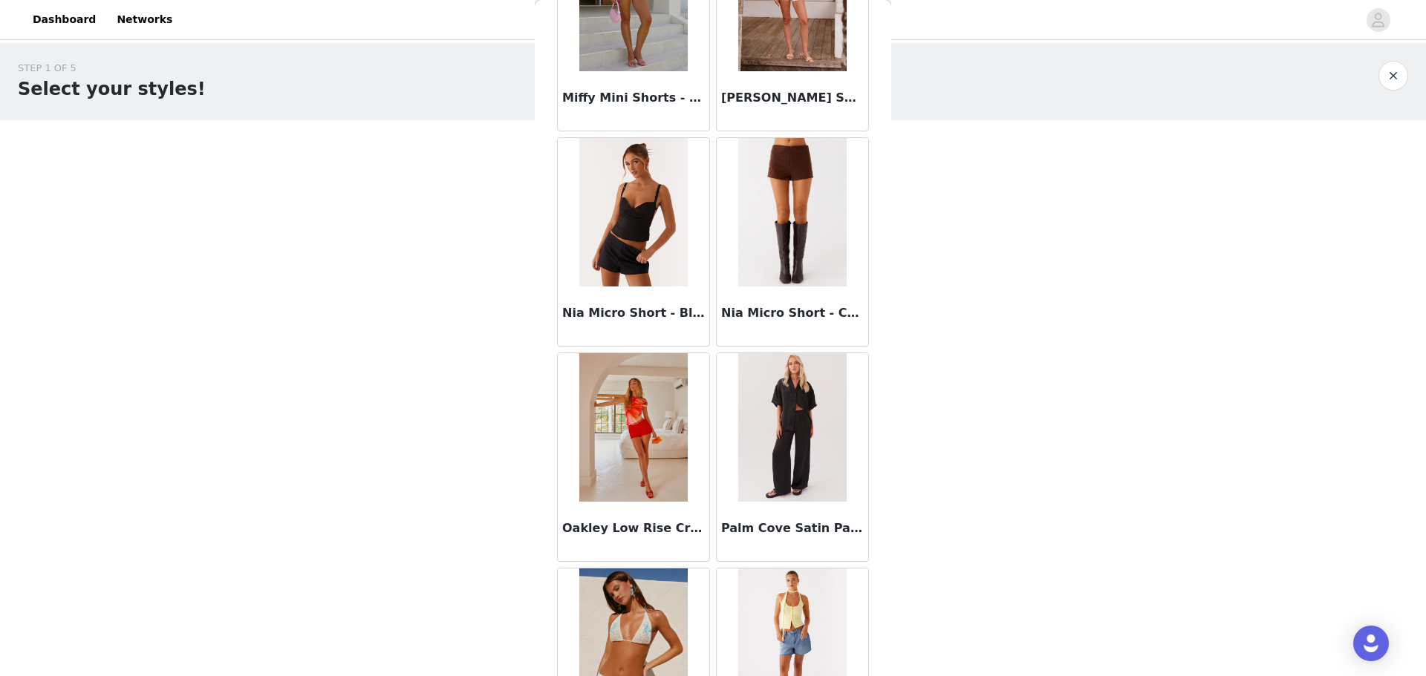
scroll to position [3341, 0]
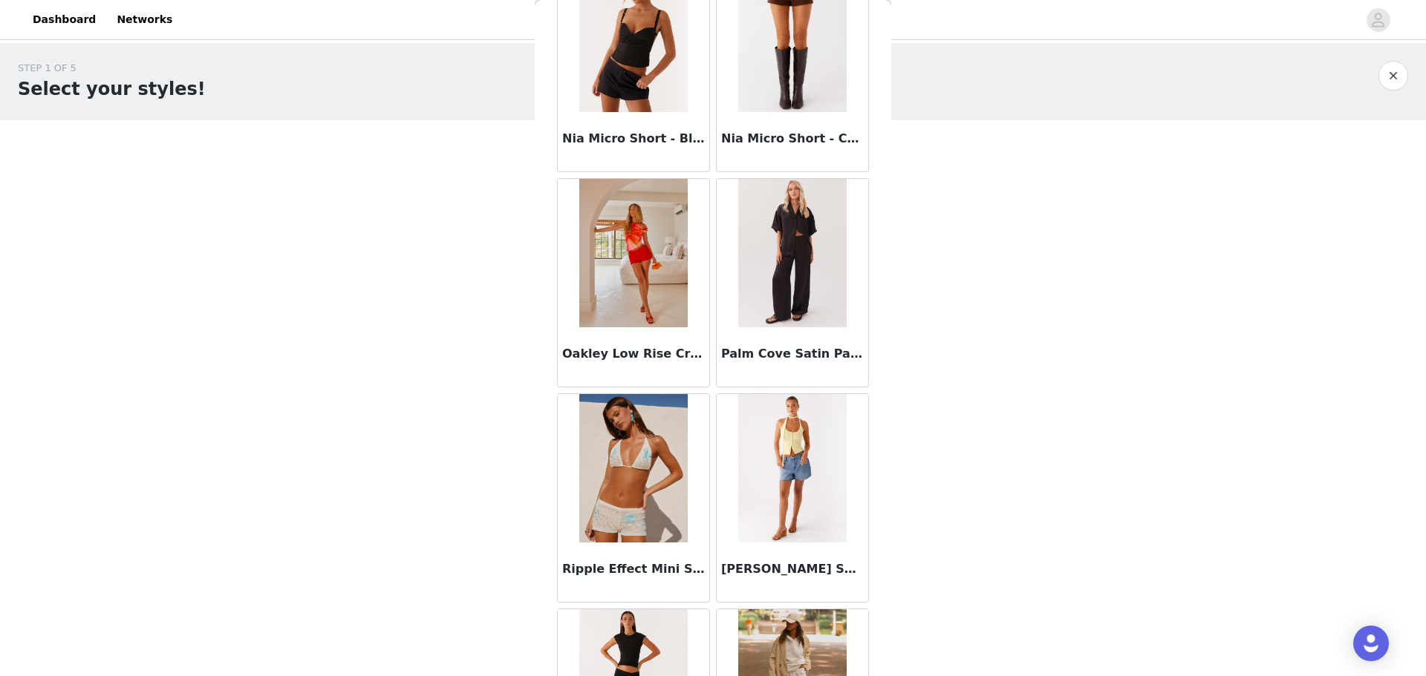
click at [793, 258] on img at bounding box center [792, 253] width 108 height 148
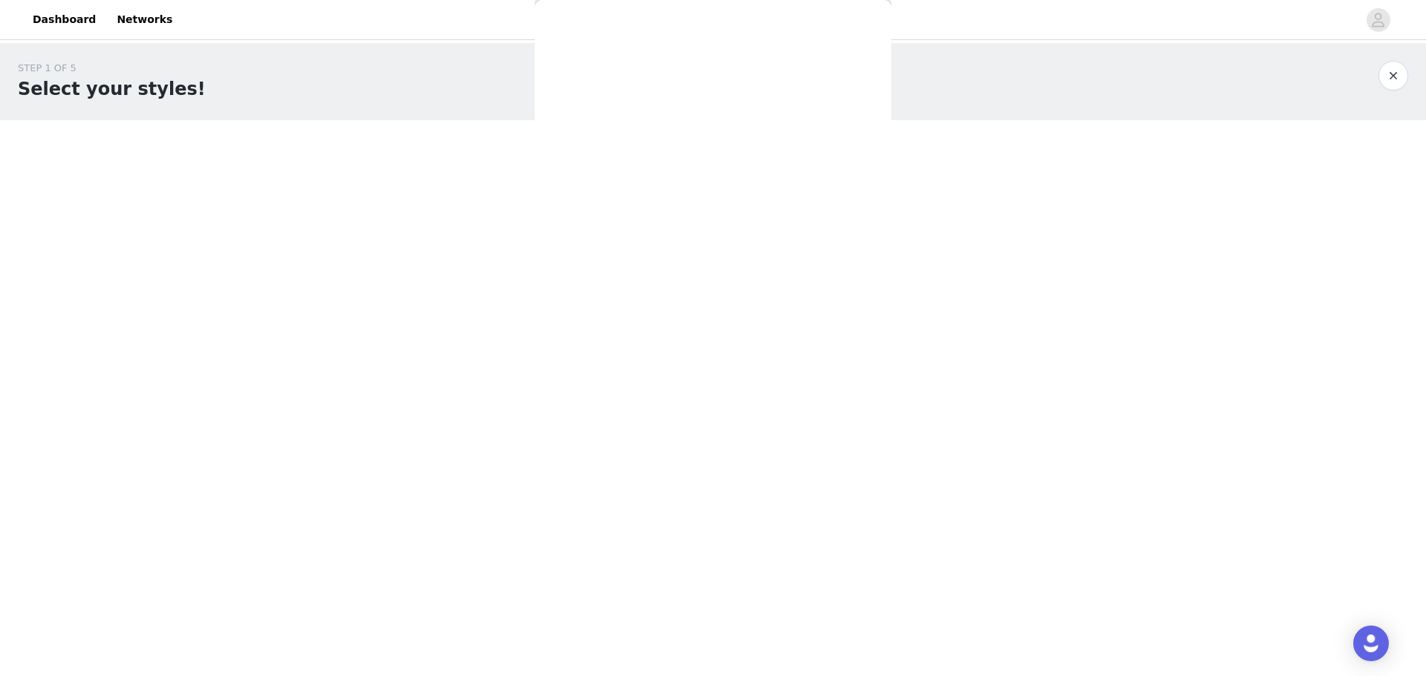
scroll to position [0, 0]
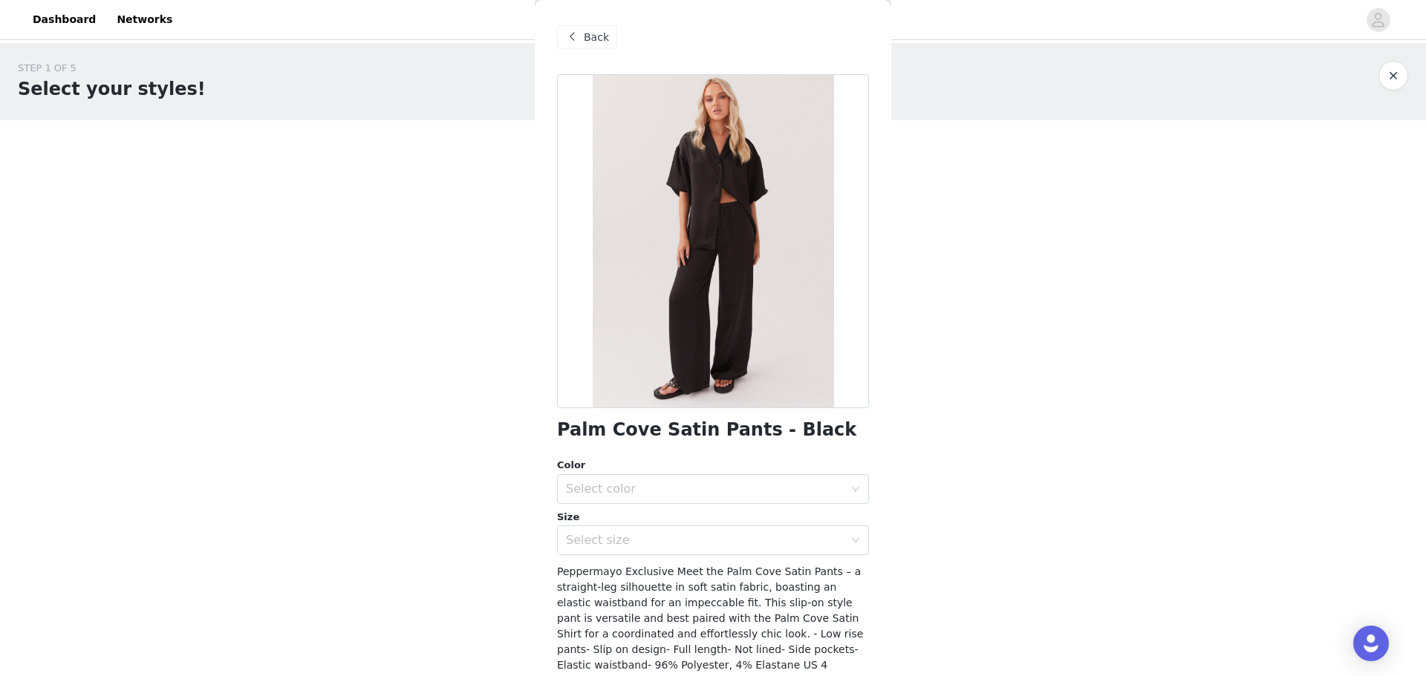
click at [576, 37] on span at bounding box center [572, 37] width 18 height 18
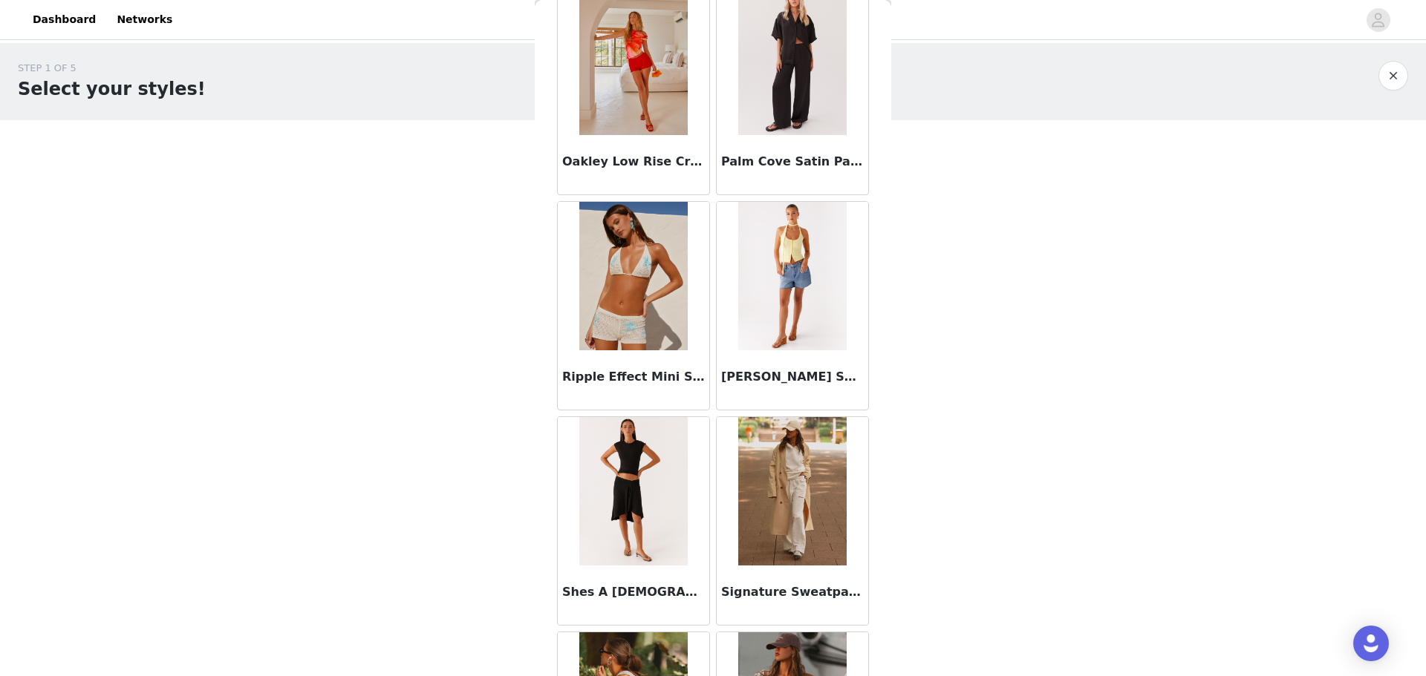
scroll to position [3712, 0]
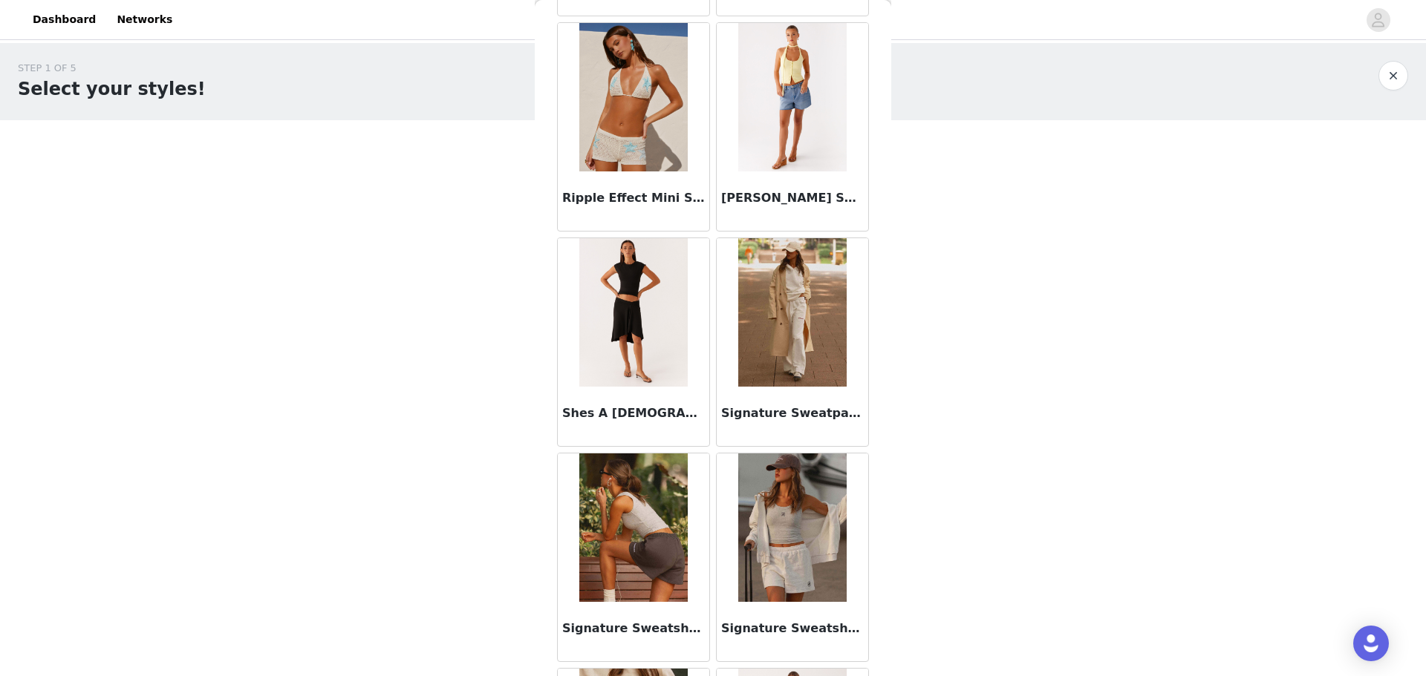
click at [777, 331] on img at bounding box center [792, 312] width 108 height 148
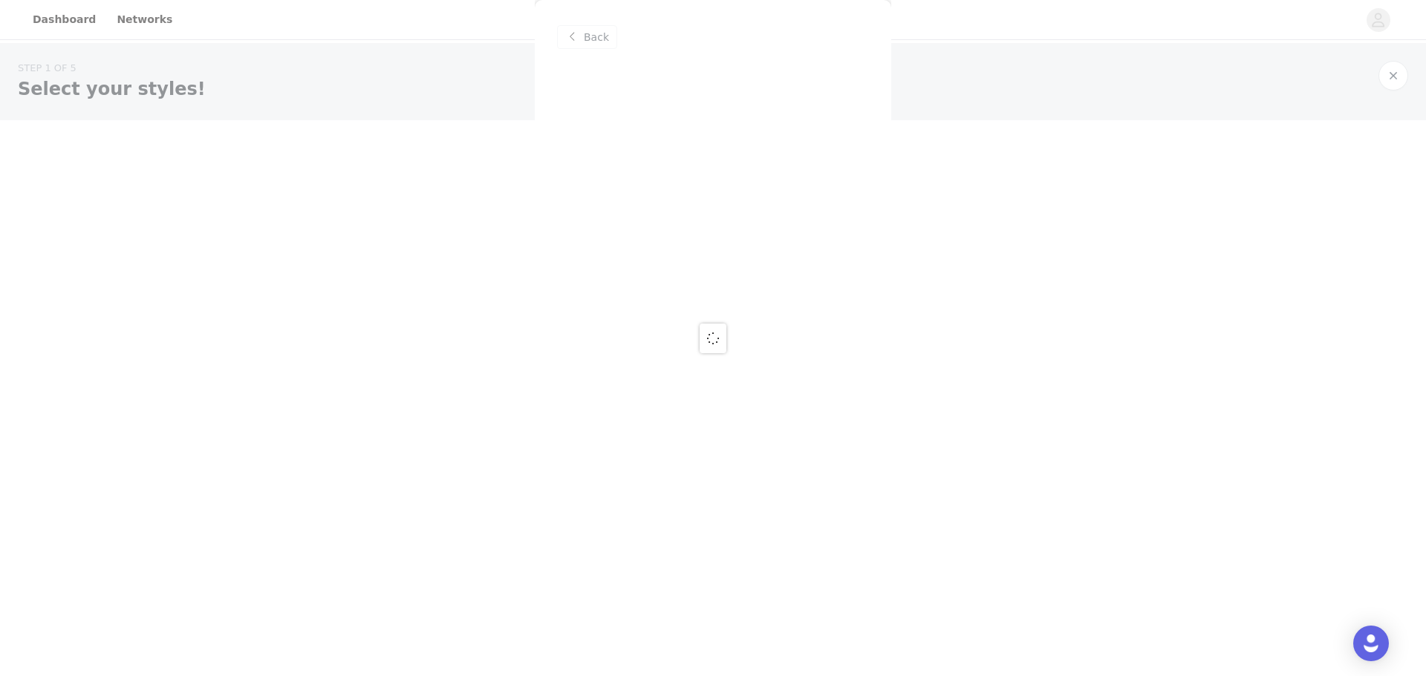
scroll to position [0, 0]
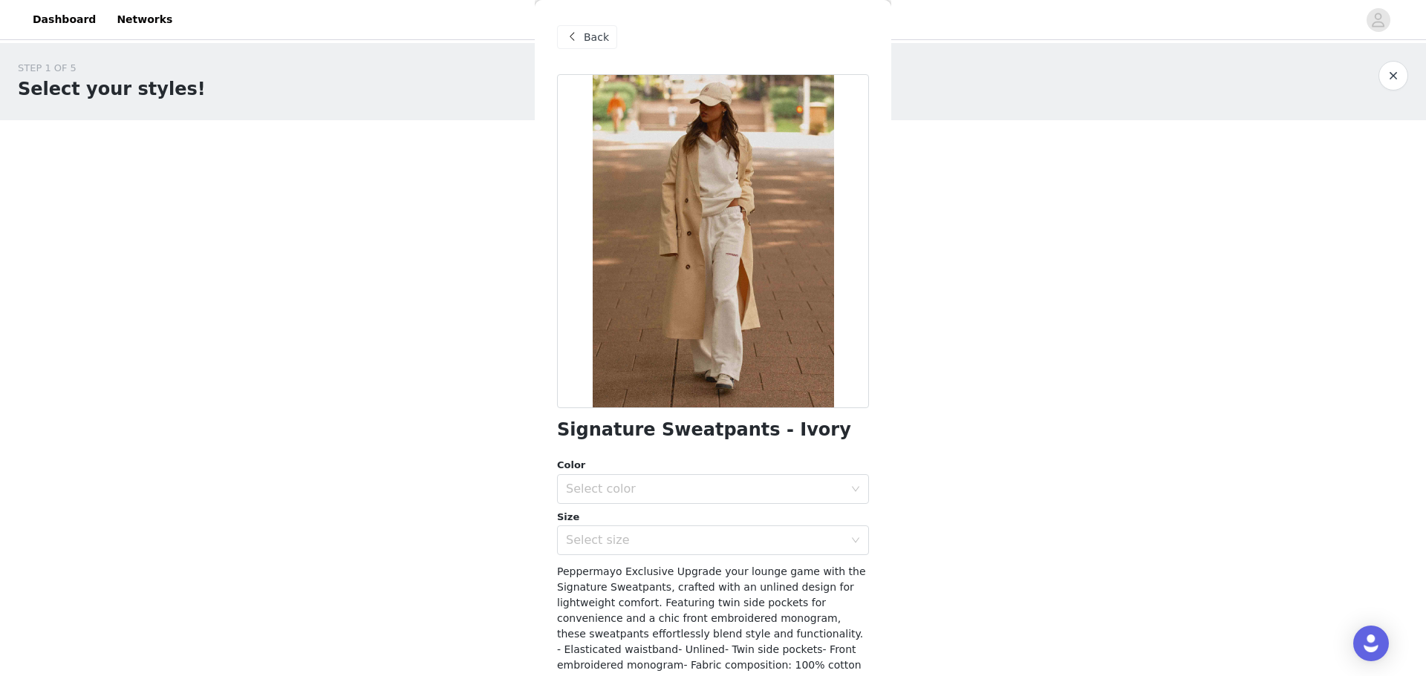
click at [584, 33] on span "Back" at bounding box center [596, 38] width 25 height 16
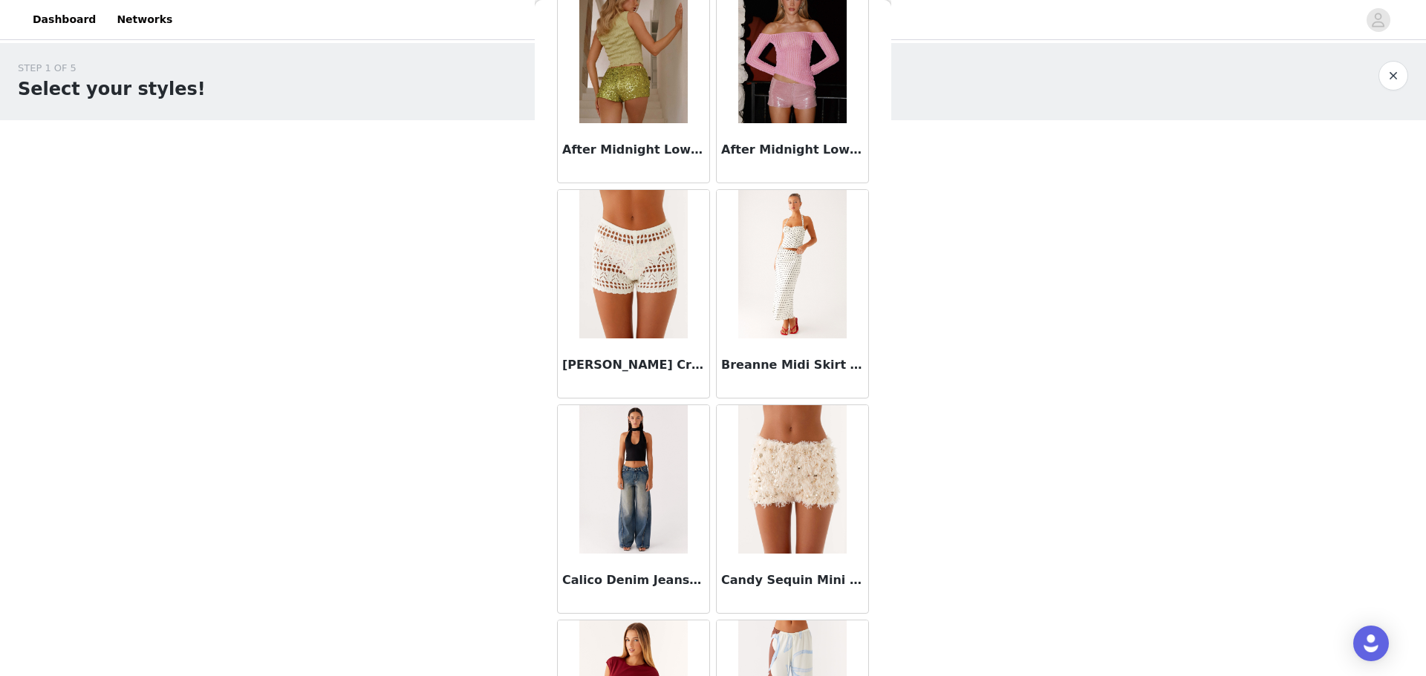
scroll to position [148, 0]
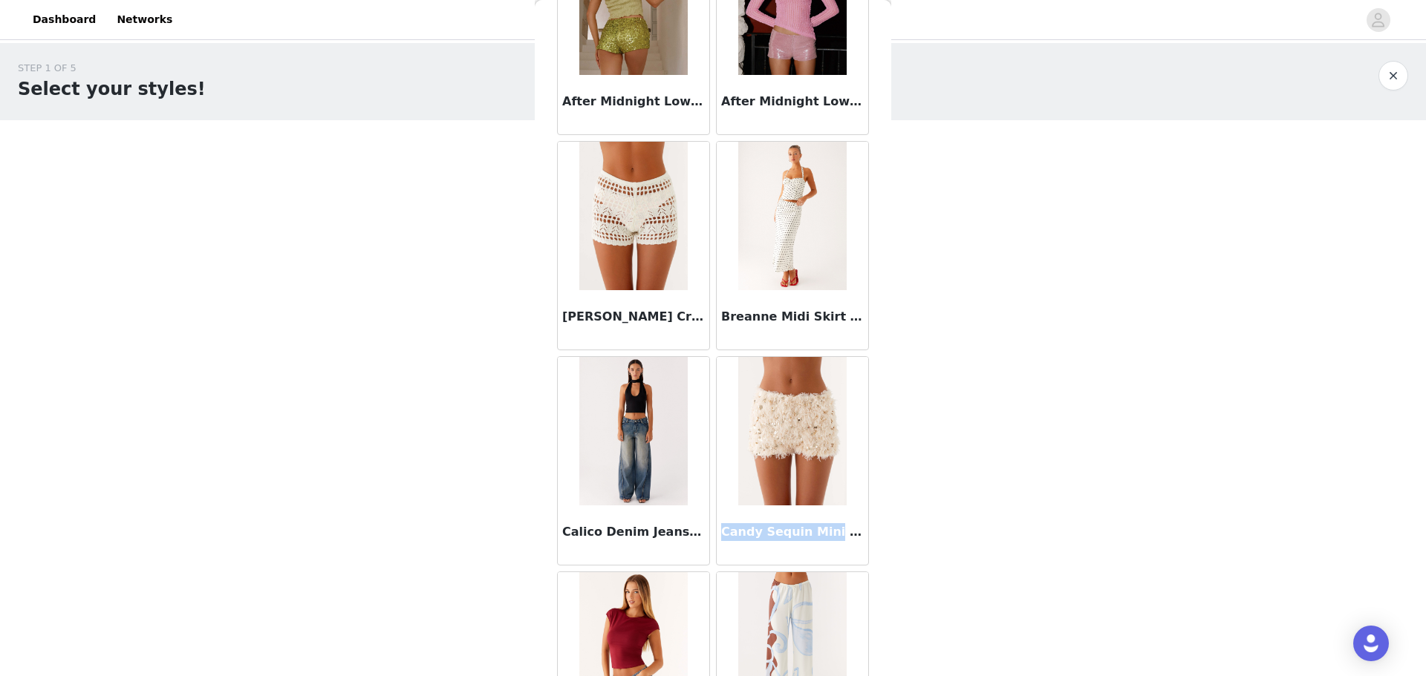
drag, startPoint x: 716, startPoint y: 532, endPoint x: 817, endPoint y: 538, distance: 101.9
click at [817, 538] on h3 "Candy Sequin Mini Shorts - White" at bounding box center [792, 532] width 143 height 18
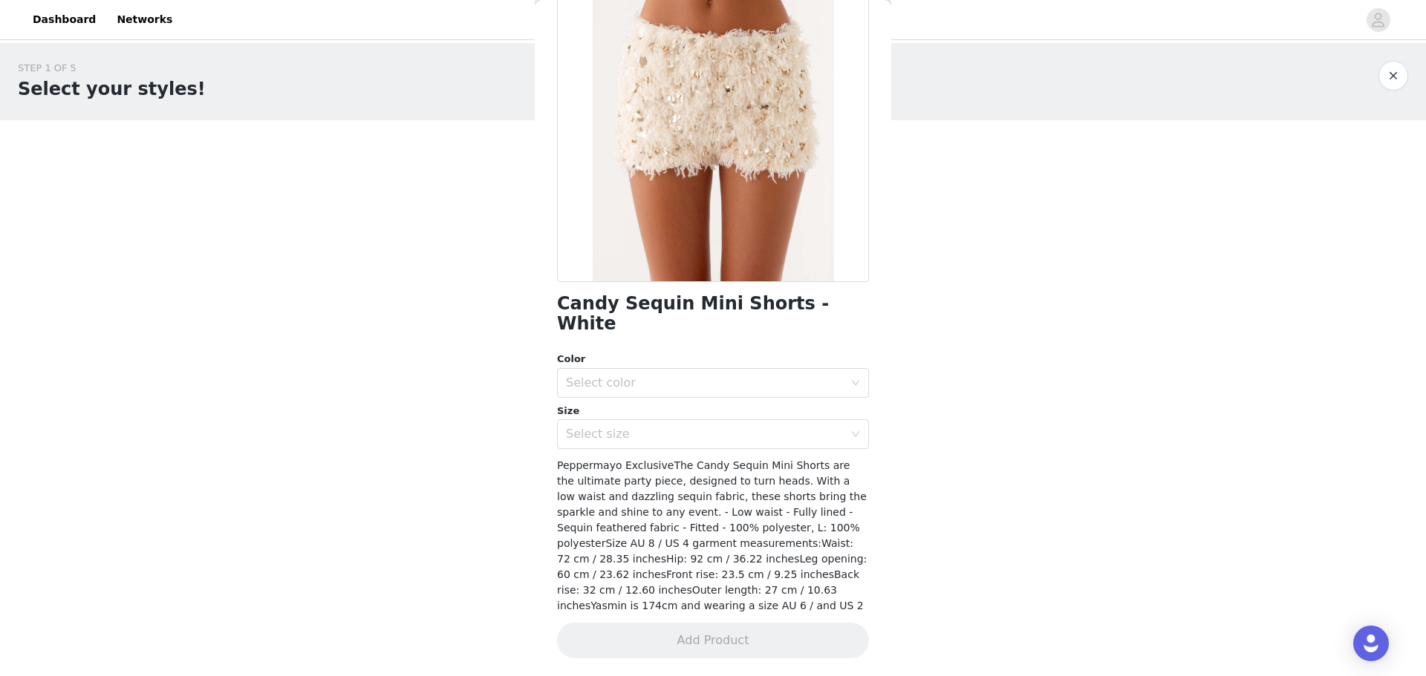
scroll to position [91, 0]
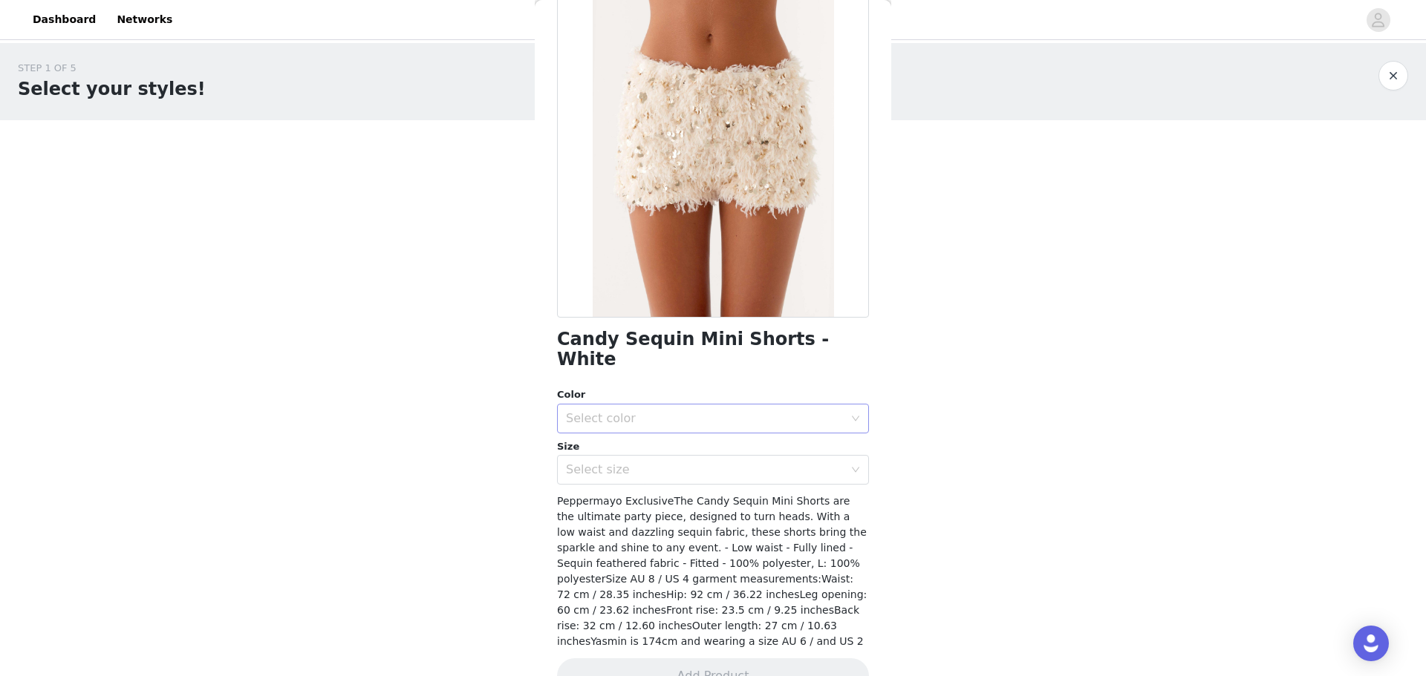
drag, startPoint x: 789, startPoint y: 532, endPoint x: 742, endPoint y: 393, distance: 147.2
click at [743, 411] on div "Select color" at bounding box center [705, 418] width 278 height 15
drag, startPoint x: 836, startPoint y: 336, endPoint x: 532, endPoint y: 345, distance: 303.8
click at [532, 345] on div "STEP 1 OF 5 Select your styles! Please note that the sizes are in EU Sizes 0/3 …" at bounding box center [713, 214] width 1426 height 342
copy section "Add Product Back Candy Sequin Mini Shorts - White"
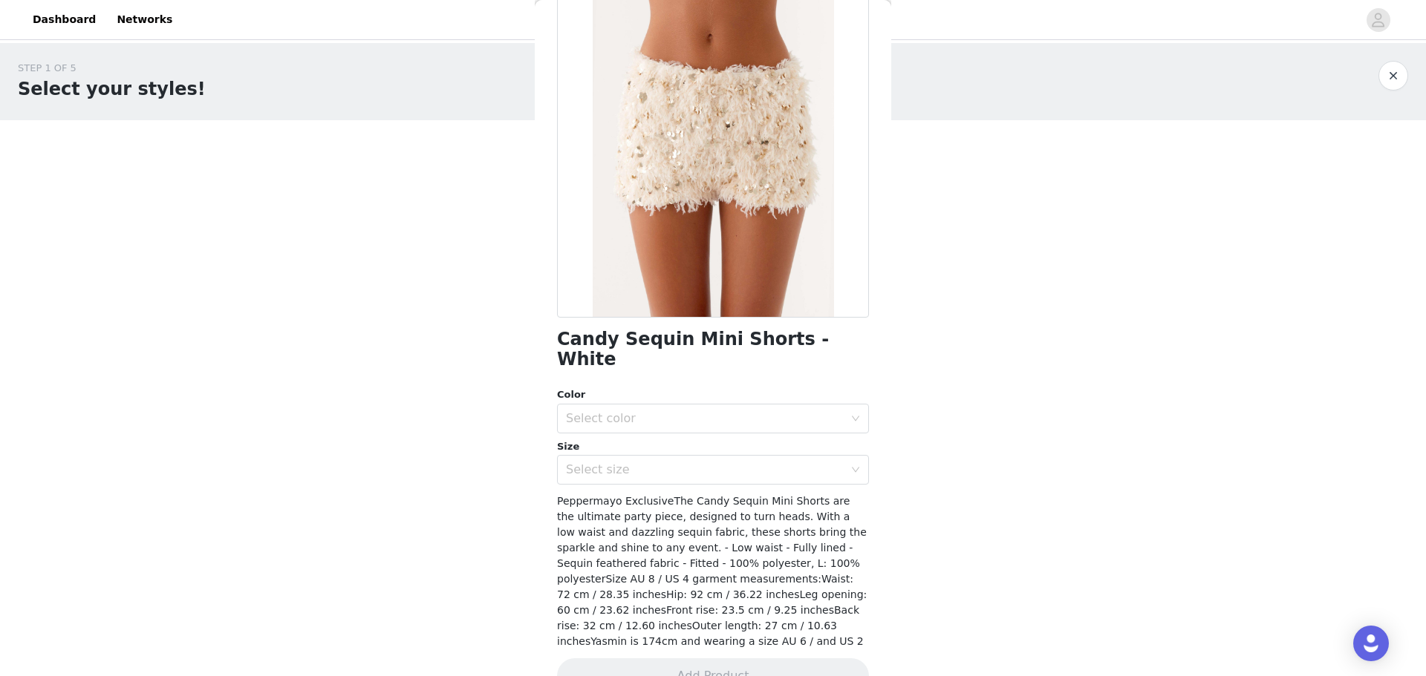
drag, startPoint x: 500, startPoint y: 99, endPoint x: 523, endPoint y: 96, distance: 23.3
click at [500, 99] on div "STEP 1 OF 5 Select your styles!" at bounding box center [698, 82] width 1360 height 42
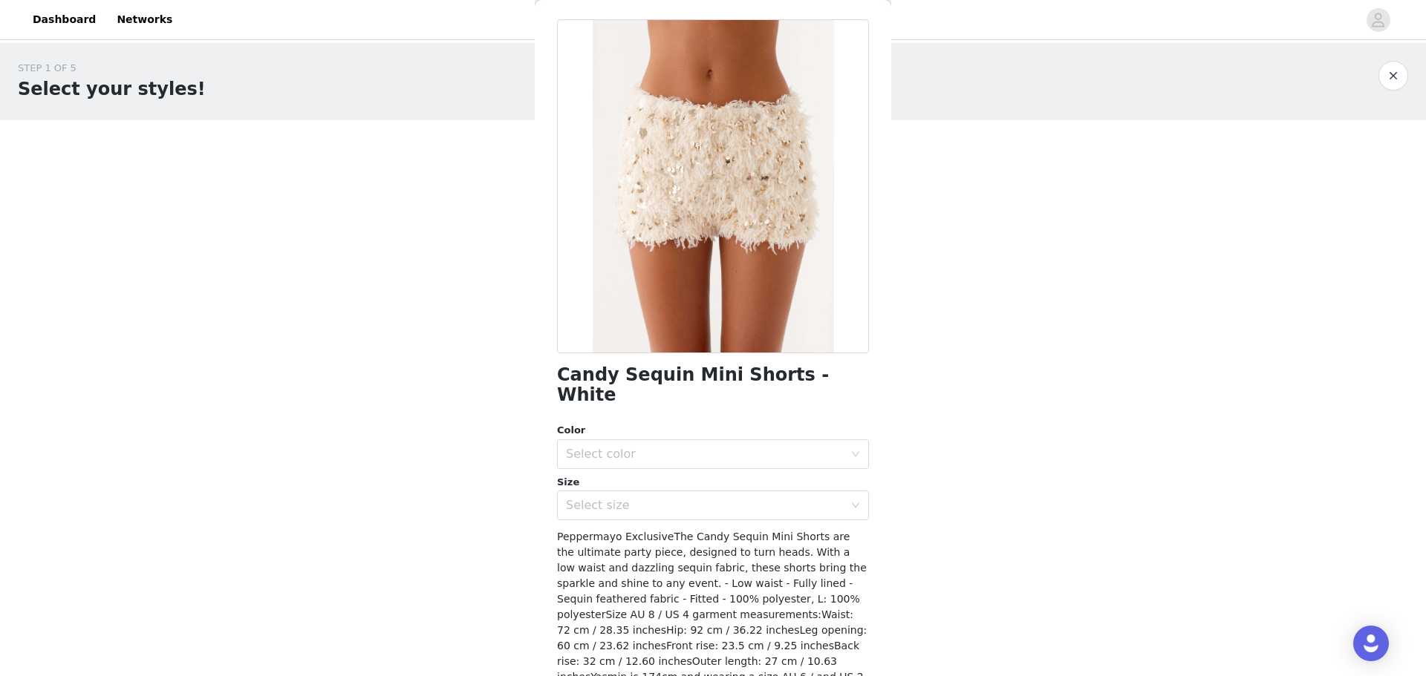
scroll to position [0, 0]
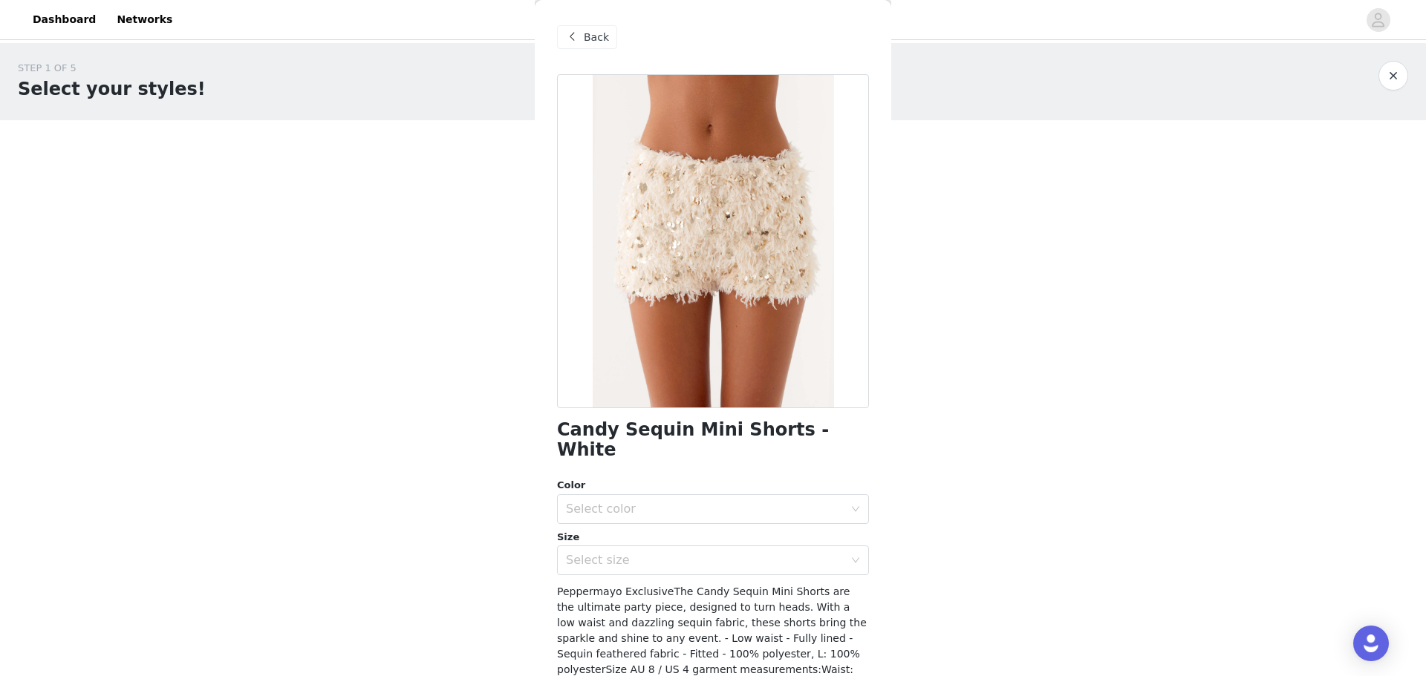
click at [575, 36] on span at bounding box center [572, 37] width 18 height 18
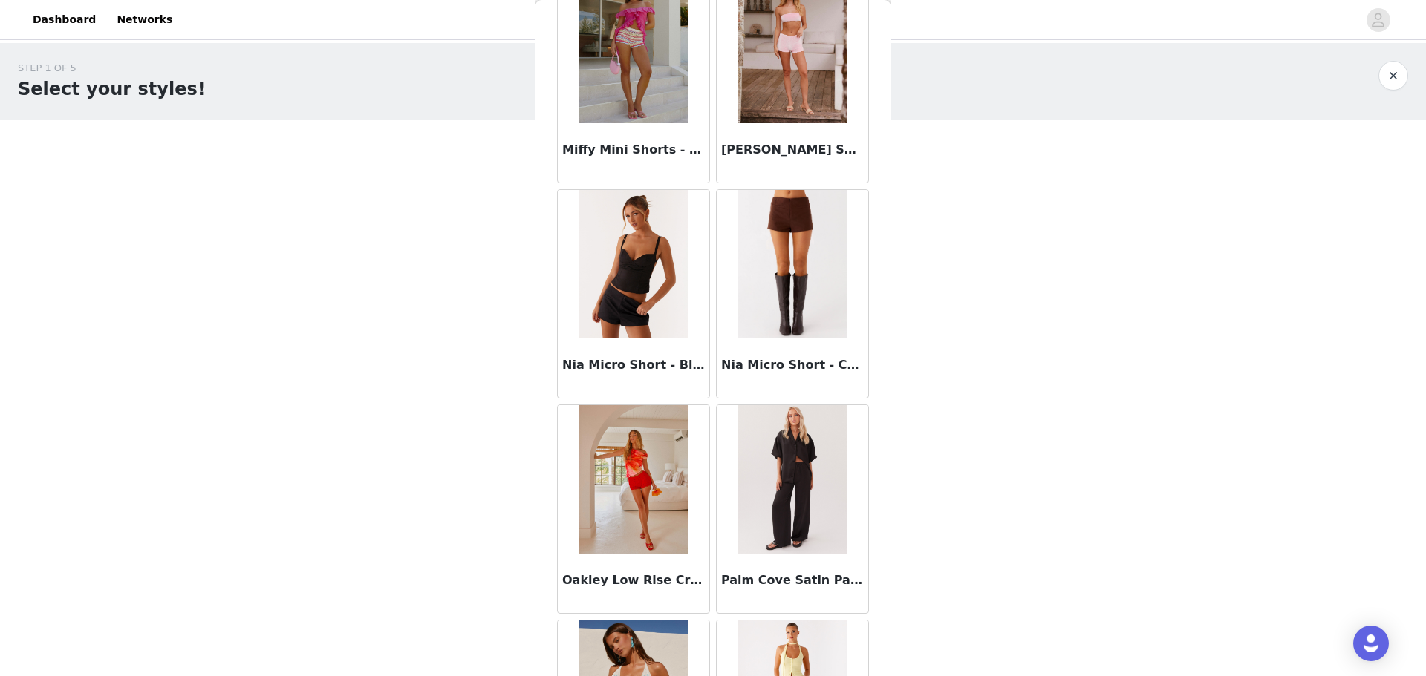
scroll to position [3118, 0]
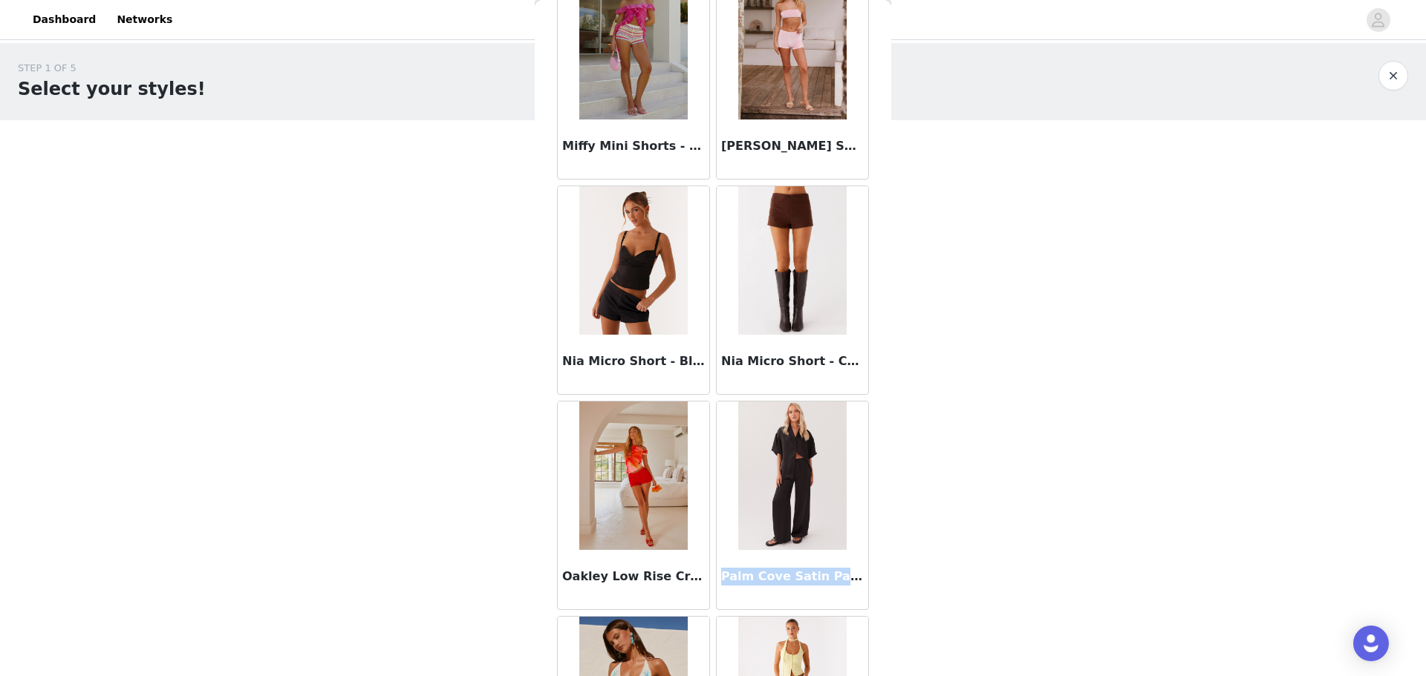
drag, startPoint x: 716, startPoint y: 578, endPoint x: 838, endPoint y: 582, distance: 122.6
click at [838, 582] on h3 "Palm Cove Satin Pants - Black" at bounding box center [792, 577] width 143 height 18
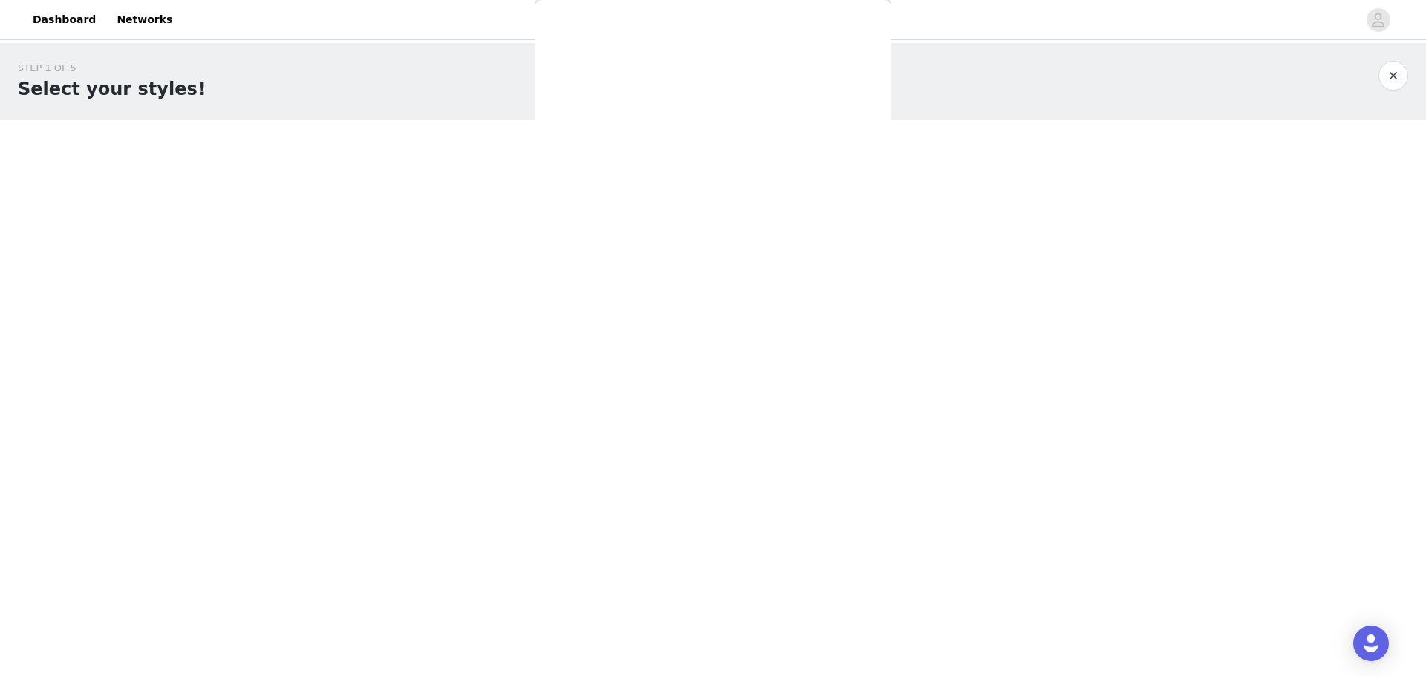
scroll to position [91, 0]
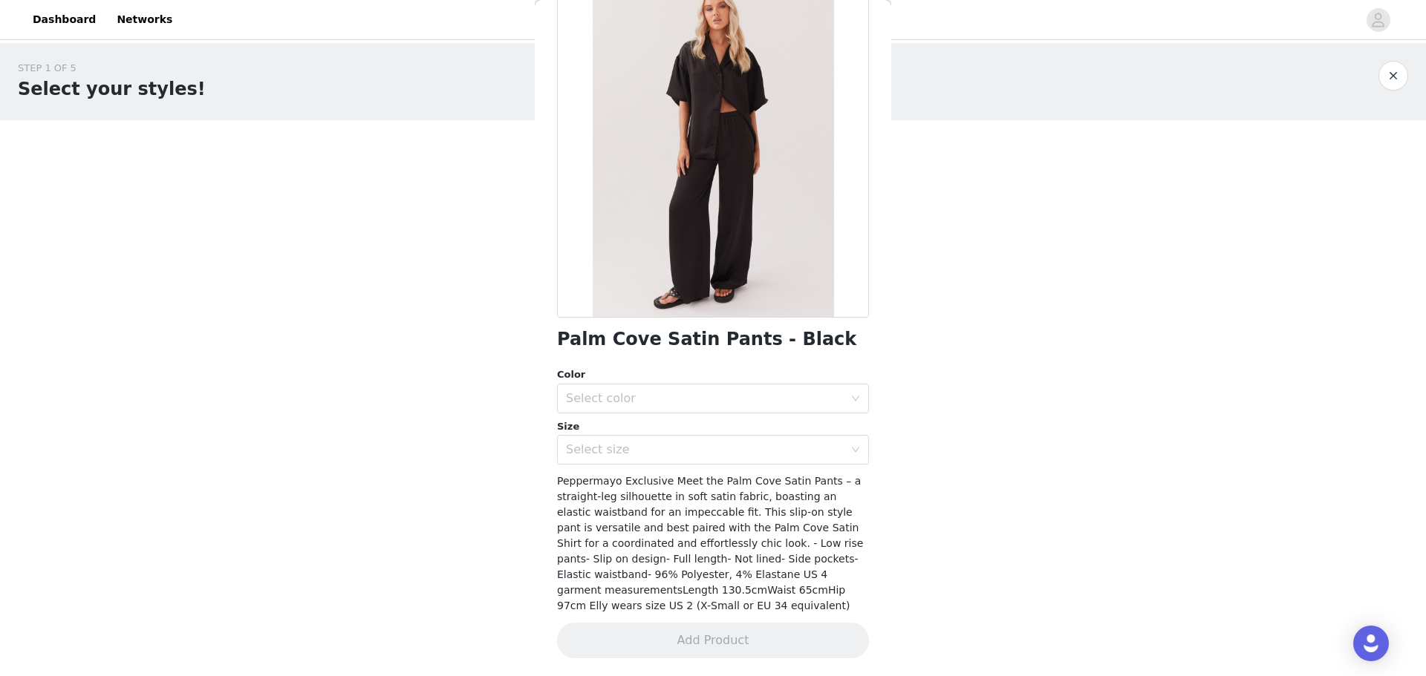
drag, startPoint x: 803, startPoint y: 577, endPoint x: 716, endPoint y: 359, distance: 234.3
click at [715, 353] on div "Palm Cove Satin Pants - Black Color Select color Size Select size Peppermayo Ex…" at bounding box center [713, 330] width 312 height 693
drag, startPoint x: 797, startPoint y: 339, endPoint x: 558, endPoint y: 346, distance: 239.9
click at [557, 346] on div "Palm Cove Satin Pants - Black" at bounding box center [713, 340] width 312 height 20
copy h1 "Palm Cove Satin Pants - Black"
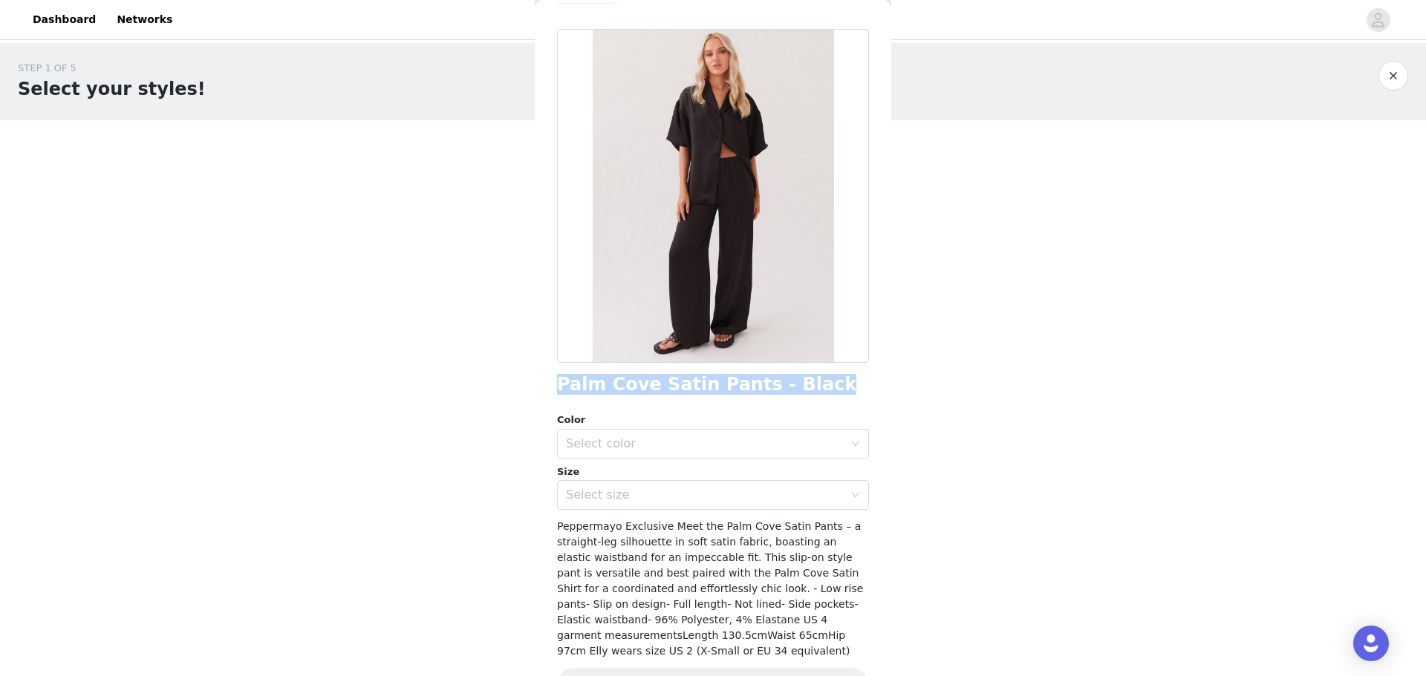
scroll to position [0, 0]
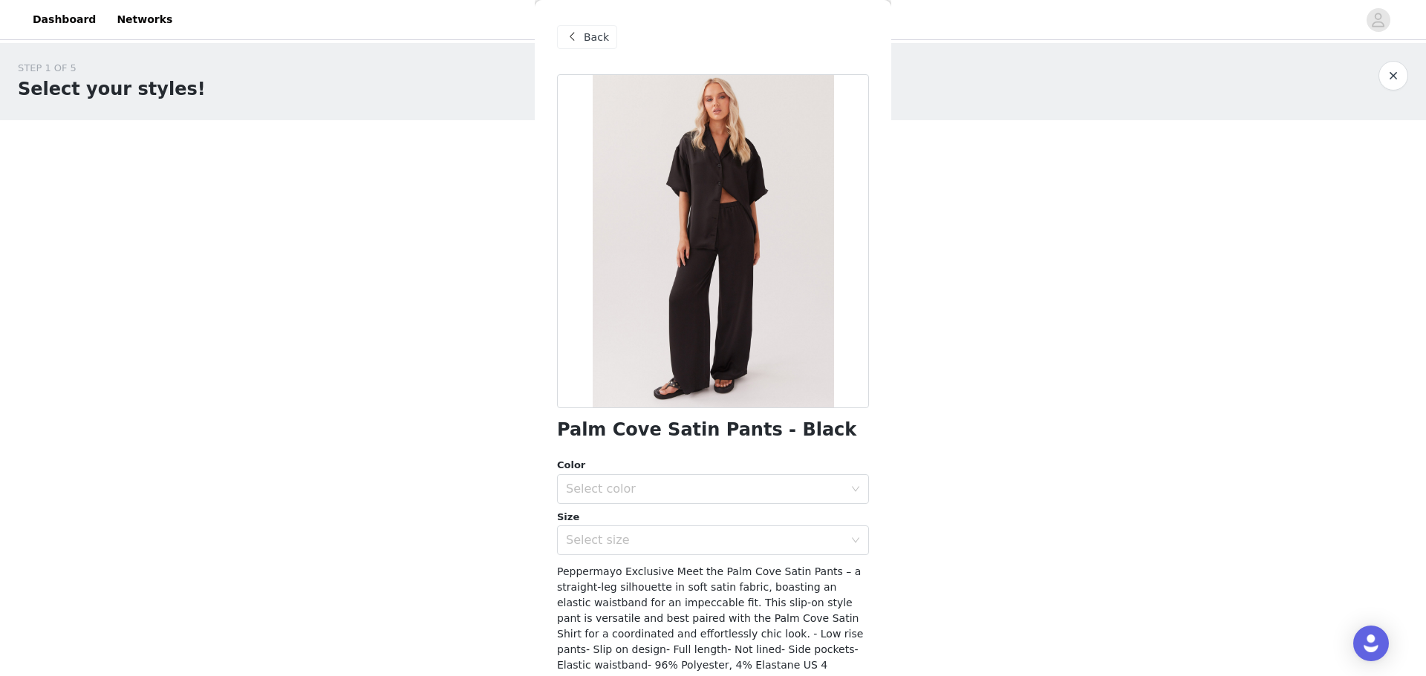
click at [590, 37] on span "Back" at bounding box center [596, 38] width 25 height 16
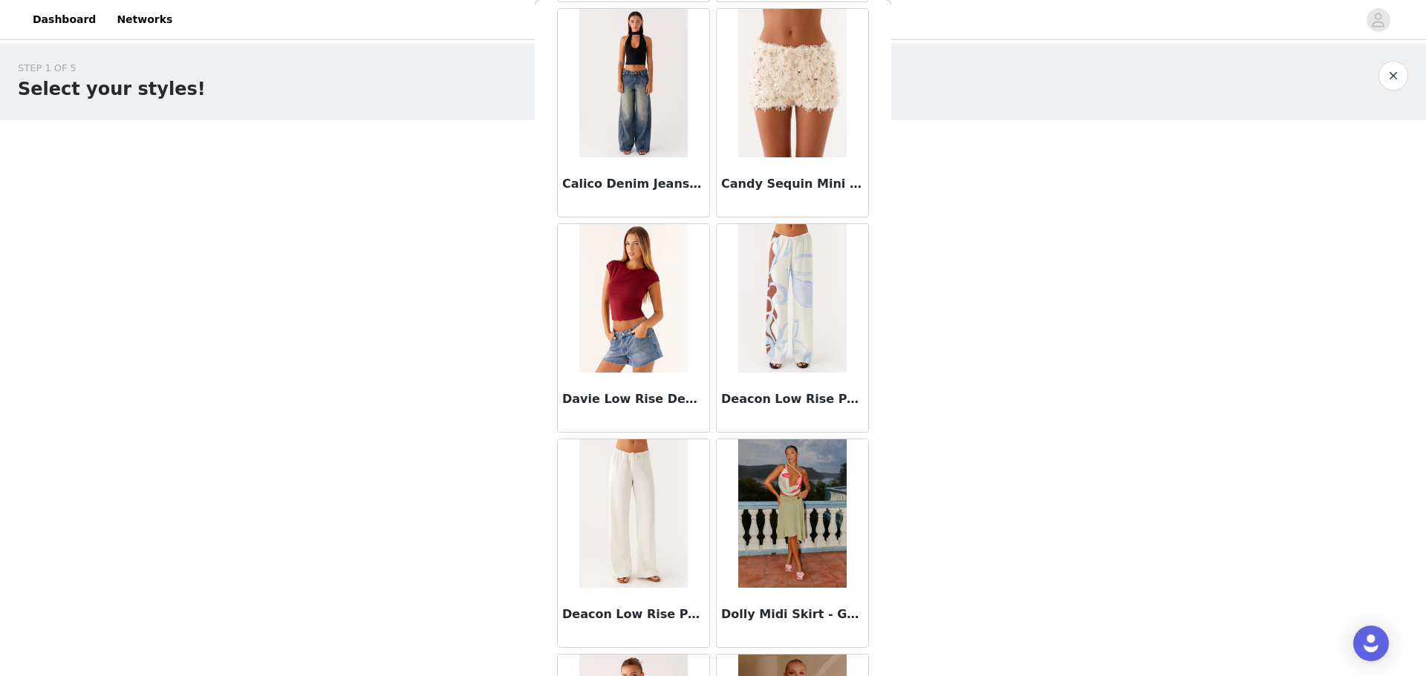
scroll to position [520, 0]
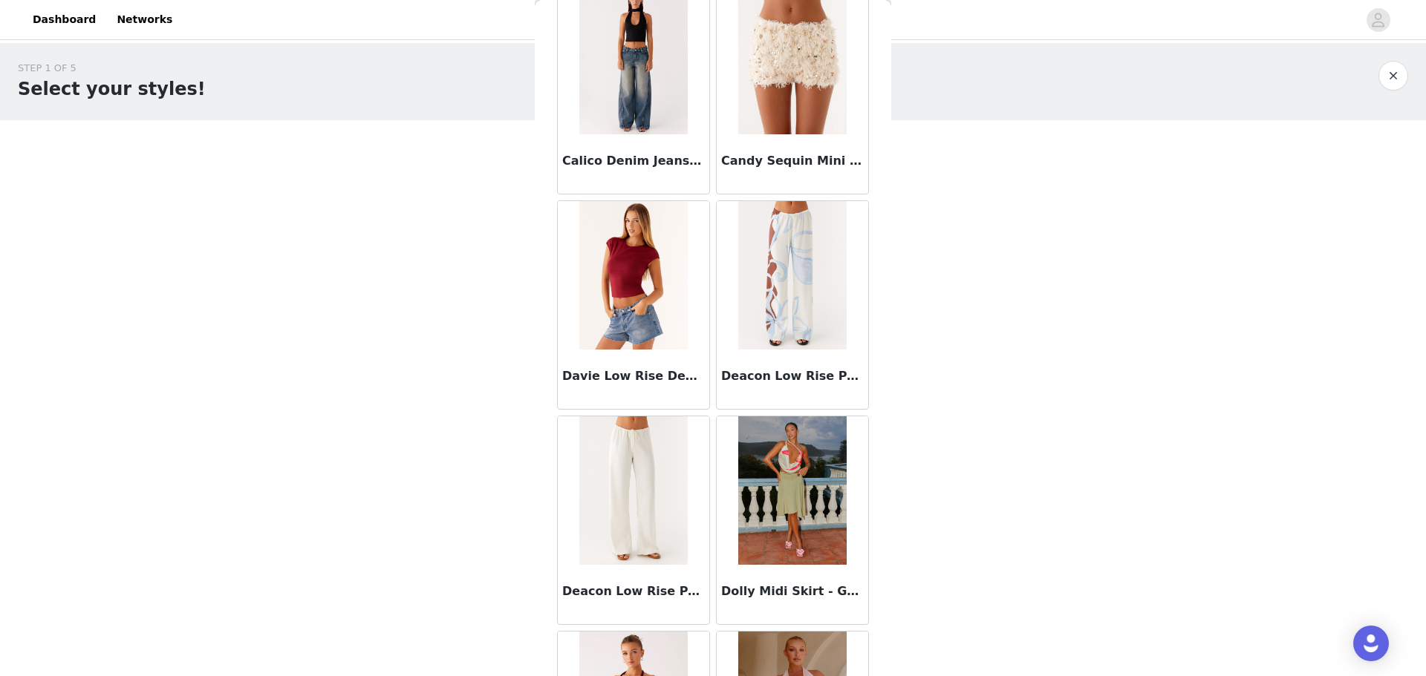
click at [928, 278] on div "STEP 1 OF 5 Select your styles! Please note that the sizes are in EU Sizes 0/3 …" at bounding box center [713, 214] width 1426 height 342
click at [417, 125] on div "STEP 1 OF 5 Select your styles! Please note that the sizes are in EU Sizes 0/3 …" at bounding box center [713, 160] width 1426 height 235
click at [1003, 132] on div "STEP 1 OF 5 Select your styles! Please note that the sizes are in EU Sizes 0/3 …" at bounding box center [713, 160] width 1426 height 235
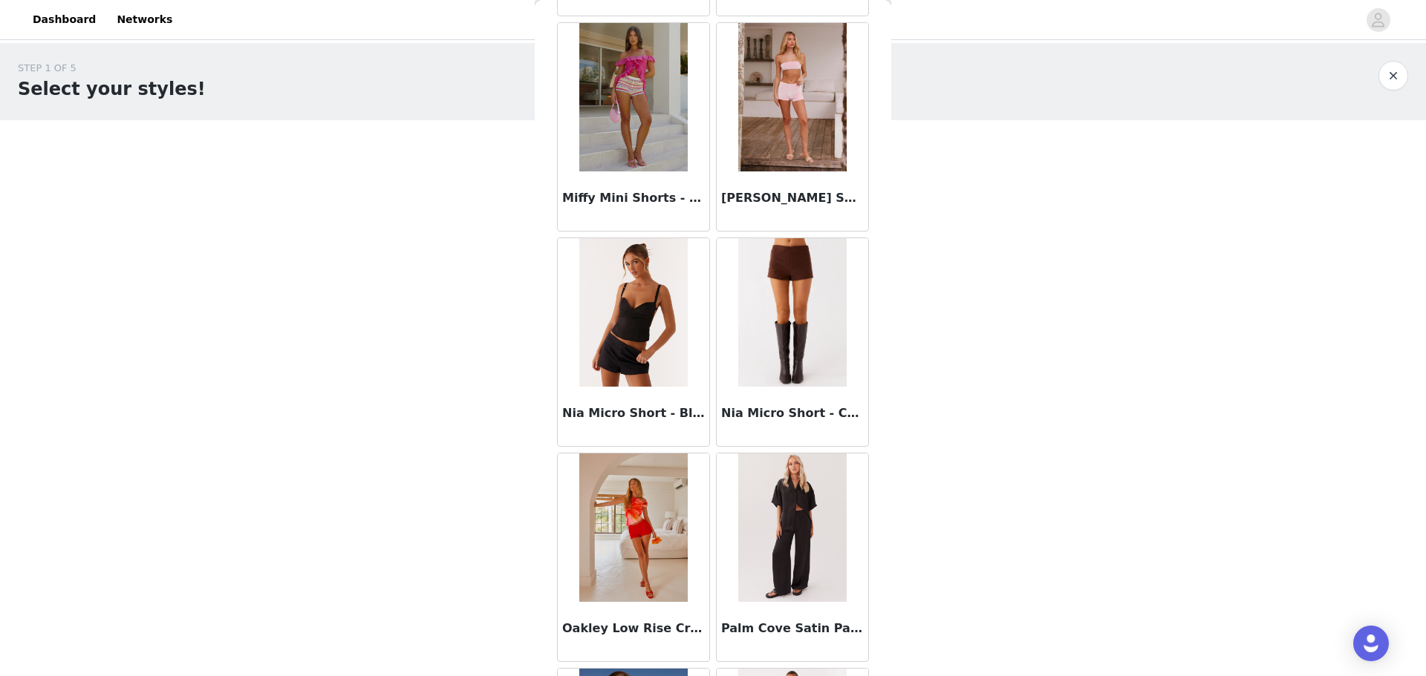
scroll to position [3073, 0]
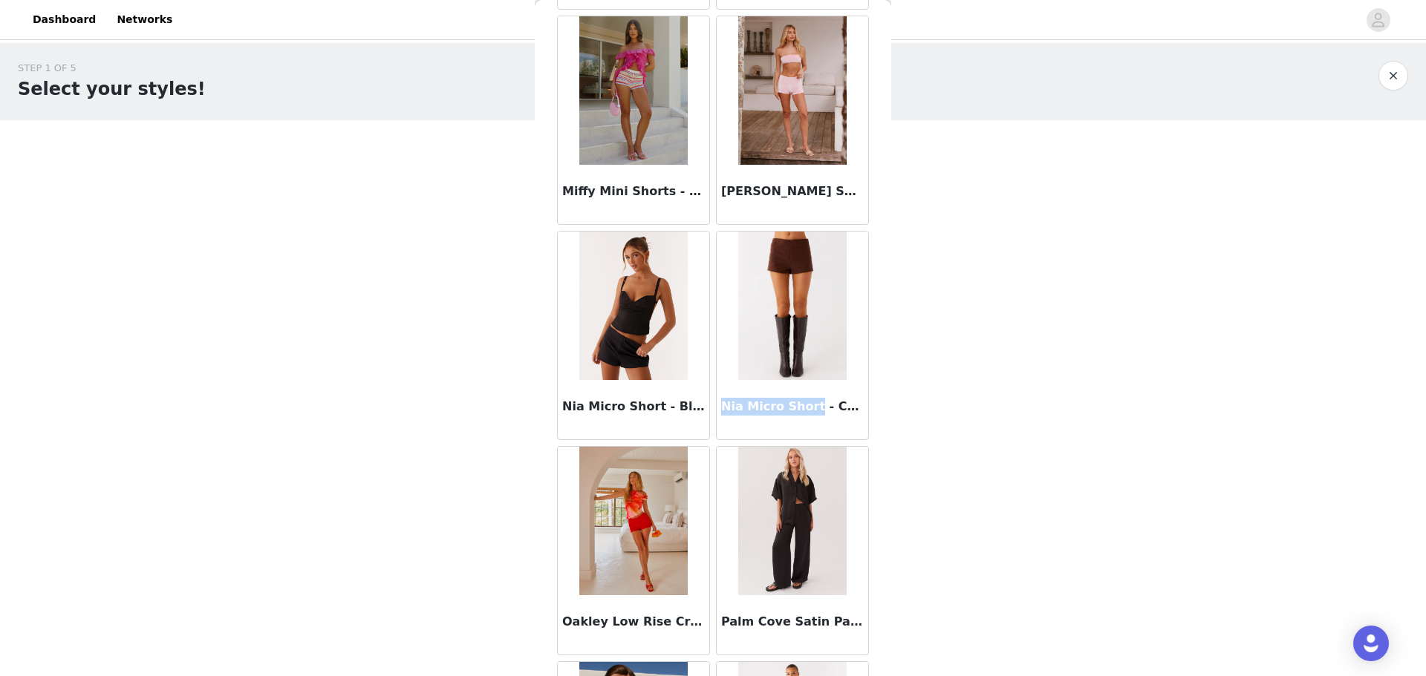
drag, startPoint x: 715, startPoint y: 406, endPoint x: 800, endPoint y: 406, distance: 84.6
click at [800, 406] on h3 "Nia Micro Short - Chocolate" at bounding box center [792, 407] width 143 height 18
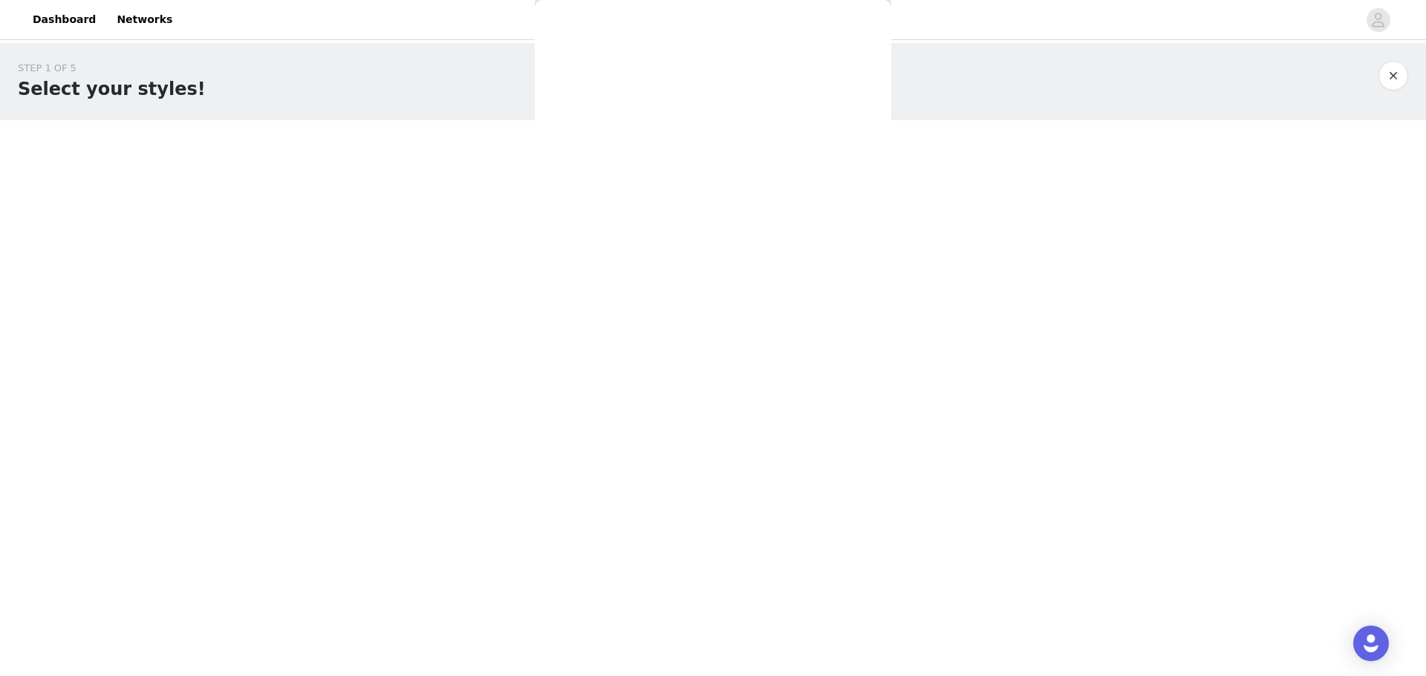
scroll to position [91, 0]
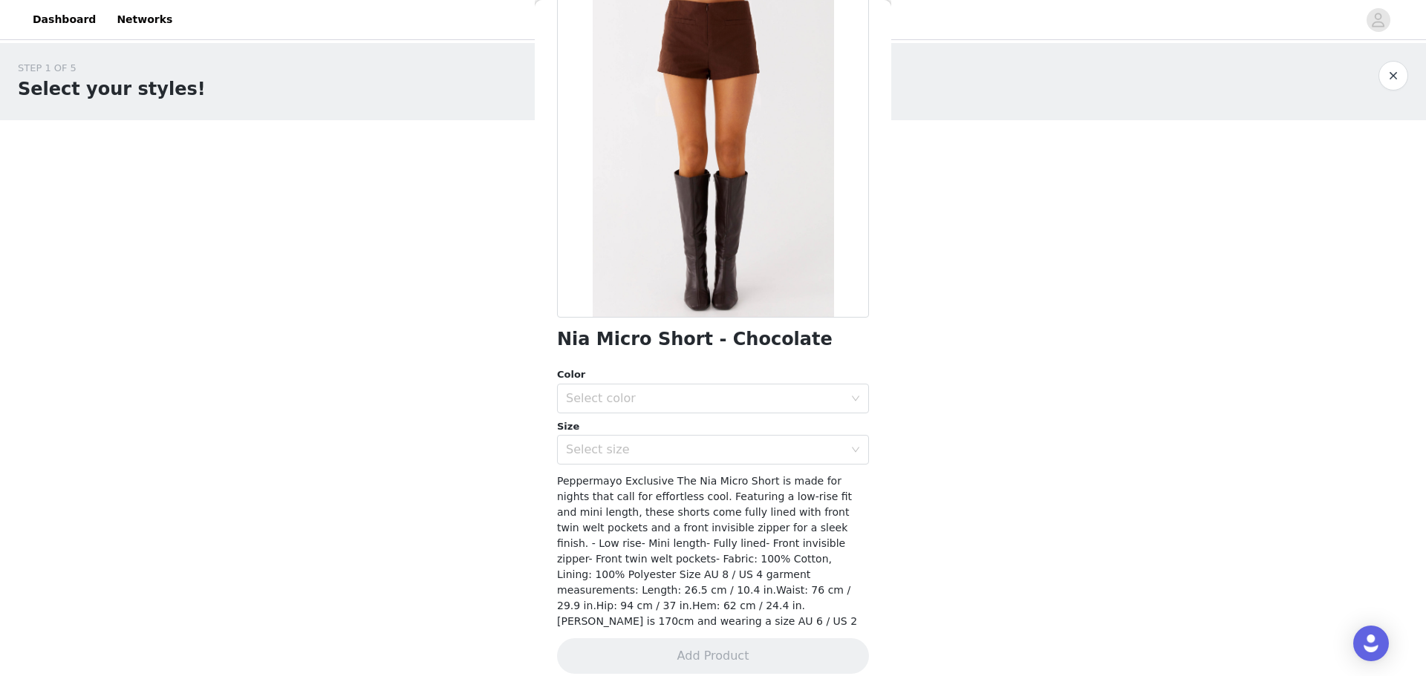
drag, startPoint x: 771, startPoint y: 406, endPoint x: 996, endPoint y: 448, distance: 228.9
click at [1022, 460] on body "Dashboard Networks STEP 1 OF 5 Select your styles! Please note that the sizes a…" at bounding box center [713, 338] width 1426 height 676
drag, startPoint x: 790, startPoint y: 338, endPoint x: 551, endPoint y: 344, distance: 239.2
click at [551, 344] on div "Back Nia Micro Short - Chocolate Color Select color Size Select size Peppermayo…" at bounding box center [713, 338] width 356 height 676
copy h1 "Nia Micro Short - Chocolate"
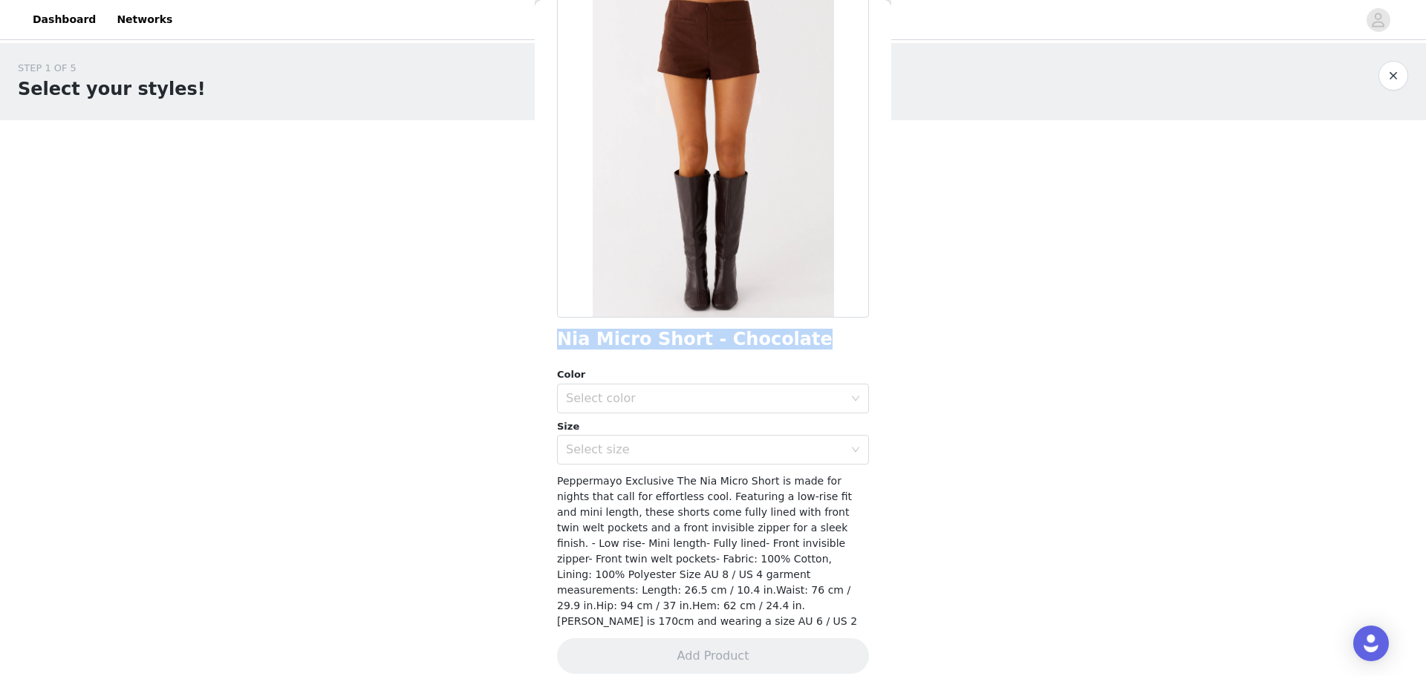
click at [563, 51] on div at bounding box center [713, 151] width 312 height 334
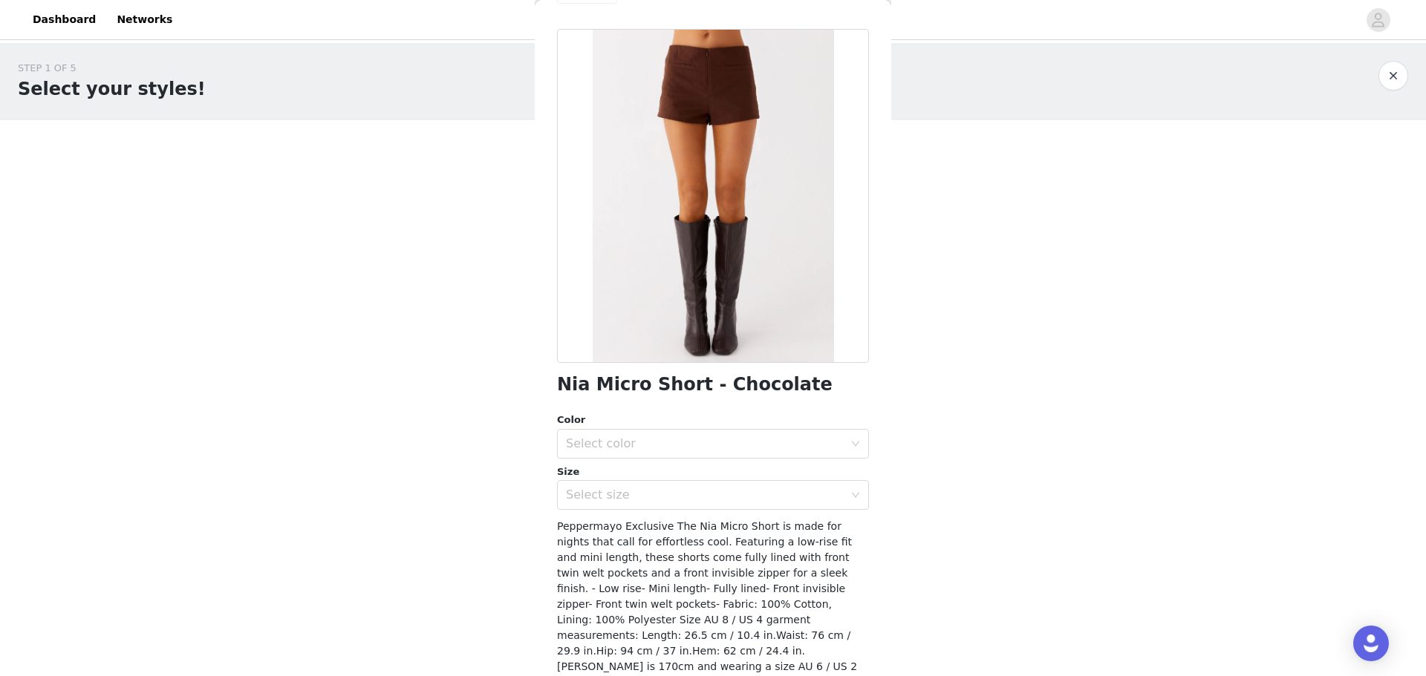
scroll to position [0, 0]
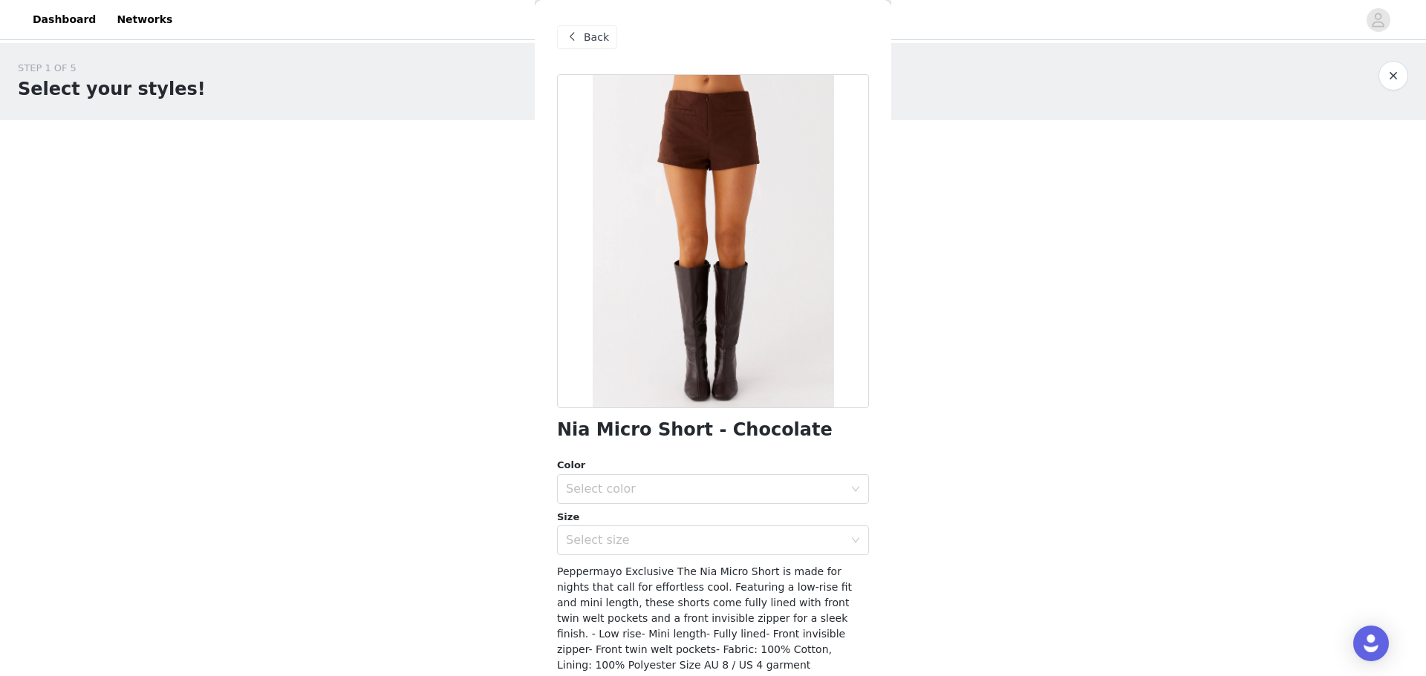
click at [578, 36] on span at bounding box center [572, 37] width 18 height 18
